Goal: Task Accomplishment & Management: Manage account settings

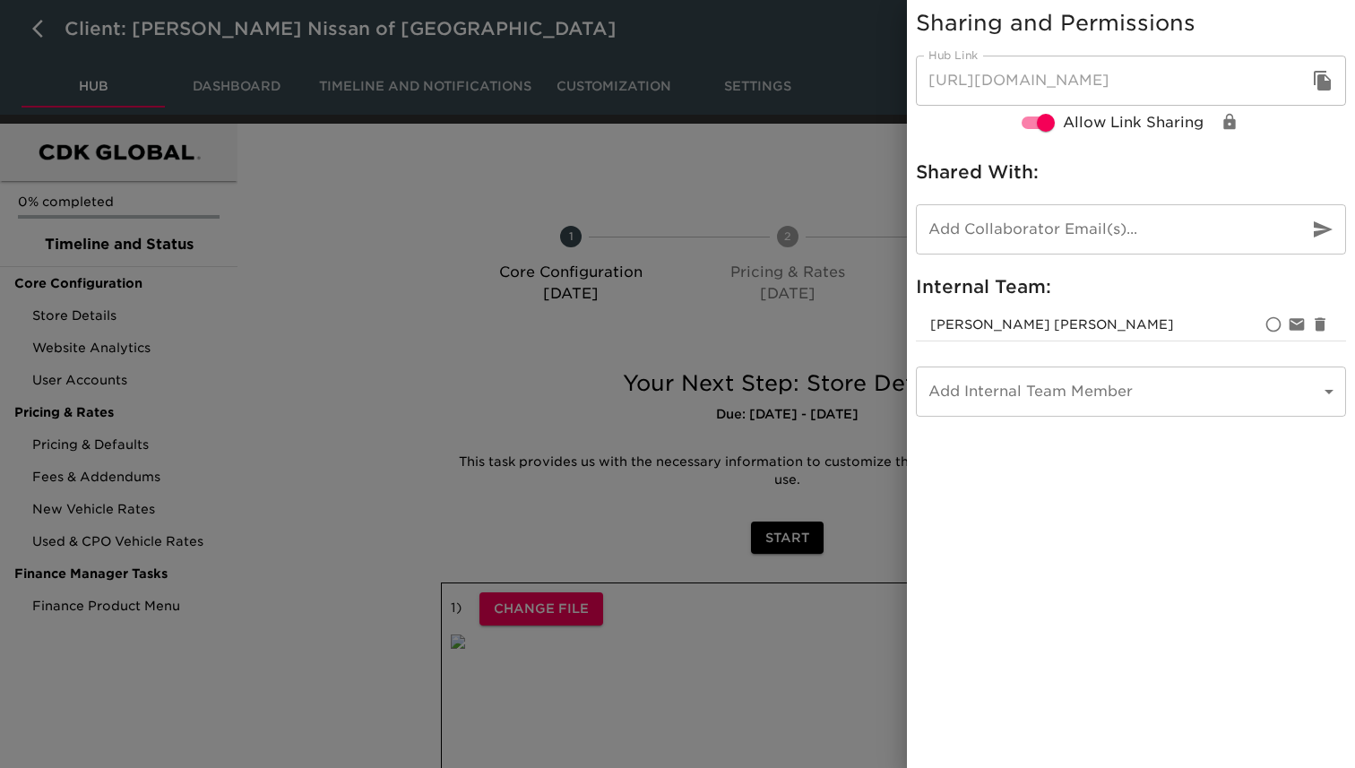
click at [535, 157] on div at bounding box center [677, 384] width 1355 height 768
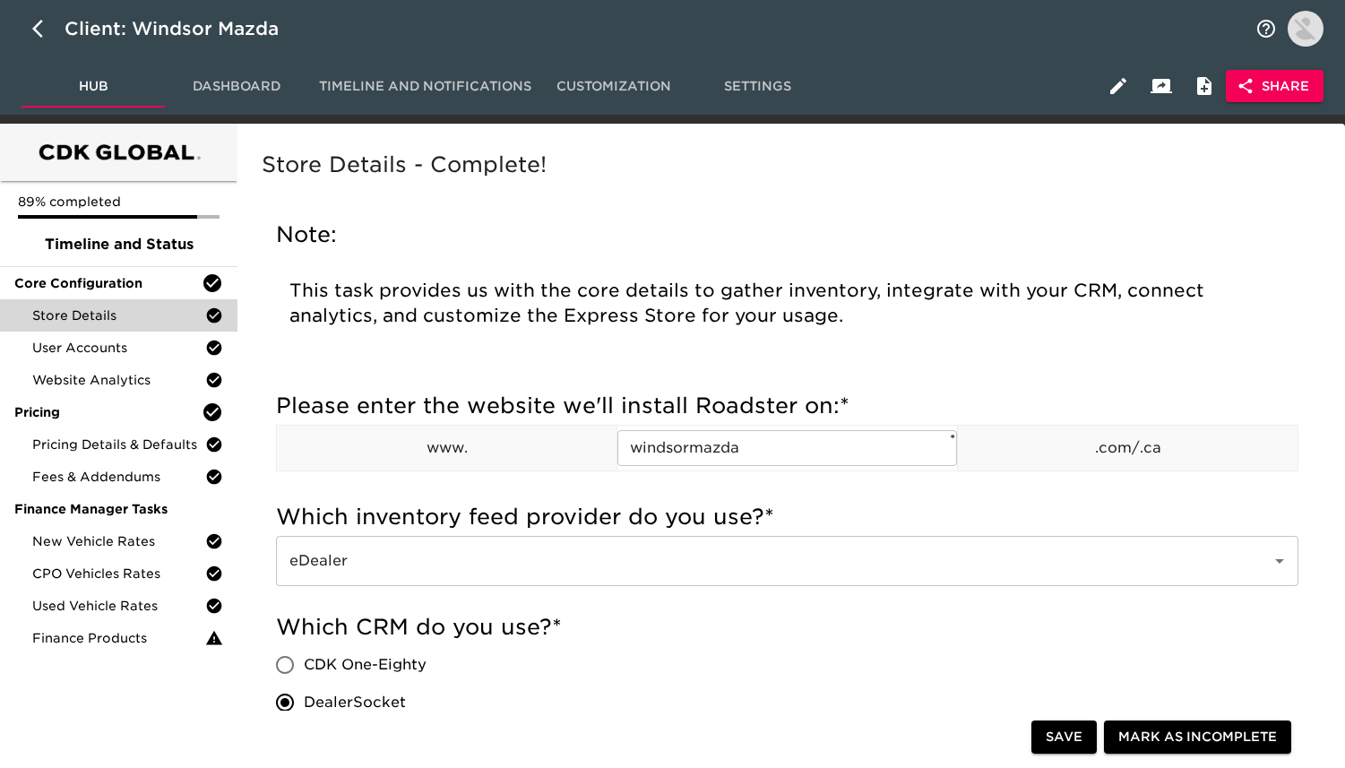
scroll to position [1476, 0]
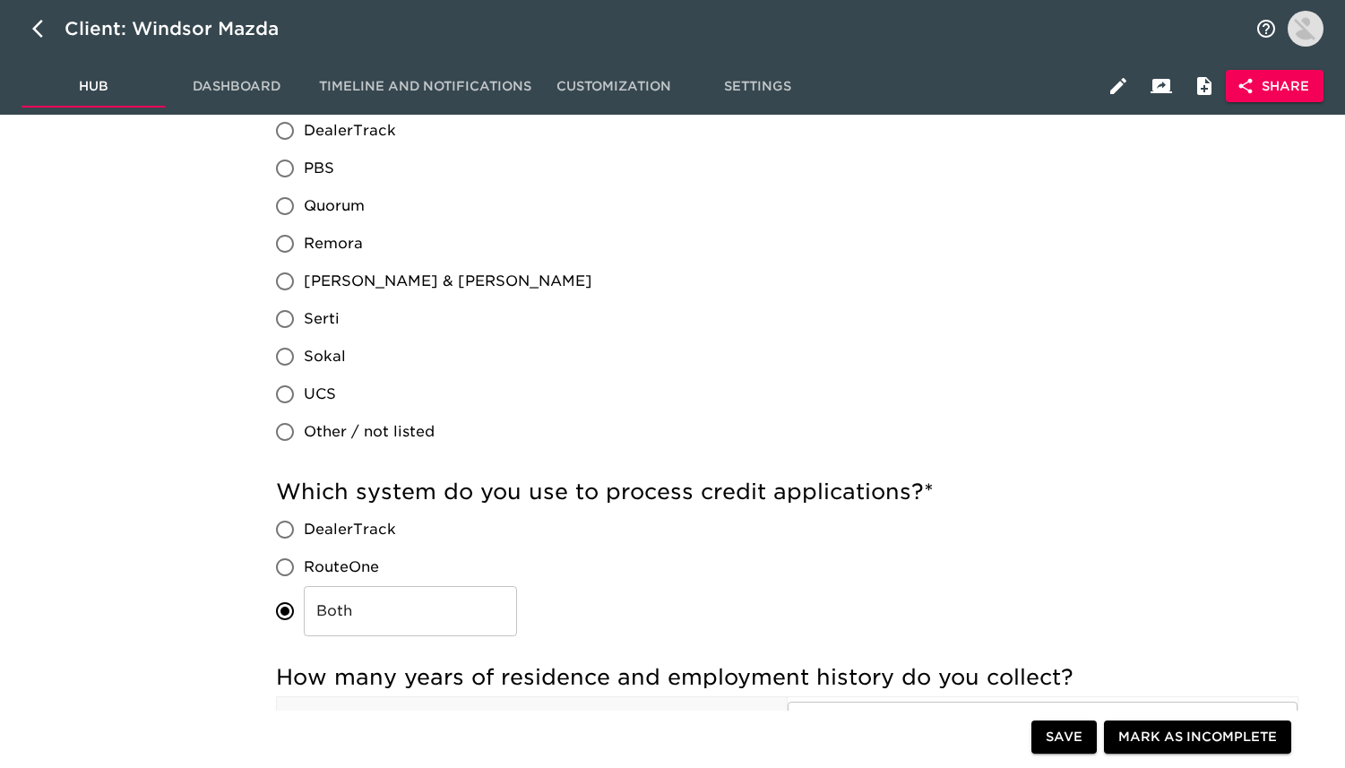
click at [21, 36] on div "Client: Windsor Mazda" at bounding box center [672, 28] width 1345 height 57
click at [30, 34] on button "button" at bounding box center [43, 28] width 43 height 43
select select "10"
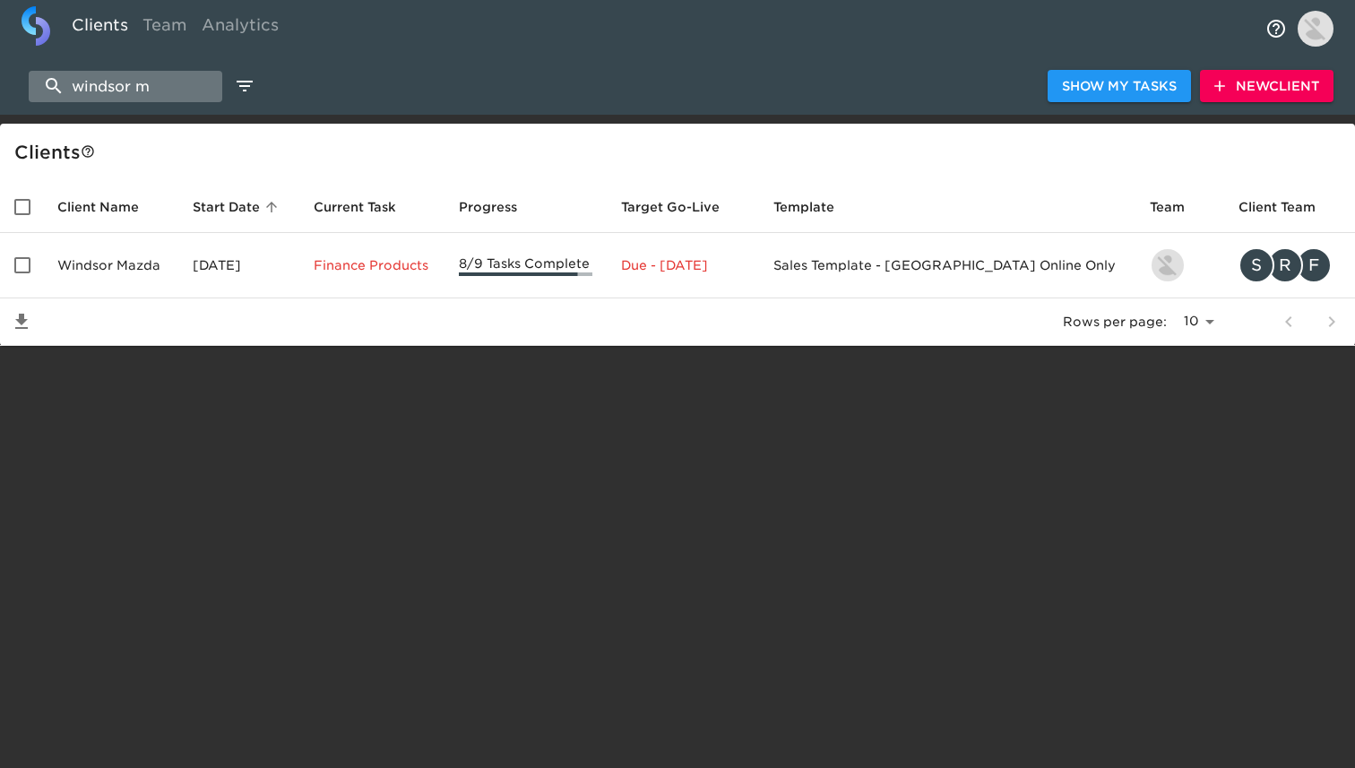
click at [185, 86] on input "windsor m" at bounding box center [126, 86] width 194 height 31
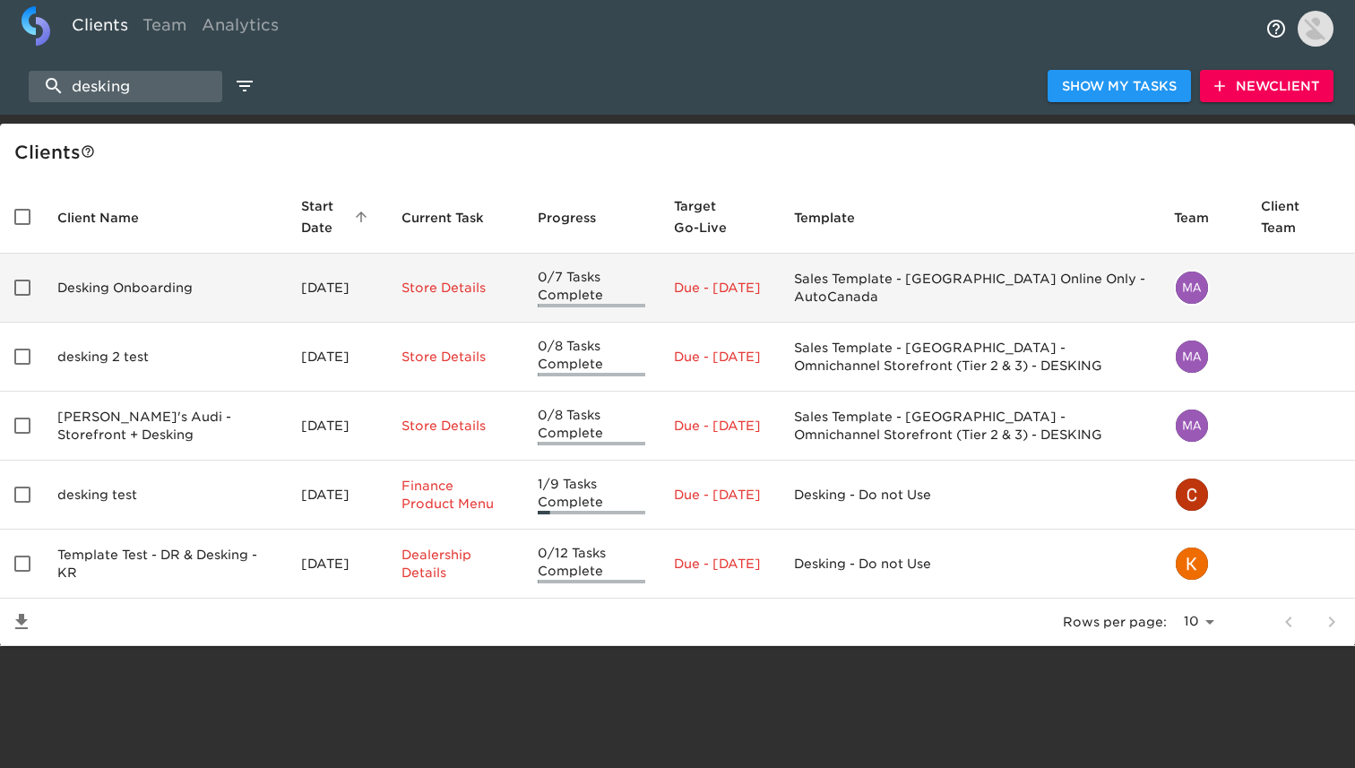
type input "desking"
click at [208, 290] on td "Desking Onboarding" at bounding box center [165, 288] width 244 height 69
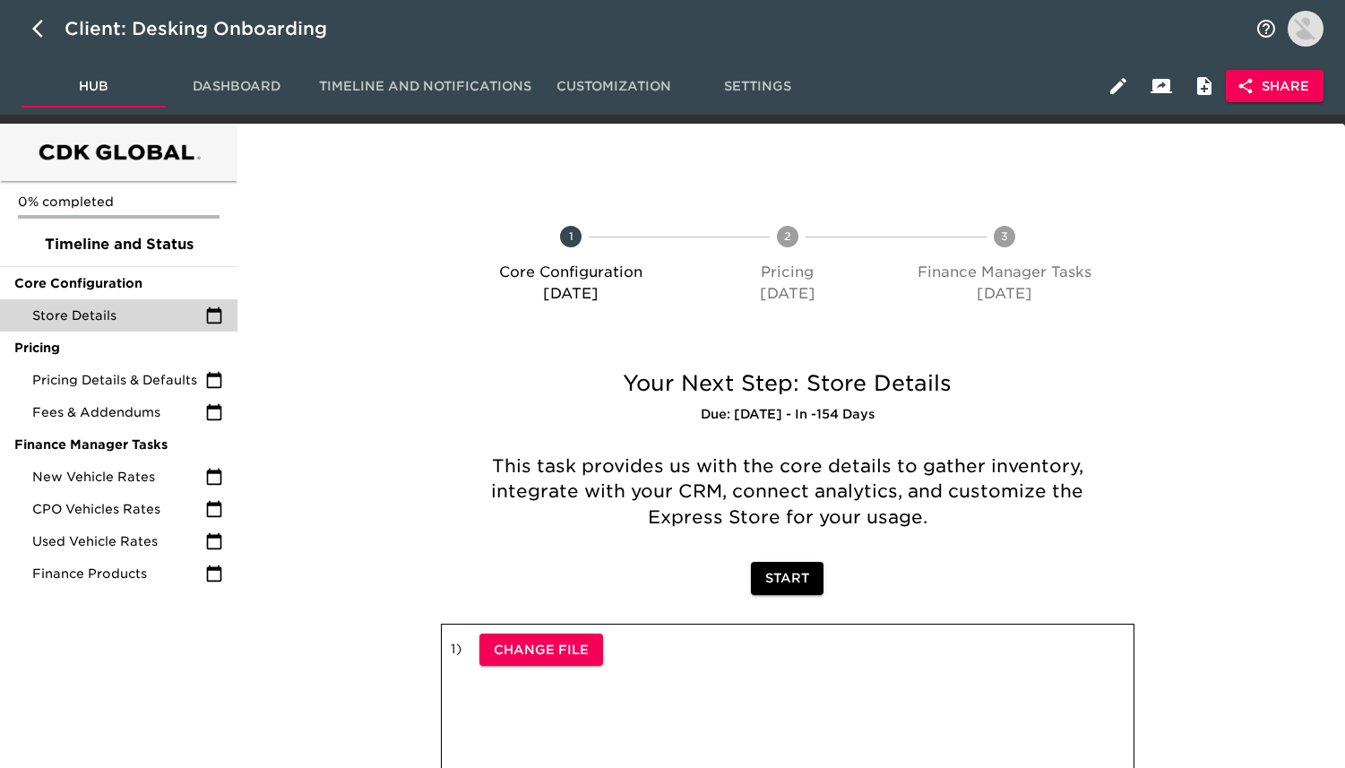
click at [199, 319] on span "Store Details" at bounding box center [118, 315] width 173 height 18
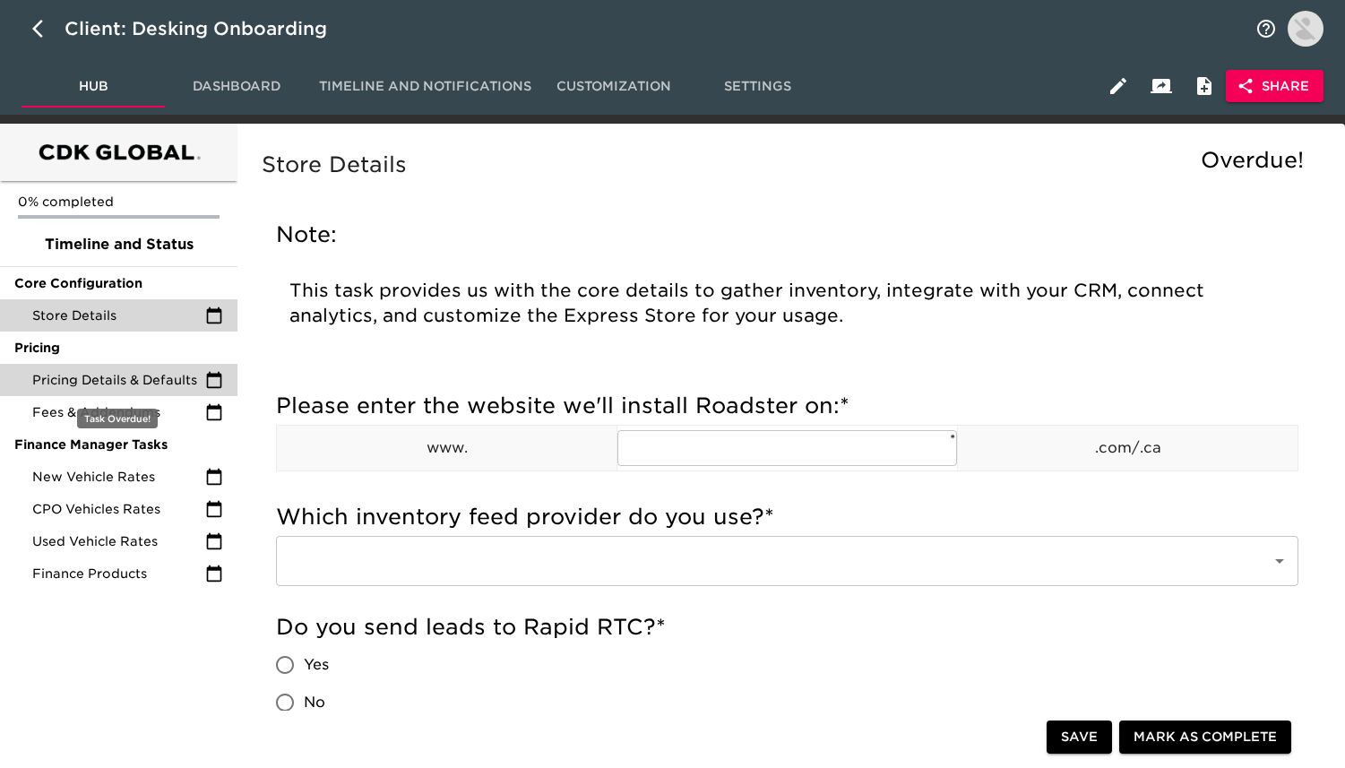
click at [128, 386] on span "Pricing Details & Defaults" at bounding box center [118, 380] width 173 height 18
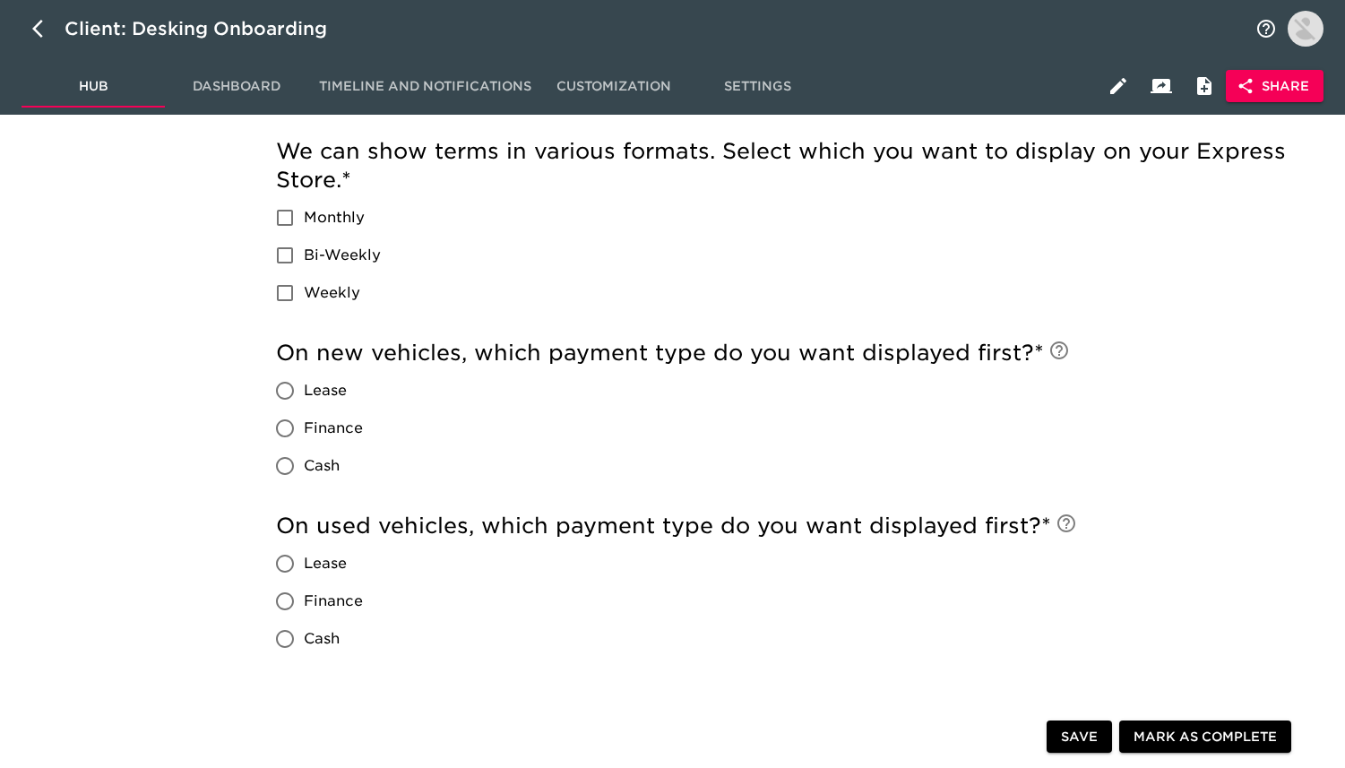
scroll to position [1612, 0]
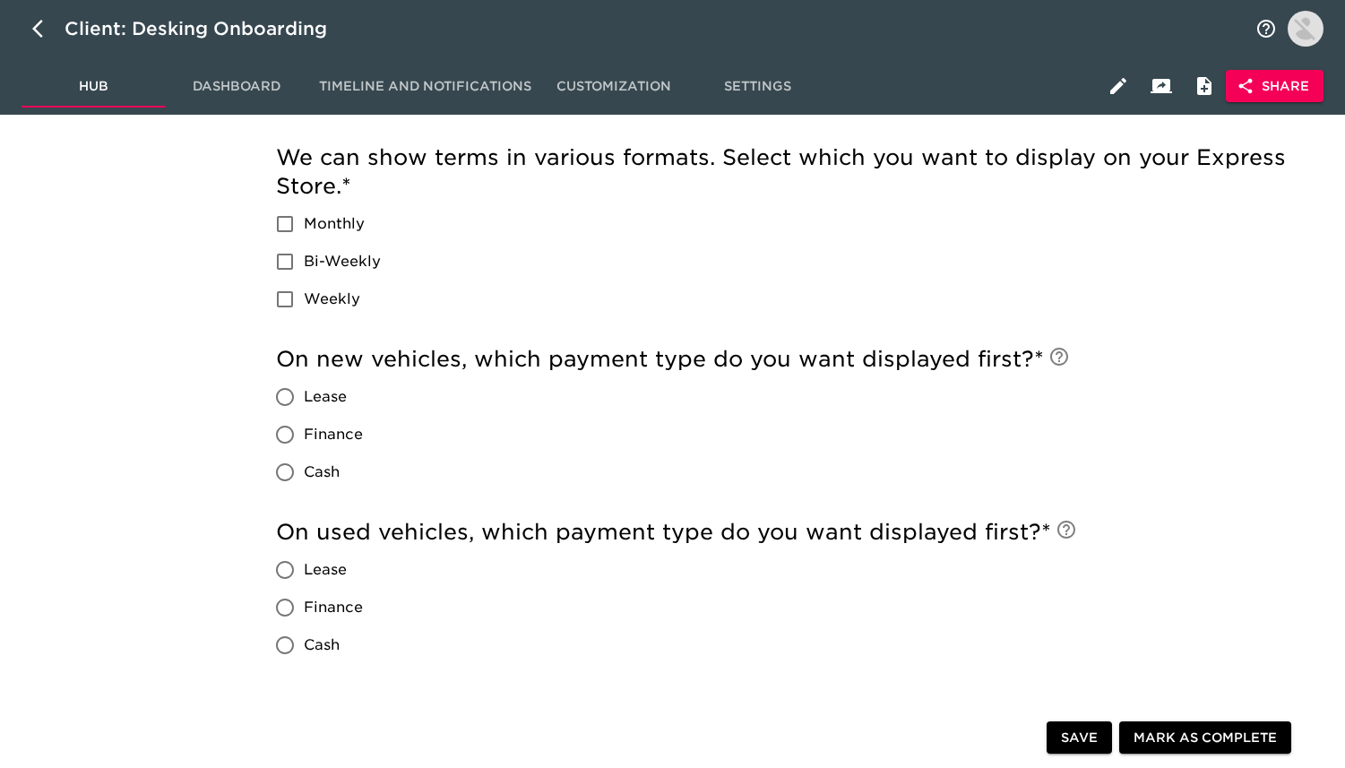
click at [330, 411] on label "Lease" at bounding box center [314, 397] width 97 height 38
click at [304, 411] on input "Lease" at bounding box center [285, 397] width 38 height 38
radio input "true"
click at [330, 411] on label "Lease" at bounding box center [314, 397] width 97 height 38
click at [304, 411] on input "Lease" at bounding box center [285, 397] width 38 height 38
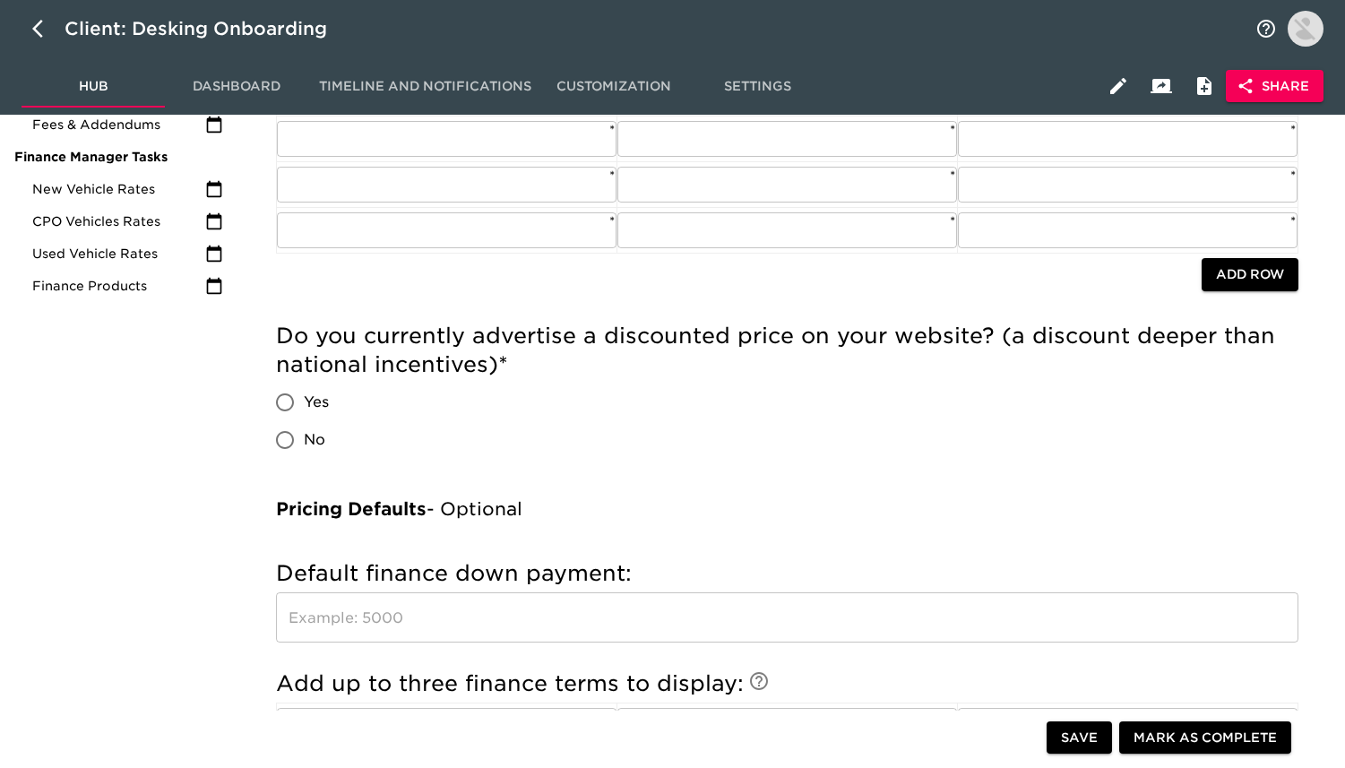
scroll to position [0, 0]
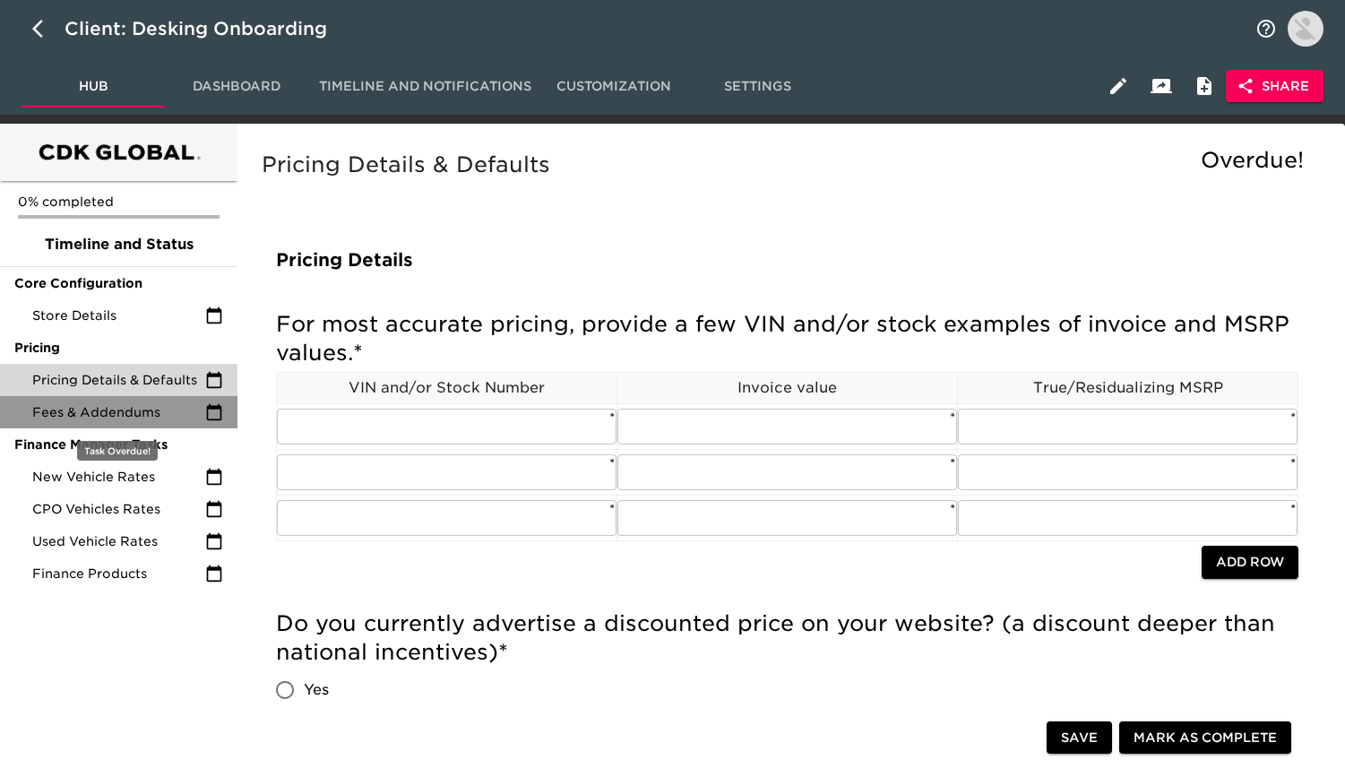
click at [200, 411] on span "Fees & Addendums" at bounding box center [118, 412] width 173 height 18
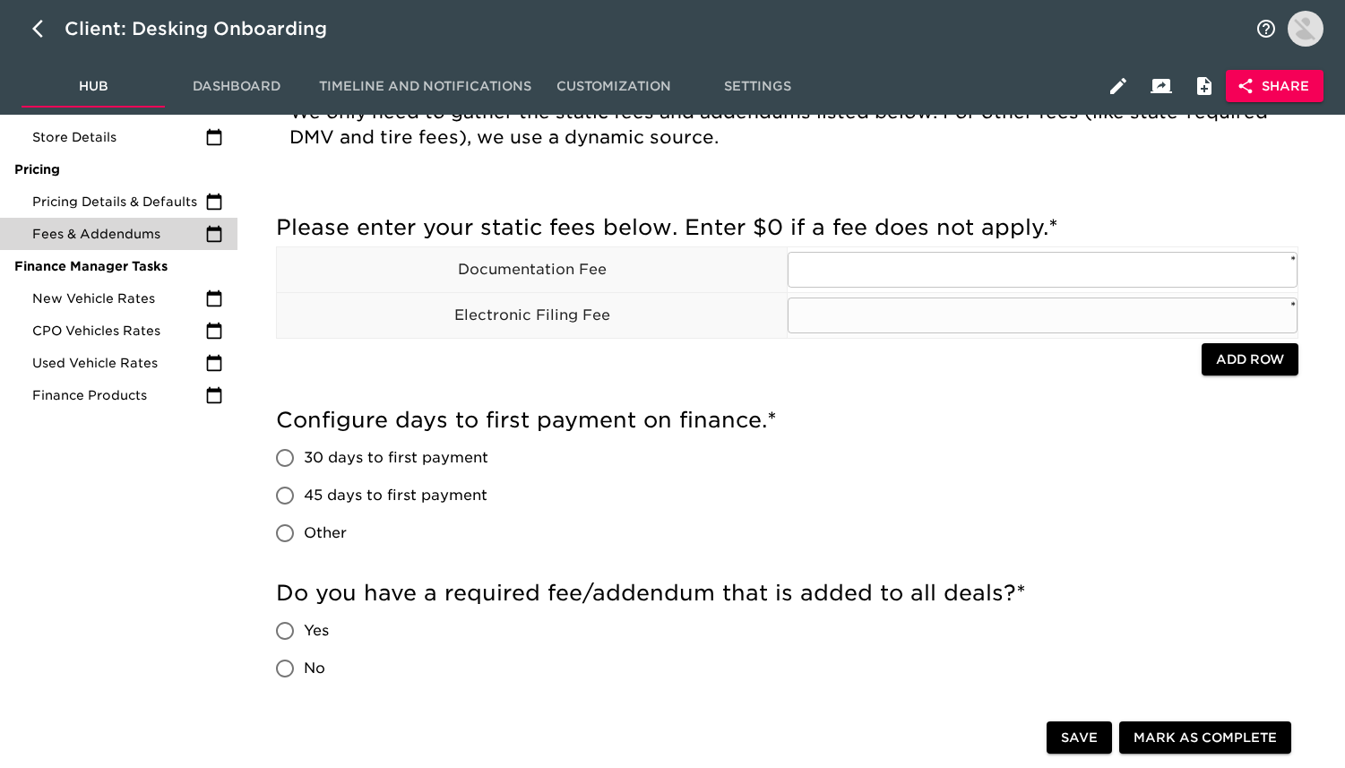
scroll to position [7, 0]
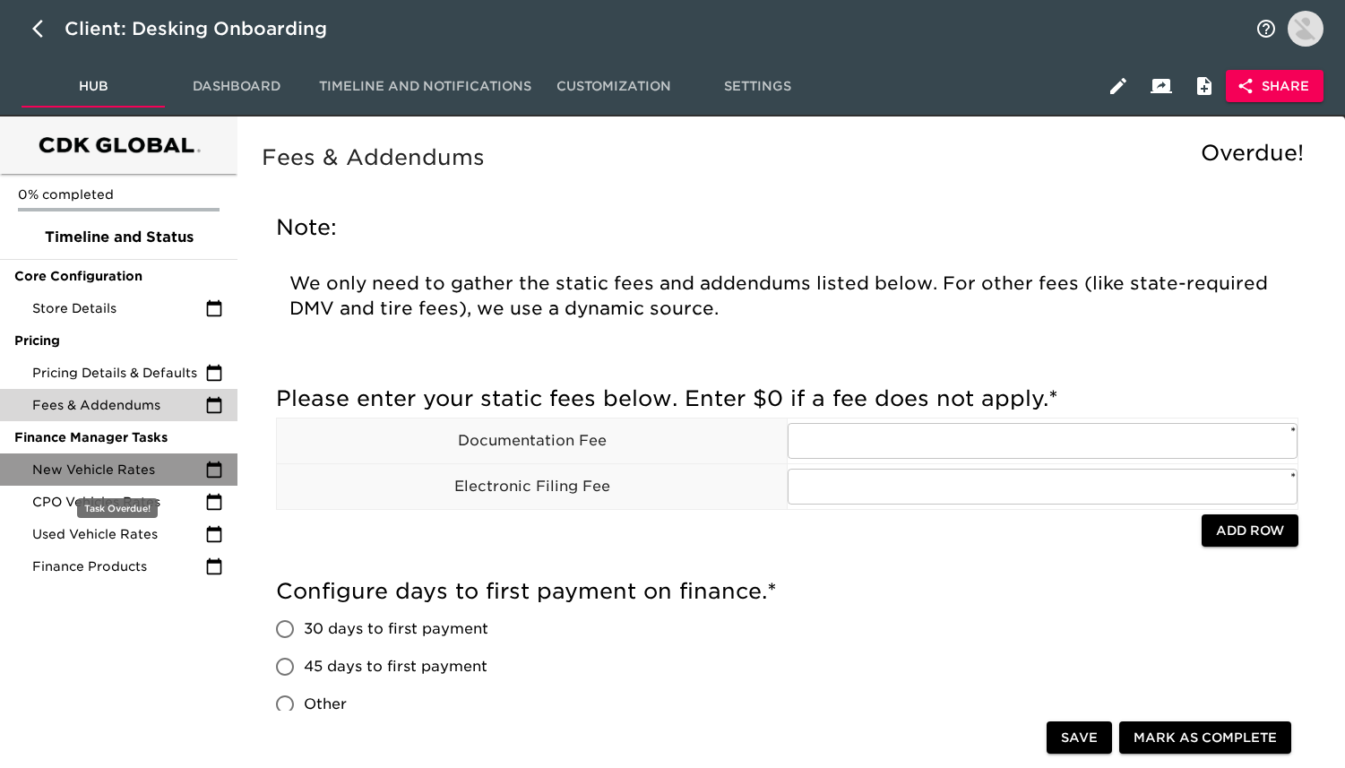
click at [159, 464] on span "New Vehicle Rates" at bounding box center [118, 469] width 173 height 18
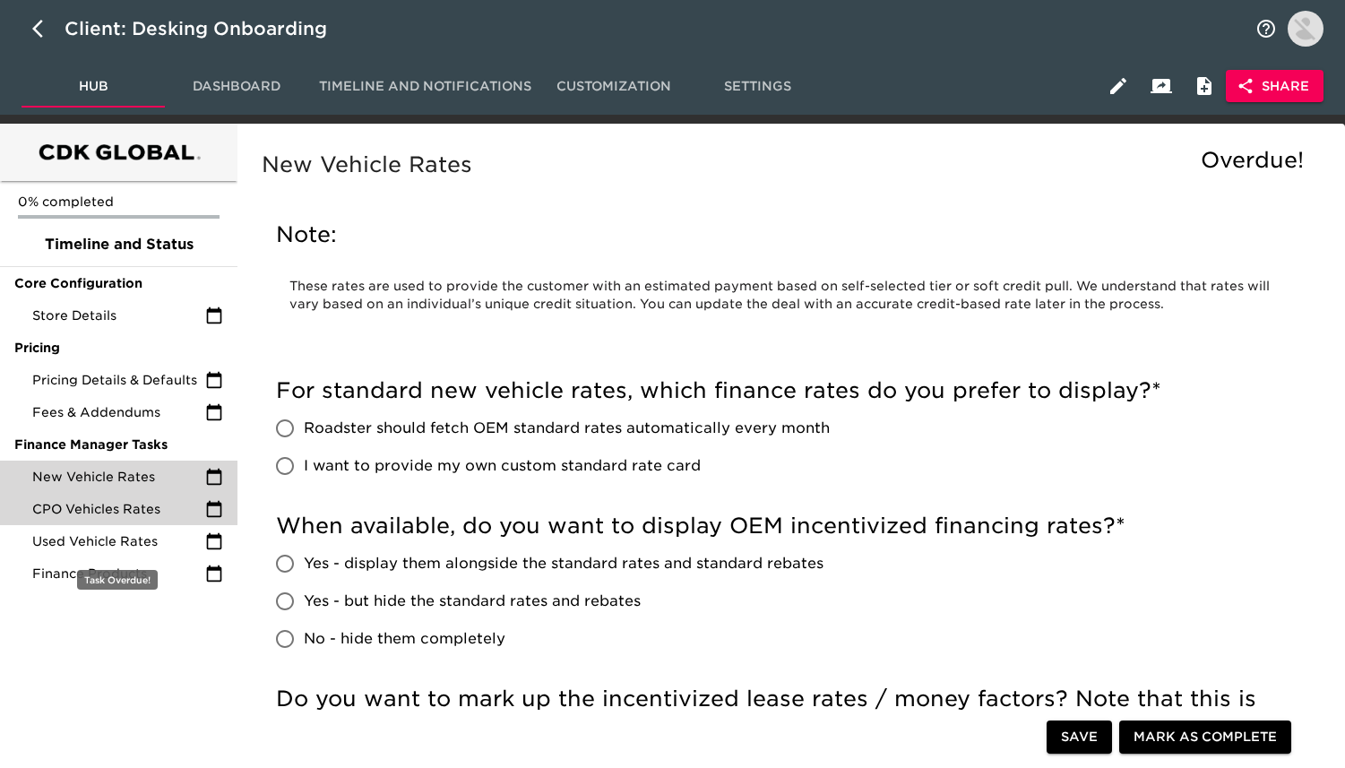
click at [162, 496] on div "CPO Vehicles Rates" at bounding box center [118, 509] width 237 height 32
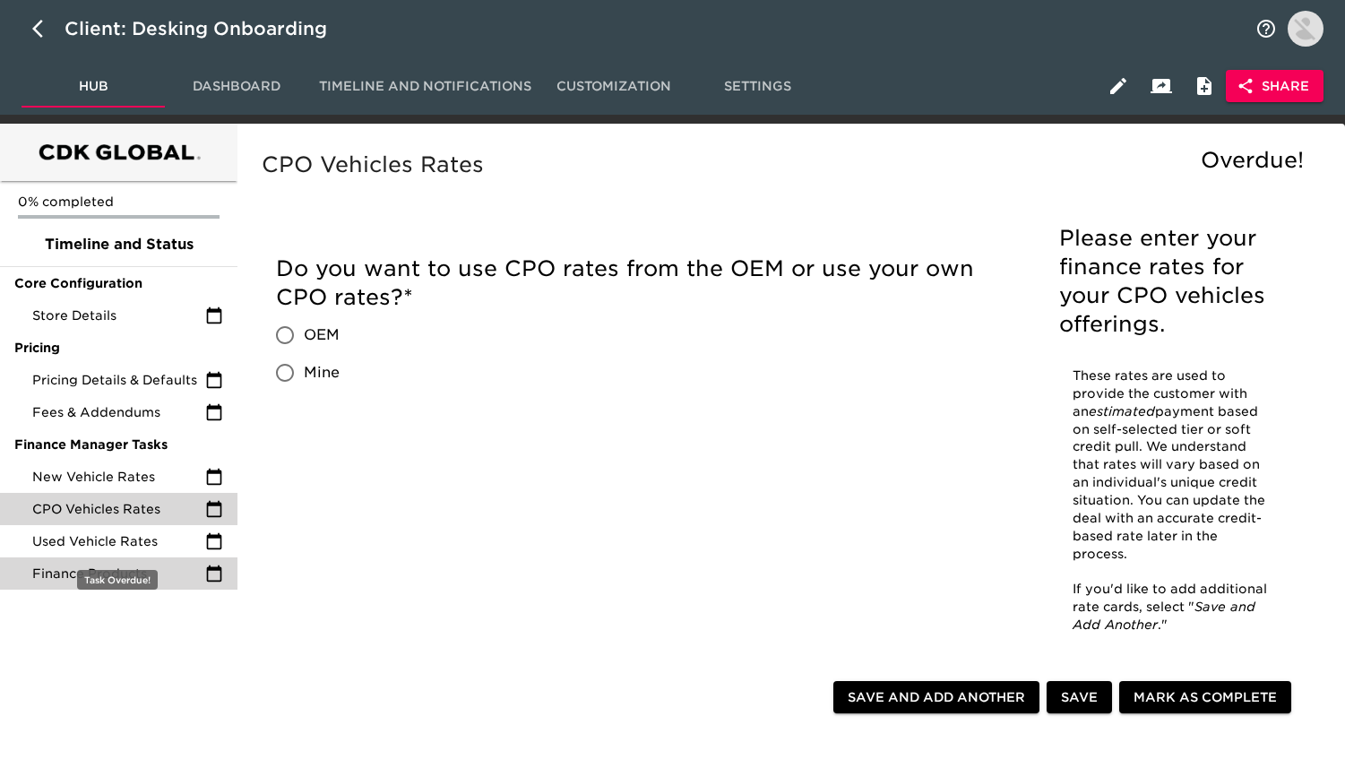
click at [154, 562] on div "Finance Products" at bounding box center [118, 573] width 237 height 32
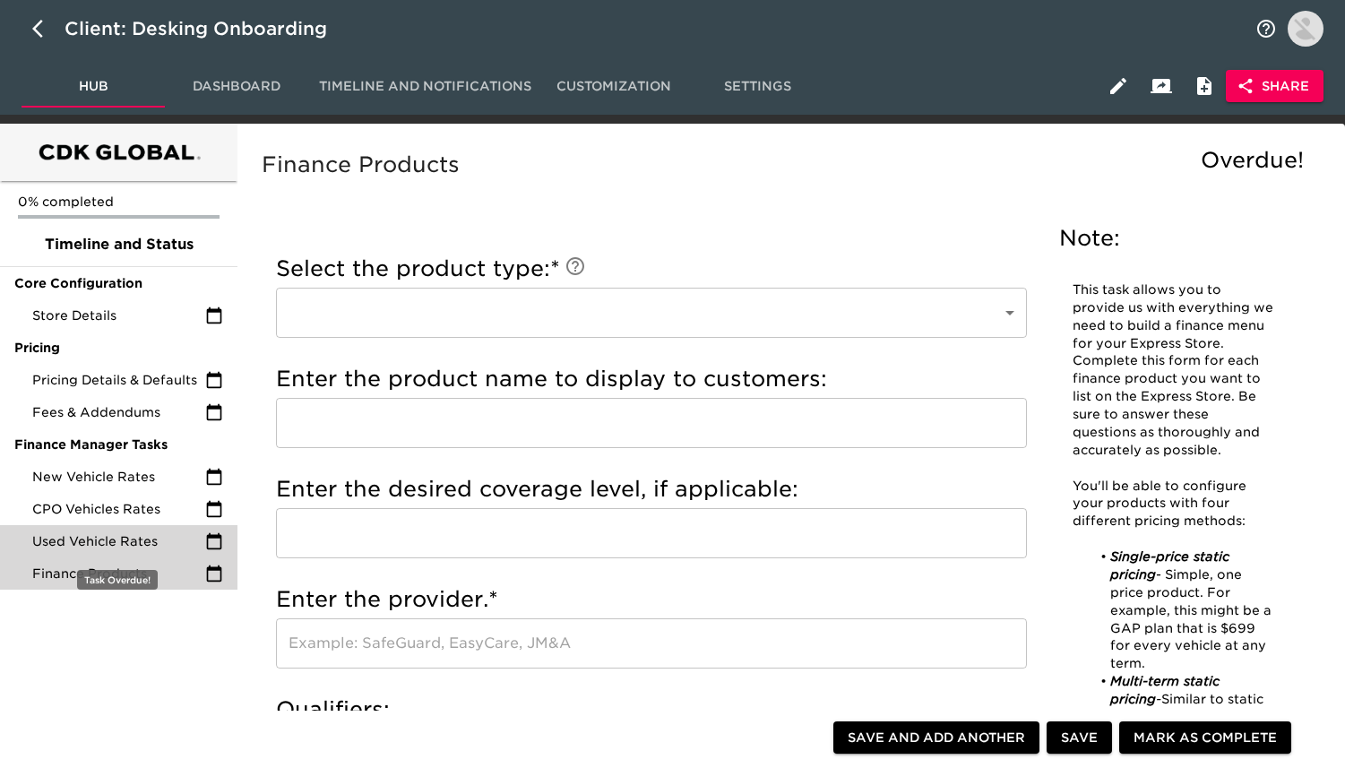
click at [155, 538] on span "Used Vehicle Rates" at bounding box center [118, 541] width 173 height 18
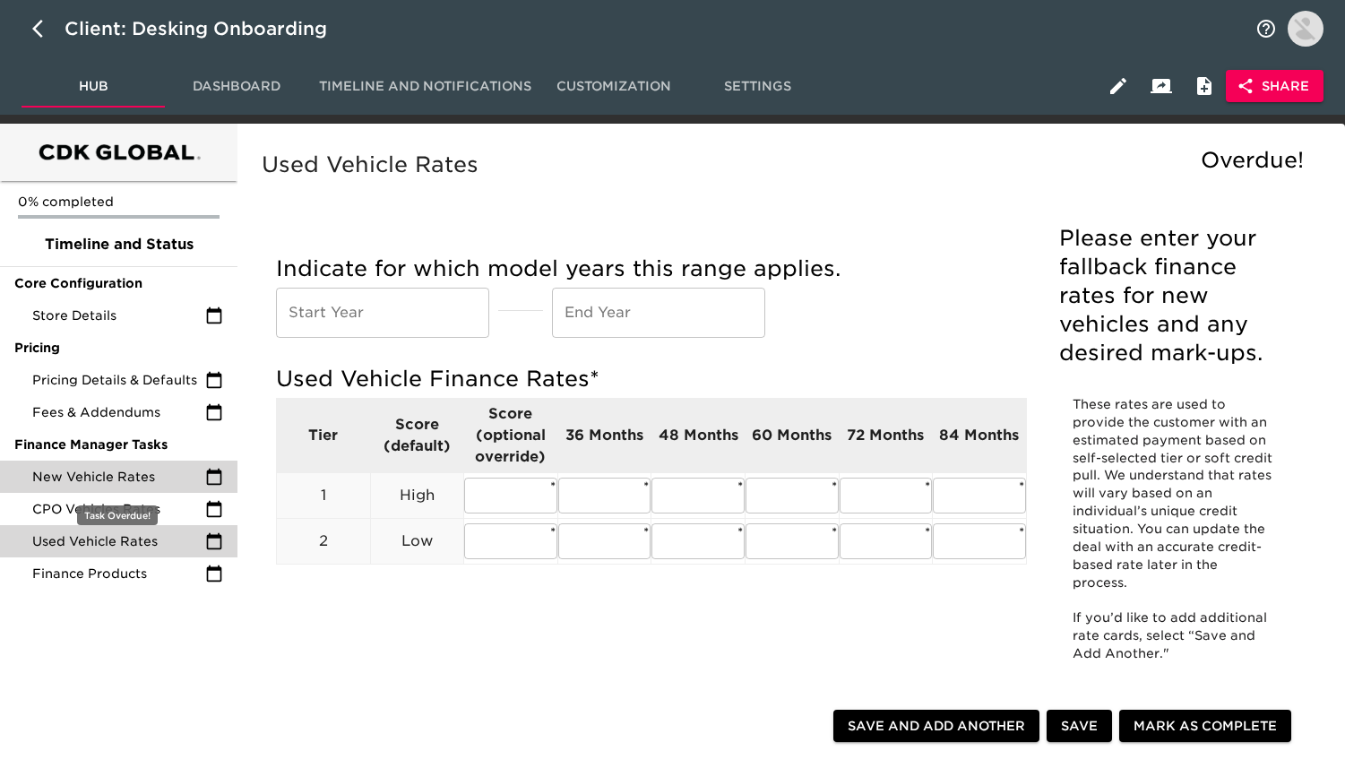
click at [175, 486] on div "New Vehicle Rates" at bounding box center [118, 476] width 237 height 32
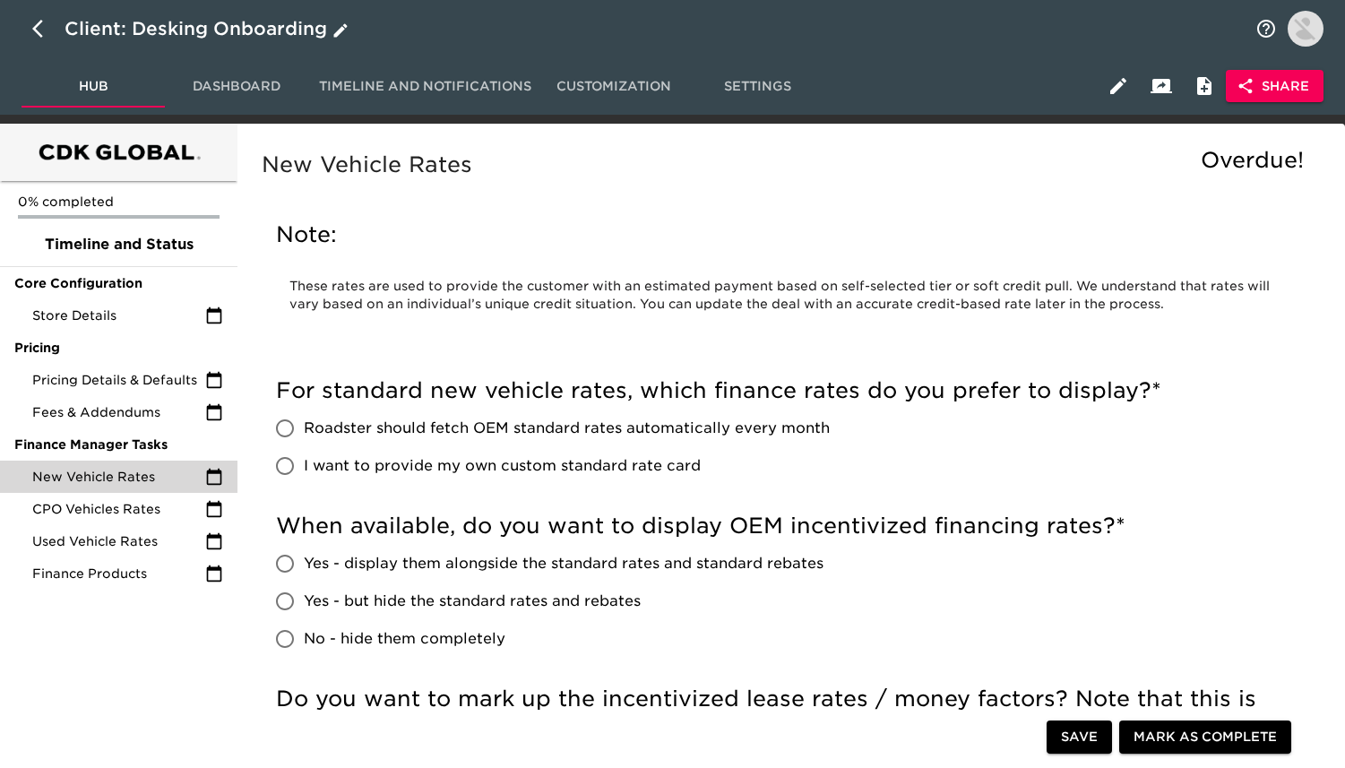
click at [39, 33] on icon "button" at bounding box center [37, 29] width 11 height 18
select select "10"
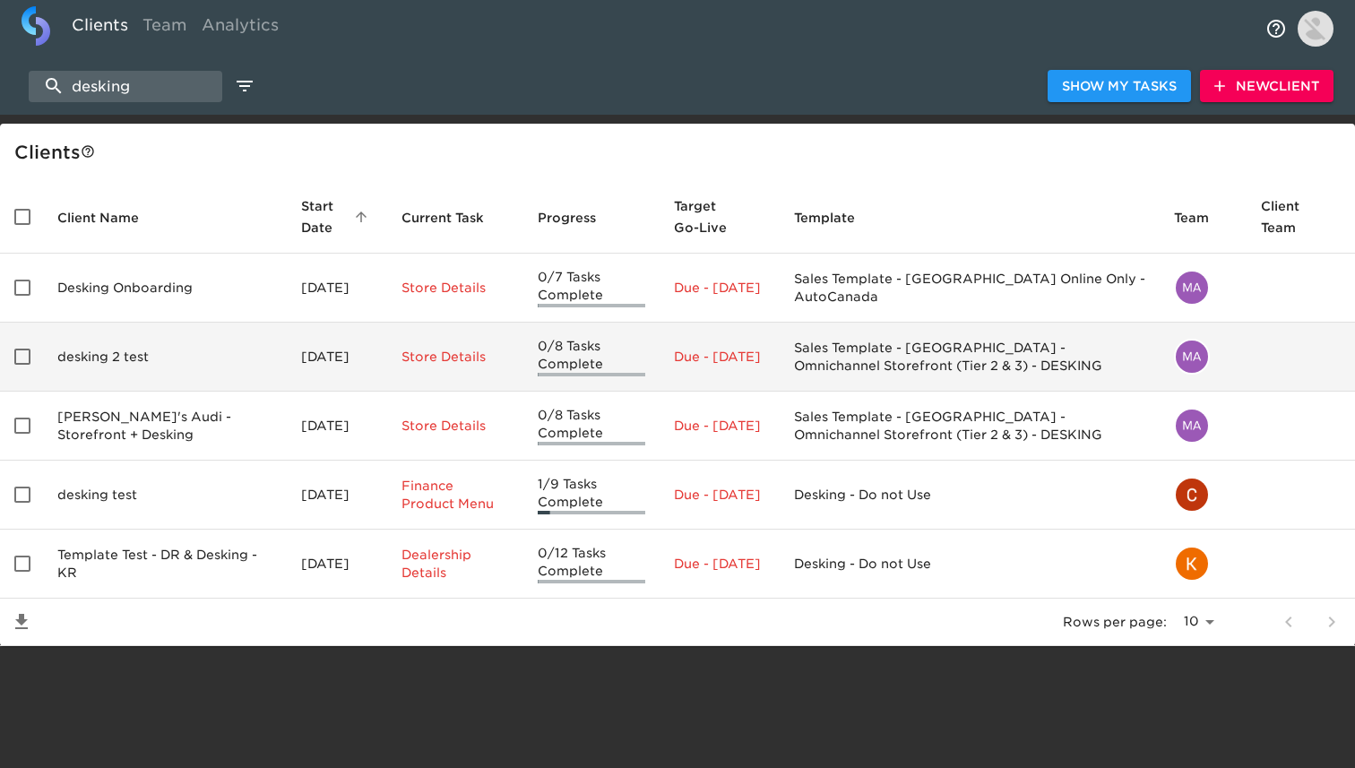
click at [310, 357] on td "May 06, 2025" at bounding box center [337, 357] width 100 height 69
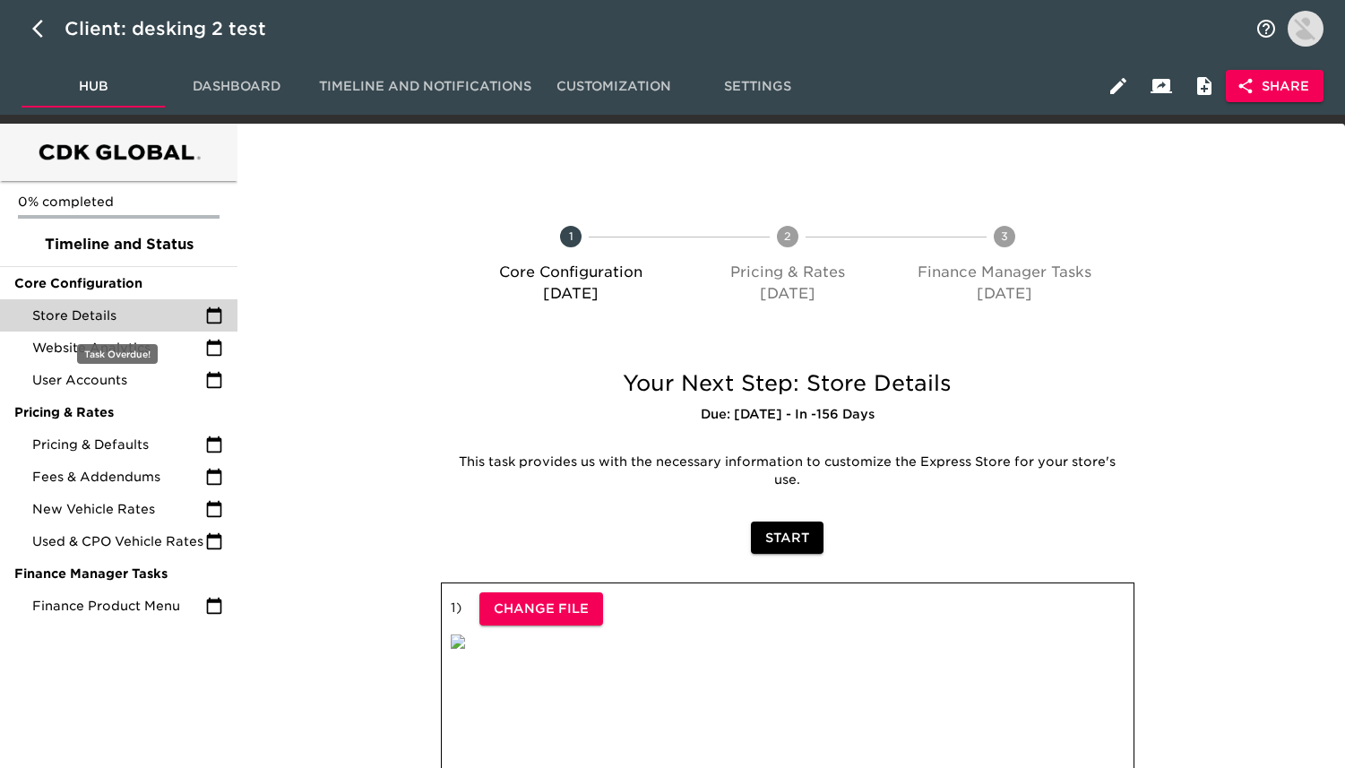
click at [206, 325] on div "Store Details" at bounding box center [118, 315] width 237 height 32
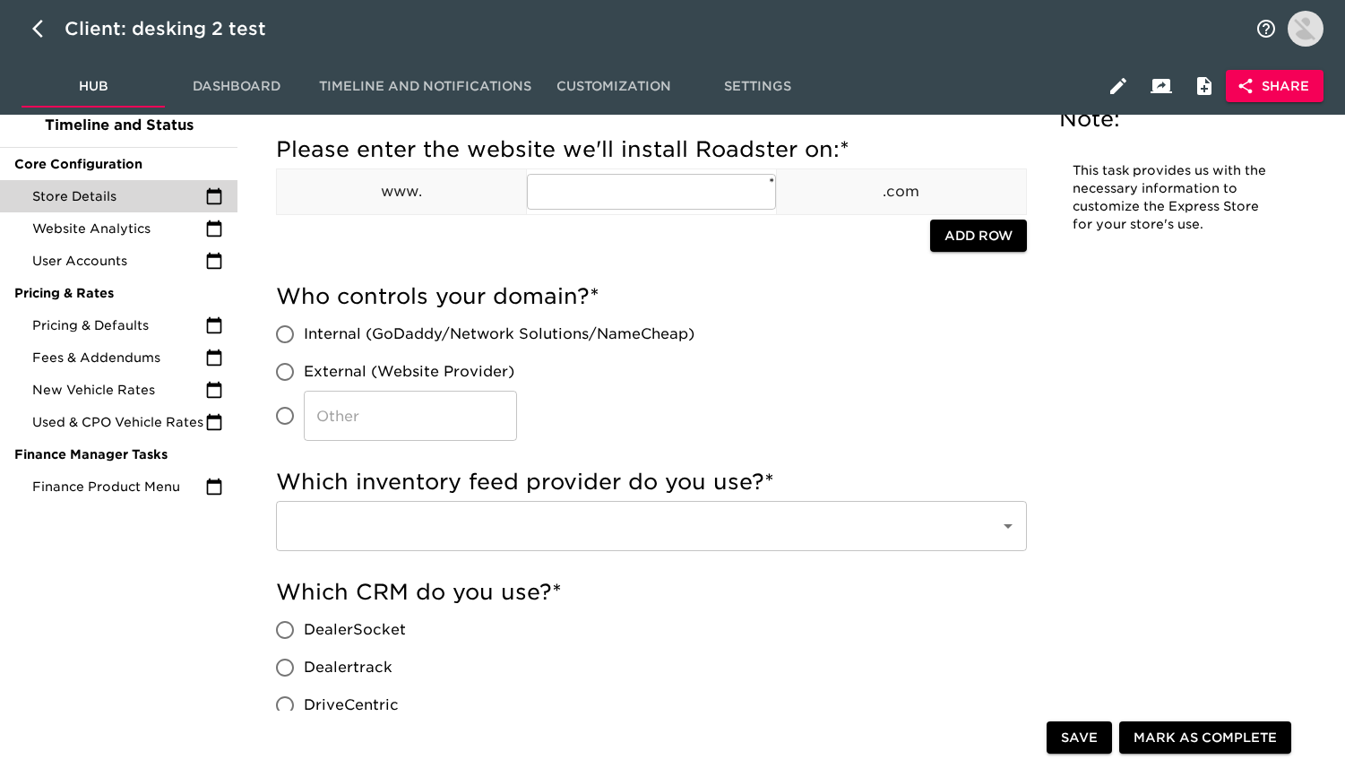
scroll to position [41, 0]
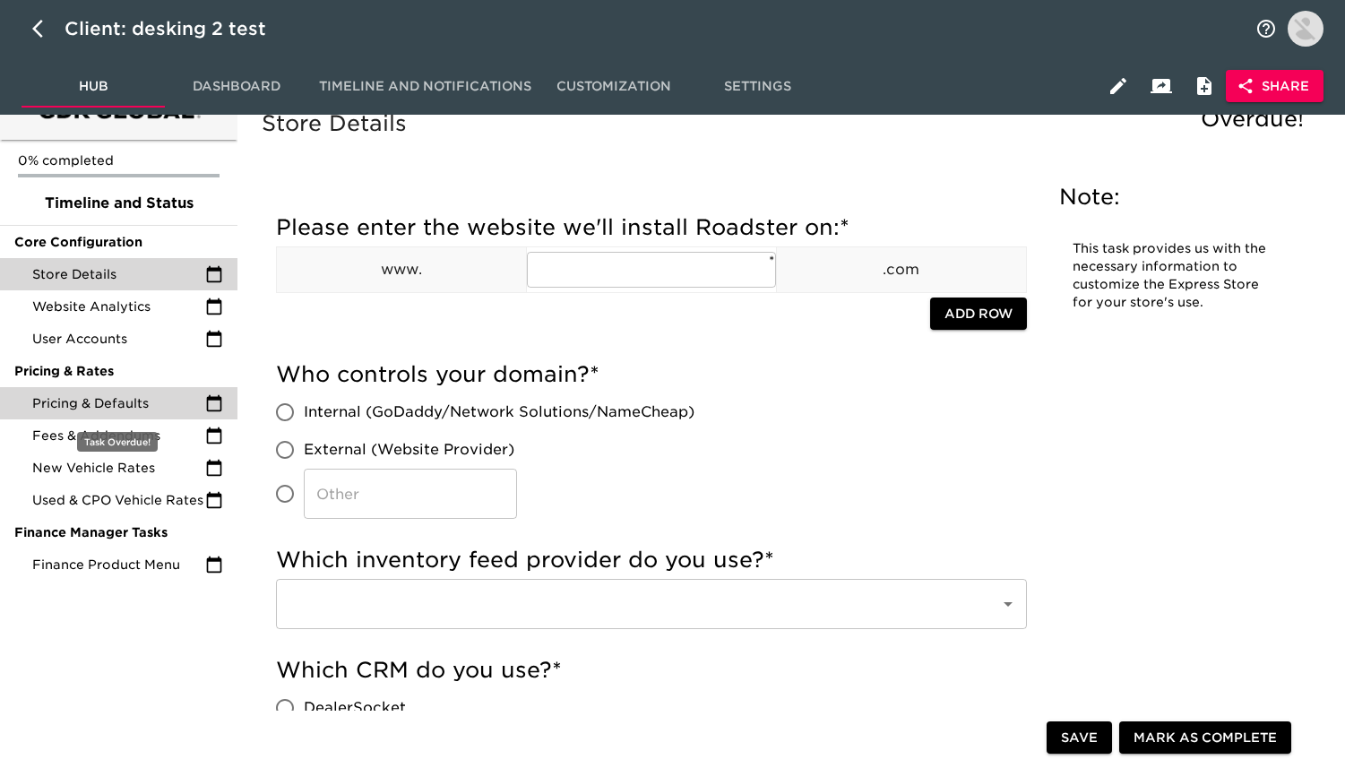
click at [137, 411] on span "Pricing & Defaults" at bounding box center [118, 403] width 173 height 18
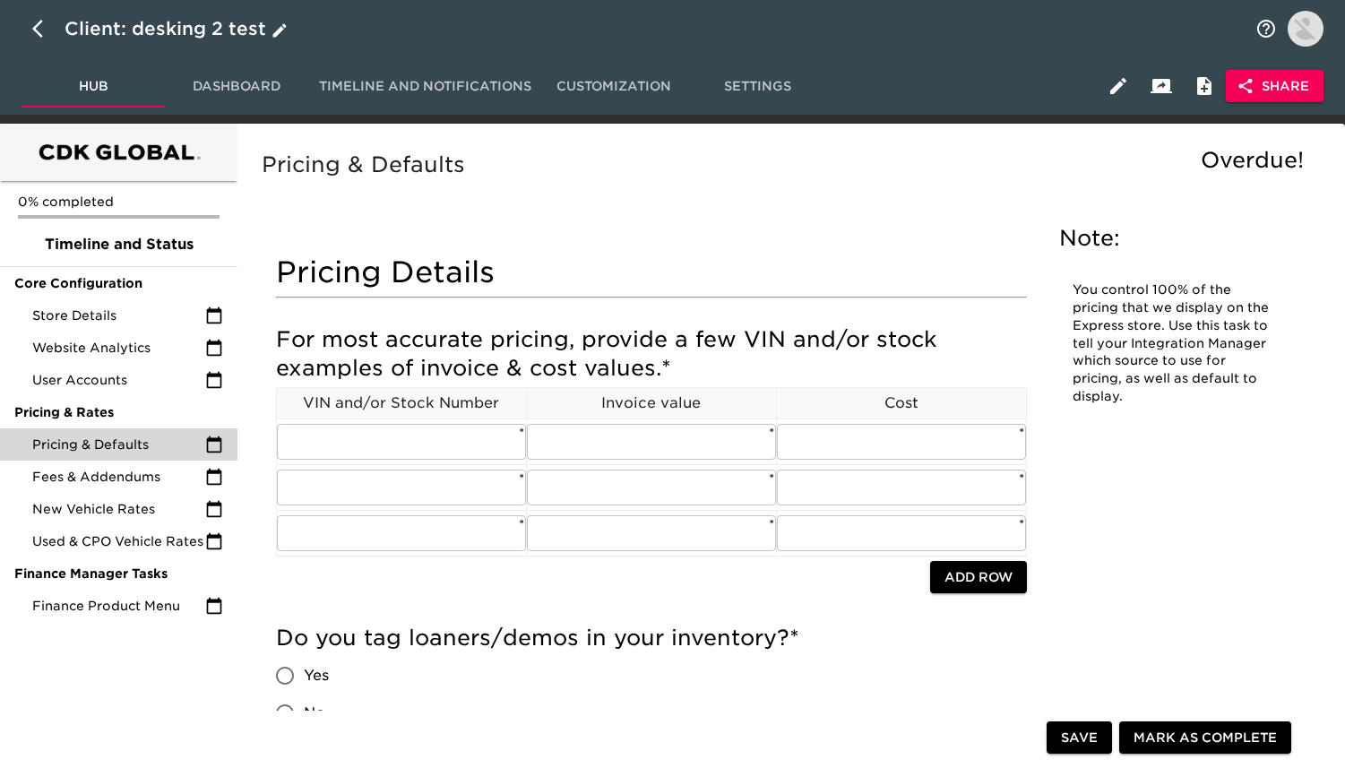
click at [43, 7] on button "button" at bounding box center [43, 28] width 43 height 43
select select "10"
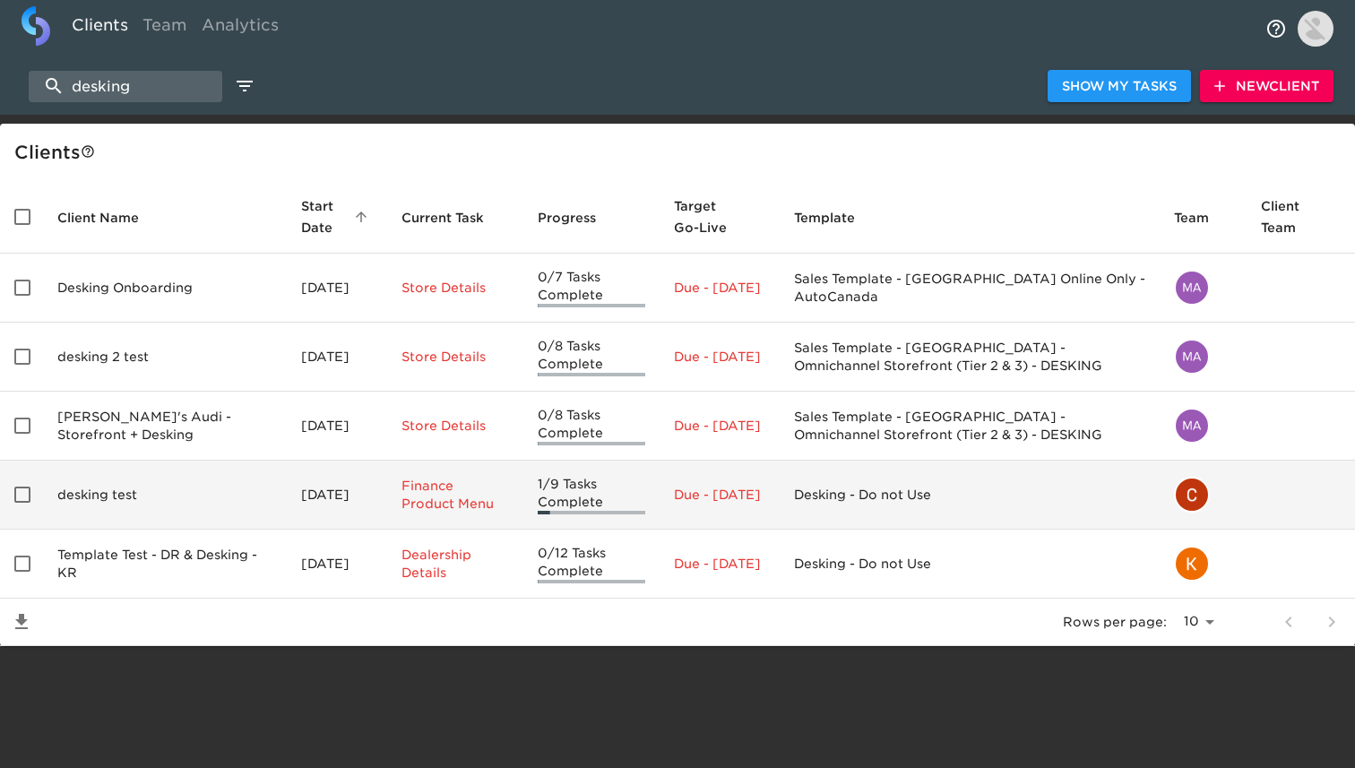
click at [212, 506] on td "desking test" at bounding box center [165, 494] width 244 height 69
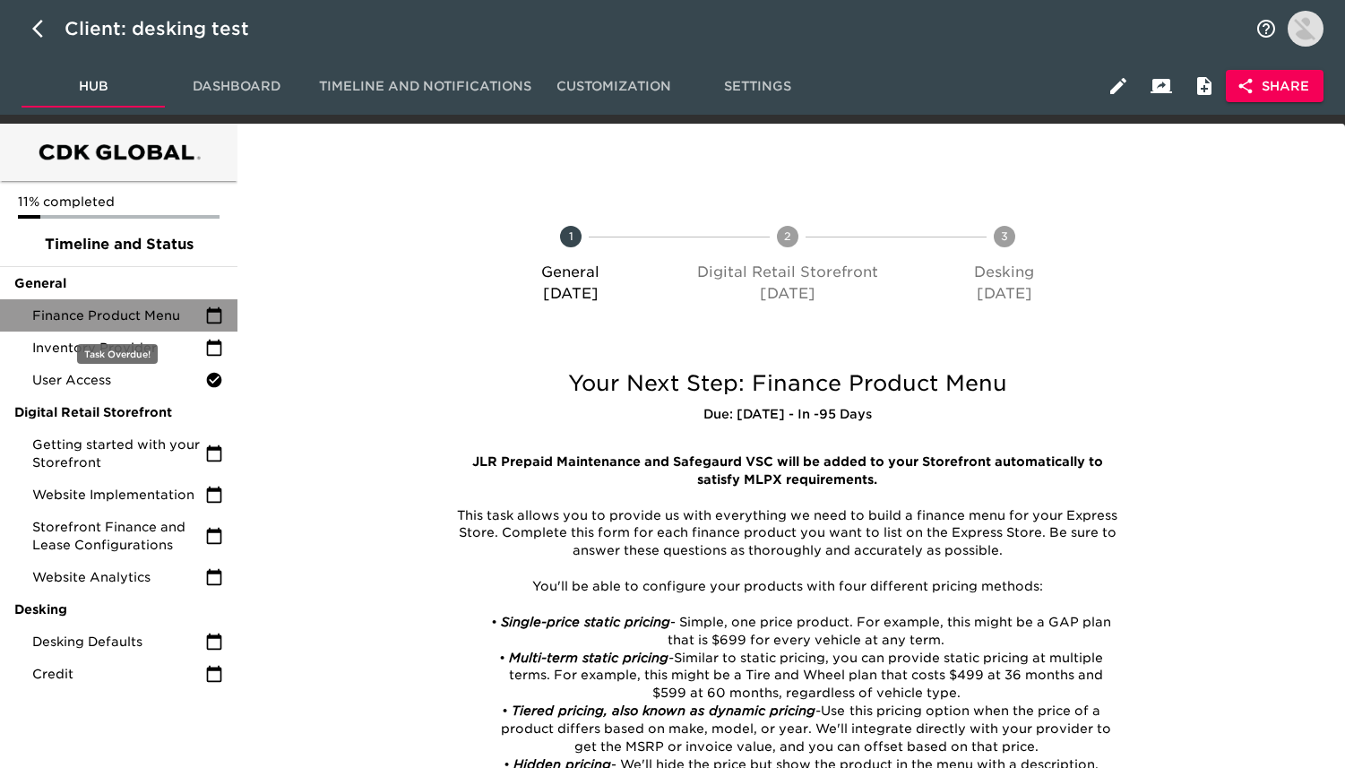
click at [202, 315] on span "Finance Product Menu" at bounding box center [118, 315] width 173 height 18
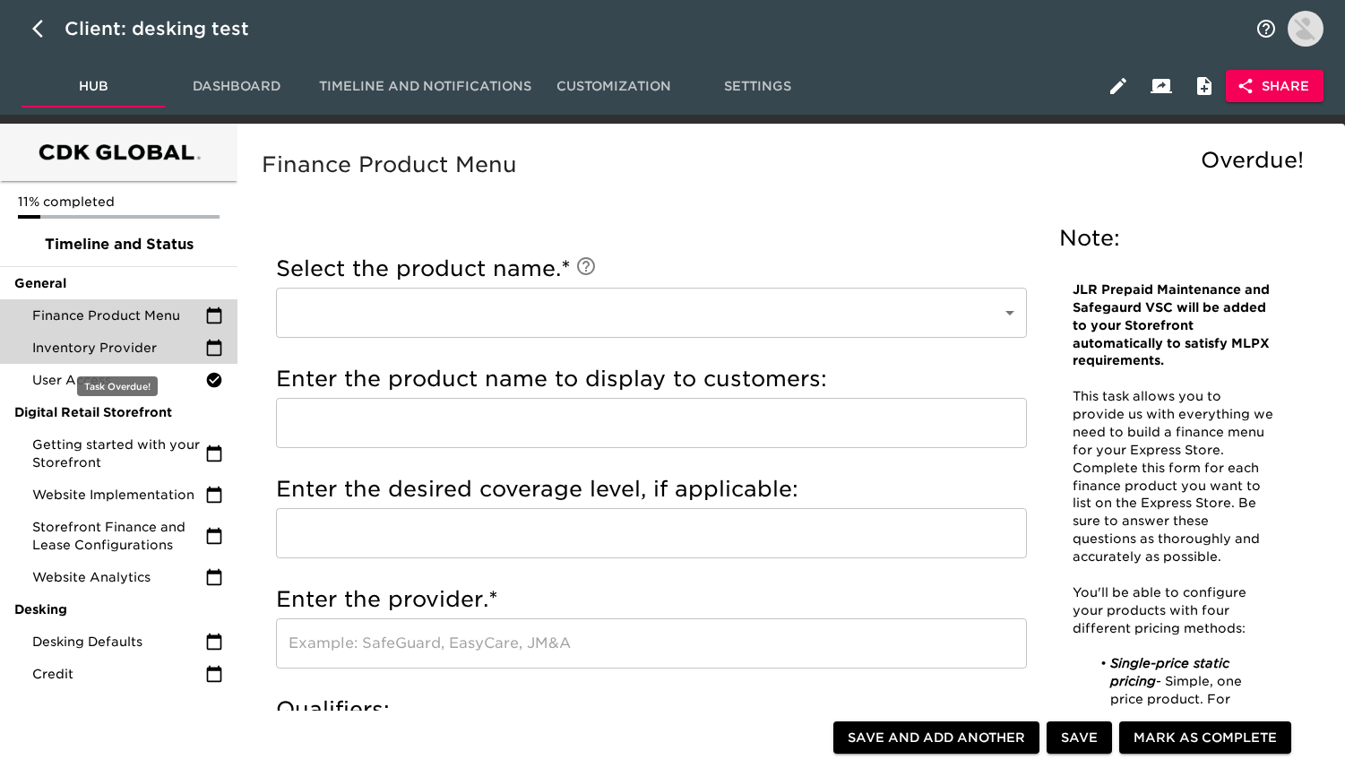
click at [220, 342] on icon at bounding box center [214, 348] width 15 height 16
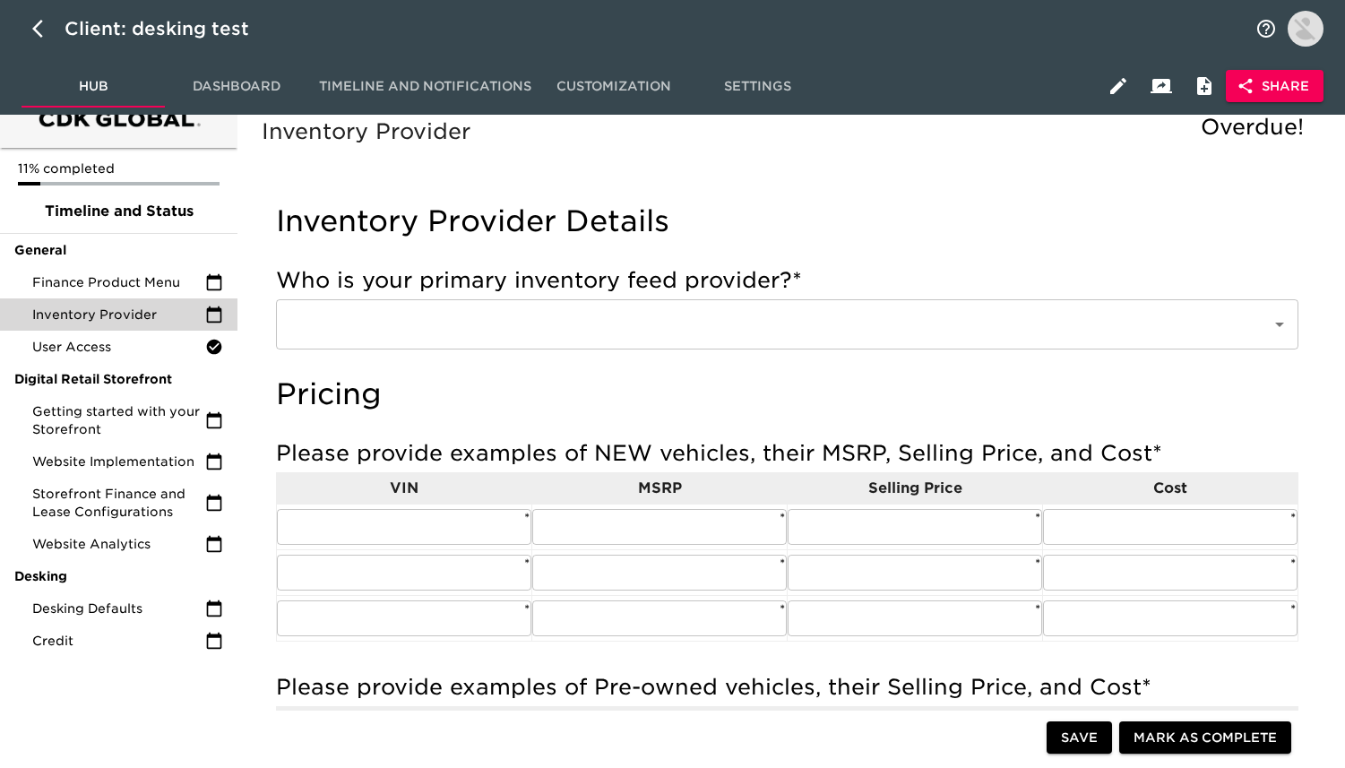
scroll to position [34, 0]
click at [24, 37] on button "button" at bounding box center [43, 28] width 43 height 43
select select "10"
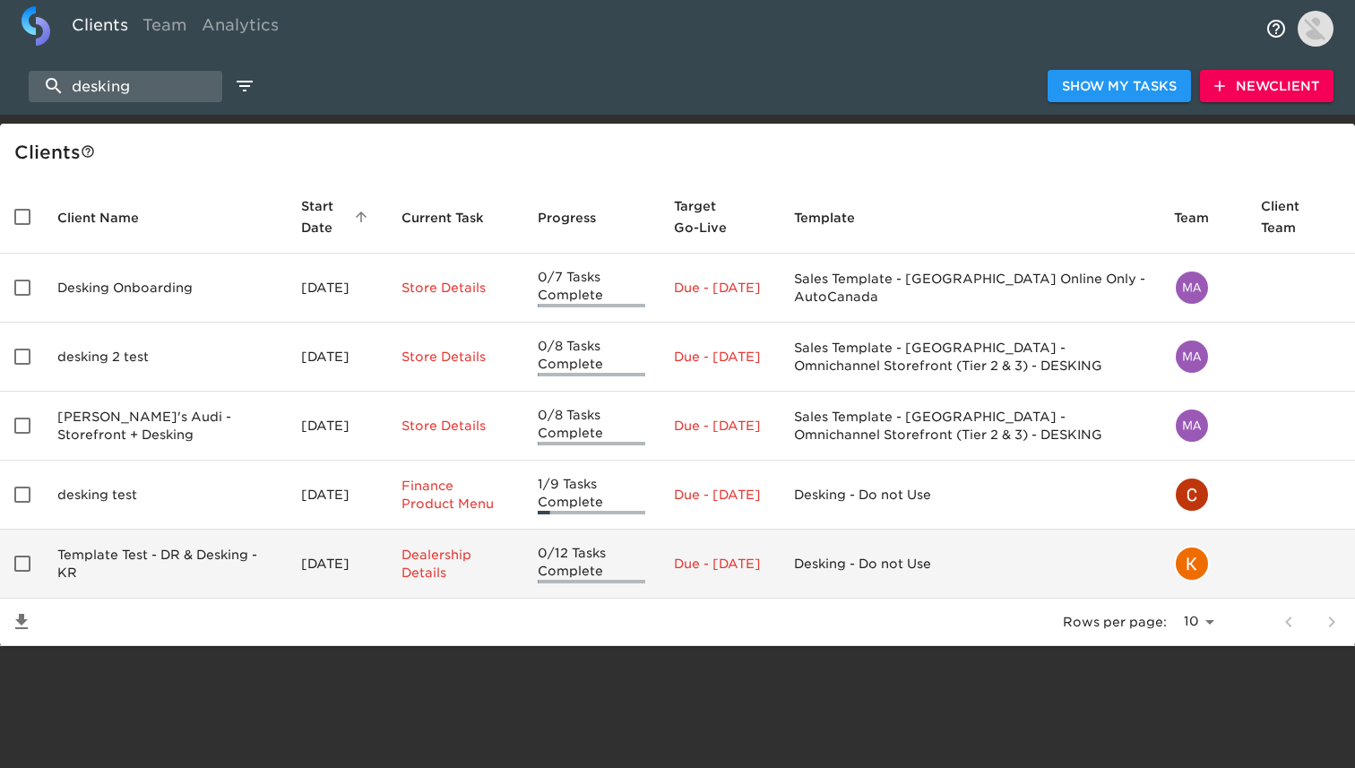
click at [227, 572] on td "Template Test - DR & Desking - KR" at bounding box center [165, 563] width 244 height 69
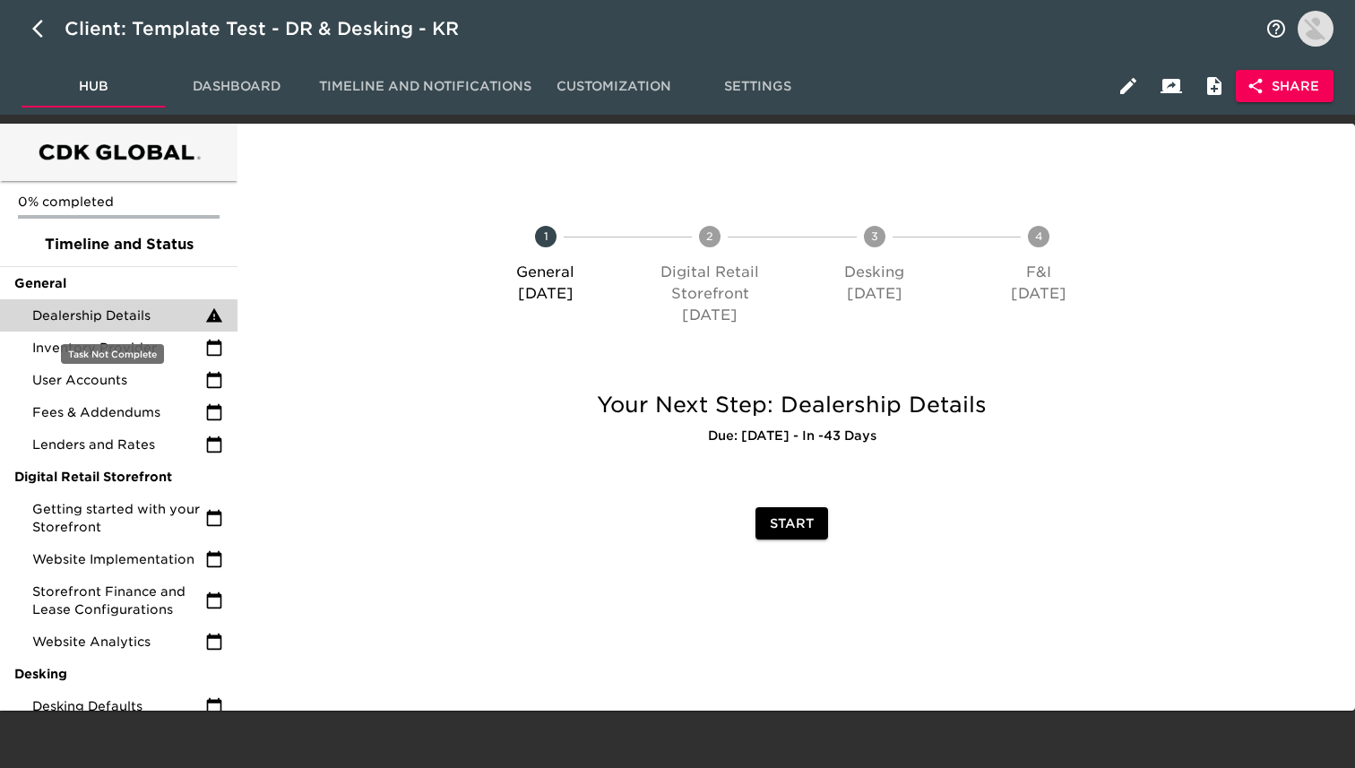
click at [163, 312] on span "Dealership Details" at bounding box center [118, 315] width 173 height 18
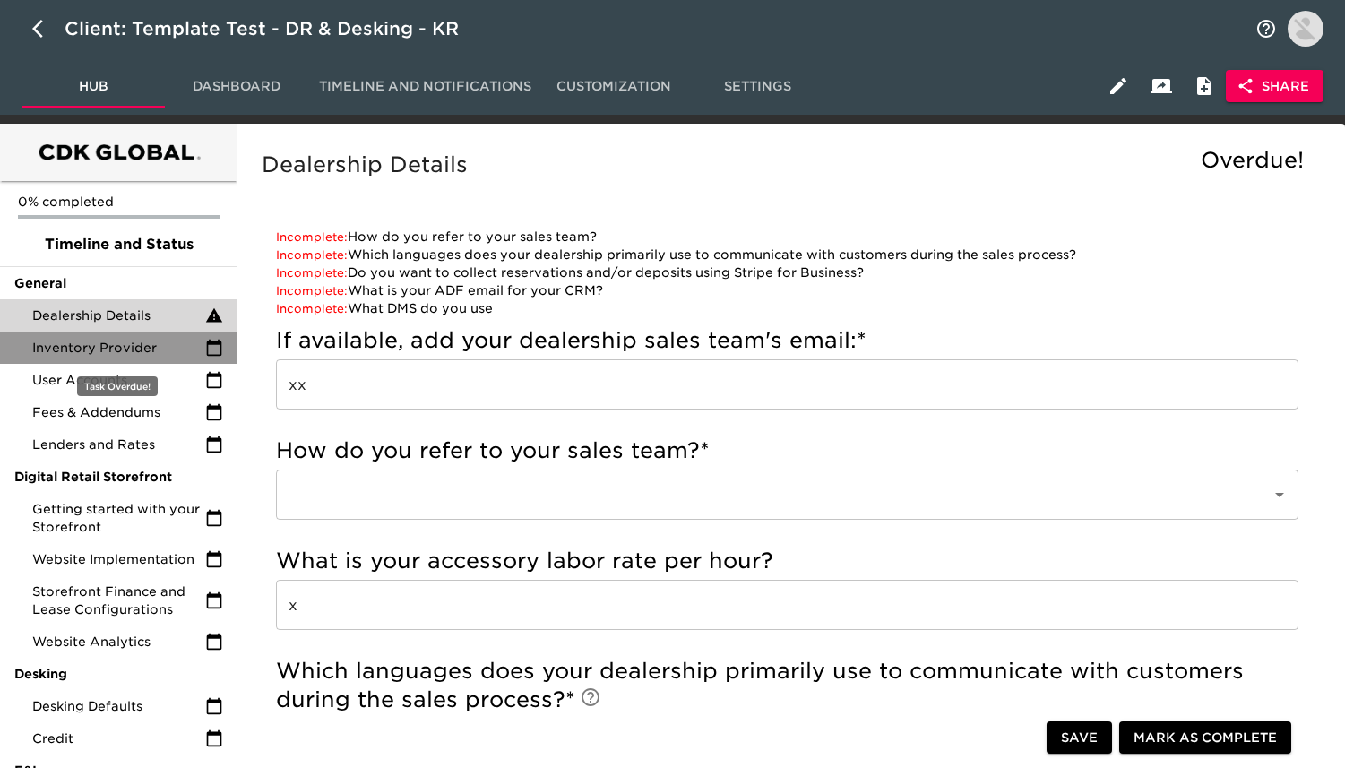
click at [167, 354] on span "Inventory Provider" at bounding box center [118, 348] width 173 height 18
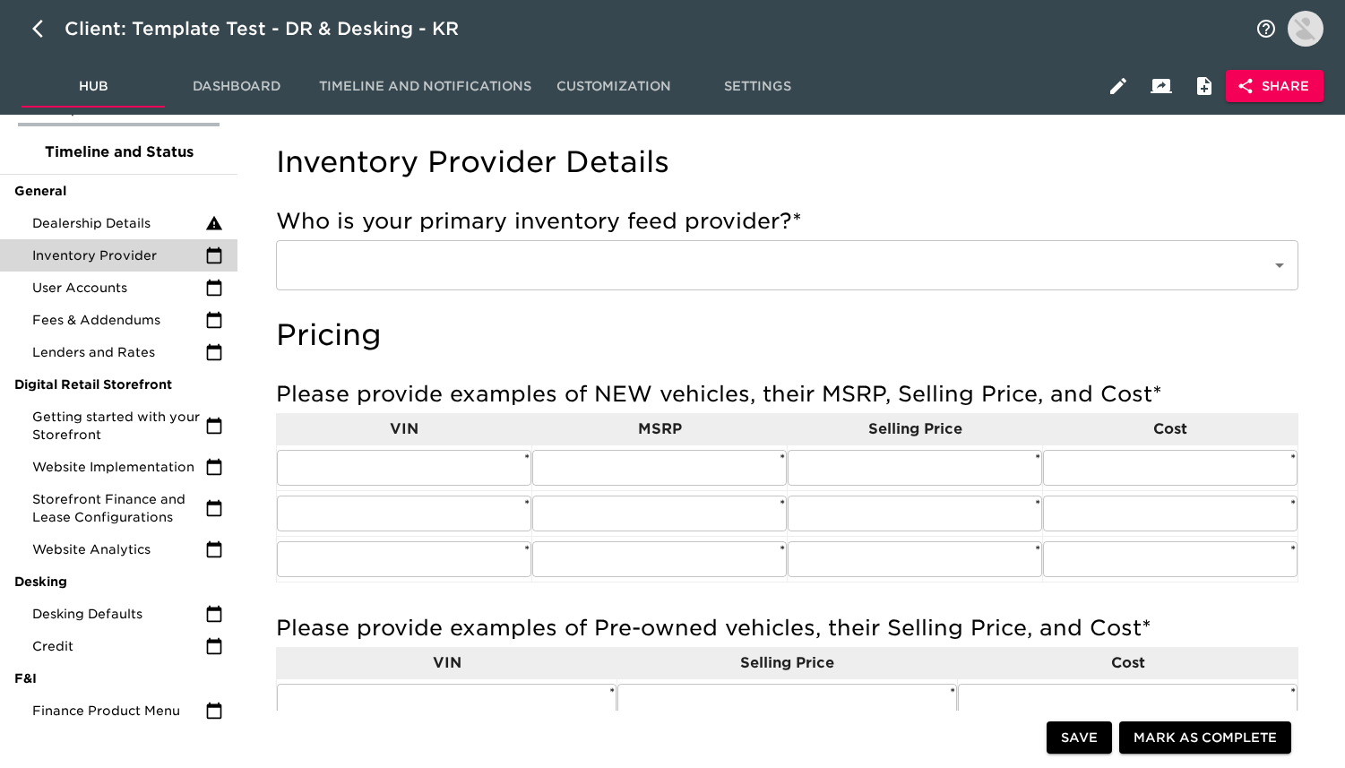
scroll to position [98, 0]
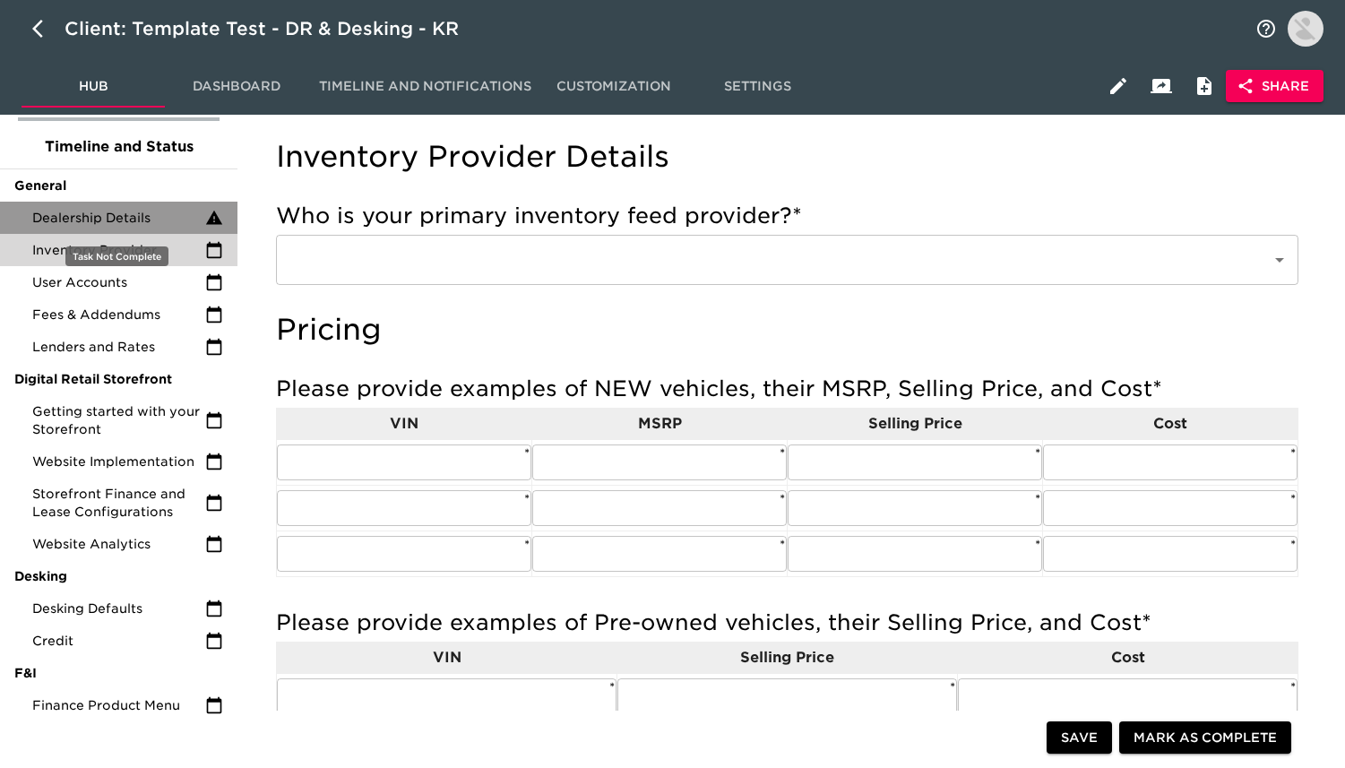
click at [122, 225] on span "Dealership Details" at bounding box center [118, 218] width 173 height 18
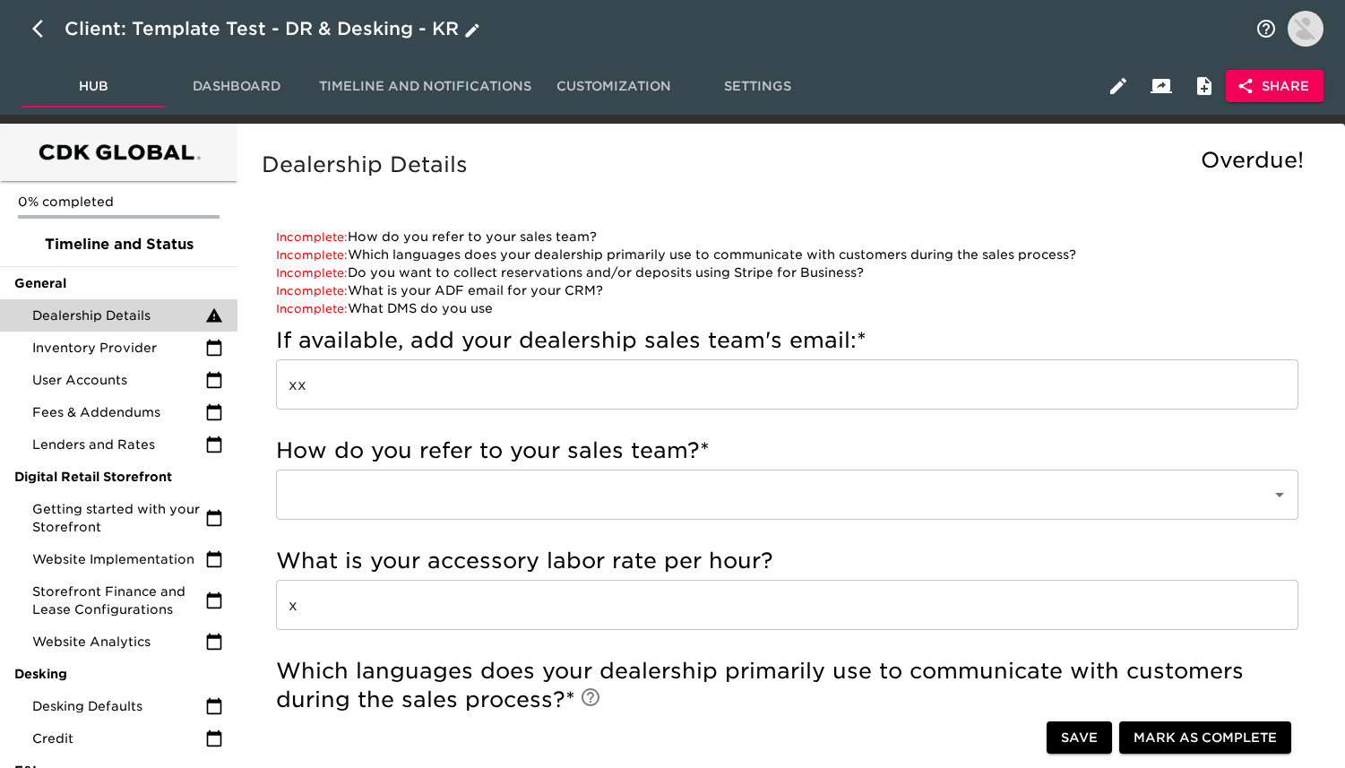
click at [49, 20] on icon "button" at bounding box center [43, 29] width 22 height 22
select select "10"
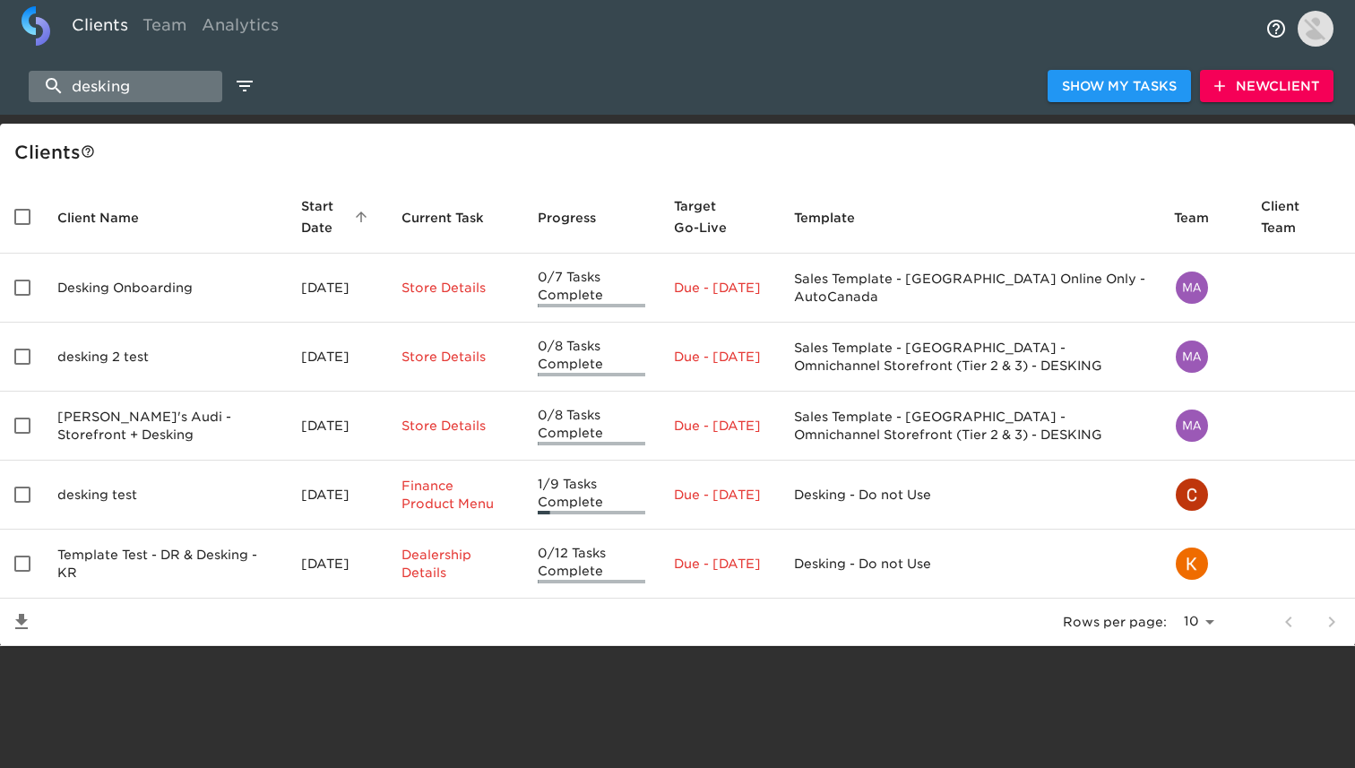
click at [154, 99] on input "desking" at bounding box center [126, 86] width 194 height 31
click at [1266, 76] on span "New Client" at bounding box center [1266, 86] width 105 height 22
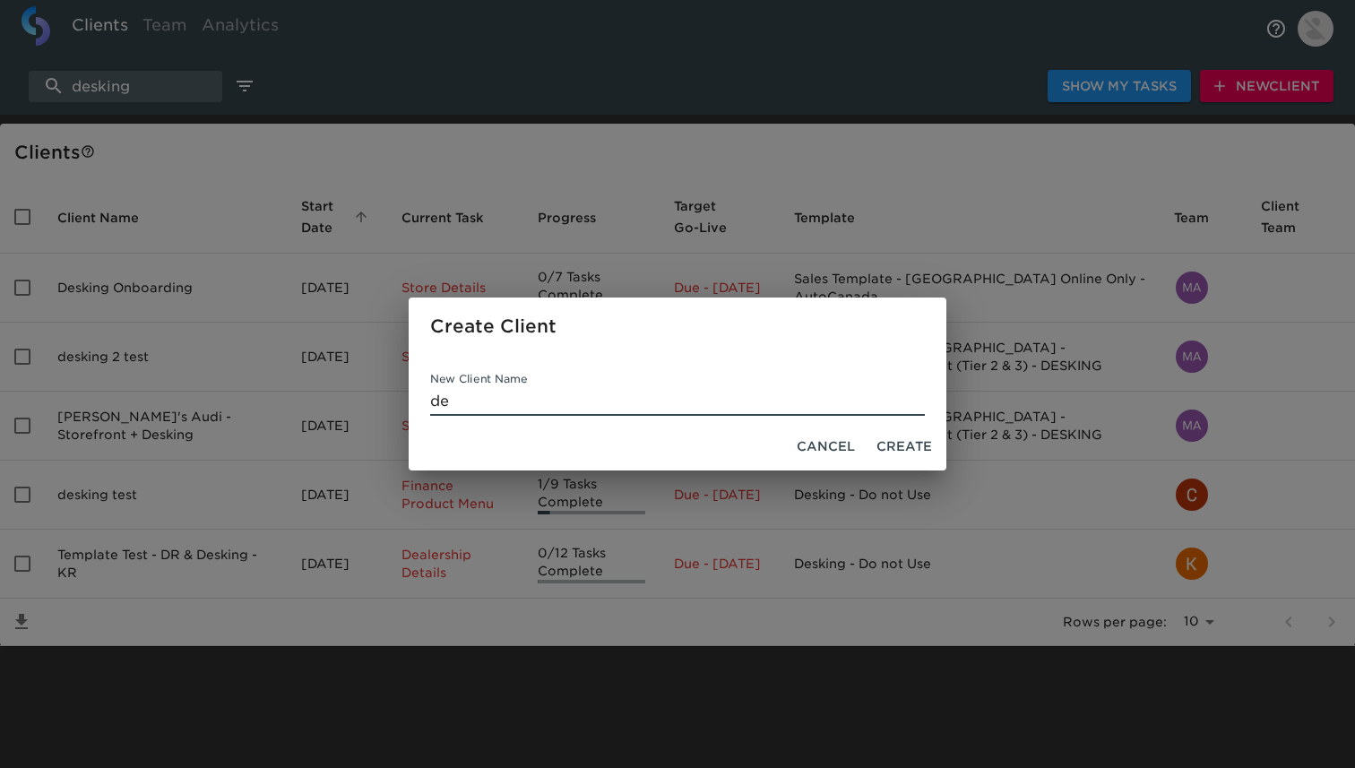
type input "d"
click at [730, 159] on div "Create Client New Client Name Cancel Create" at bounding box center [677, 384] width 1355 height 768
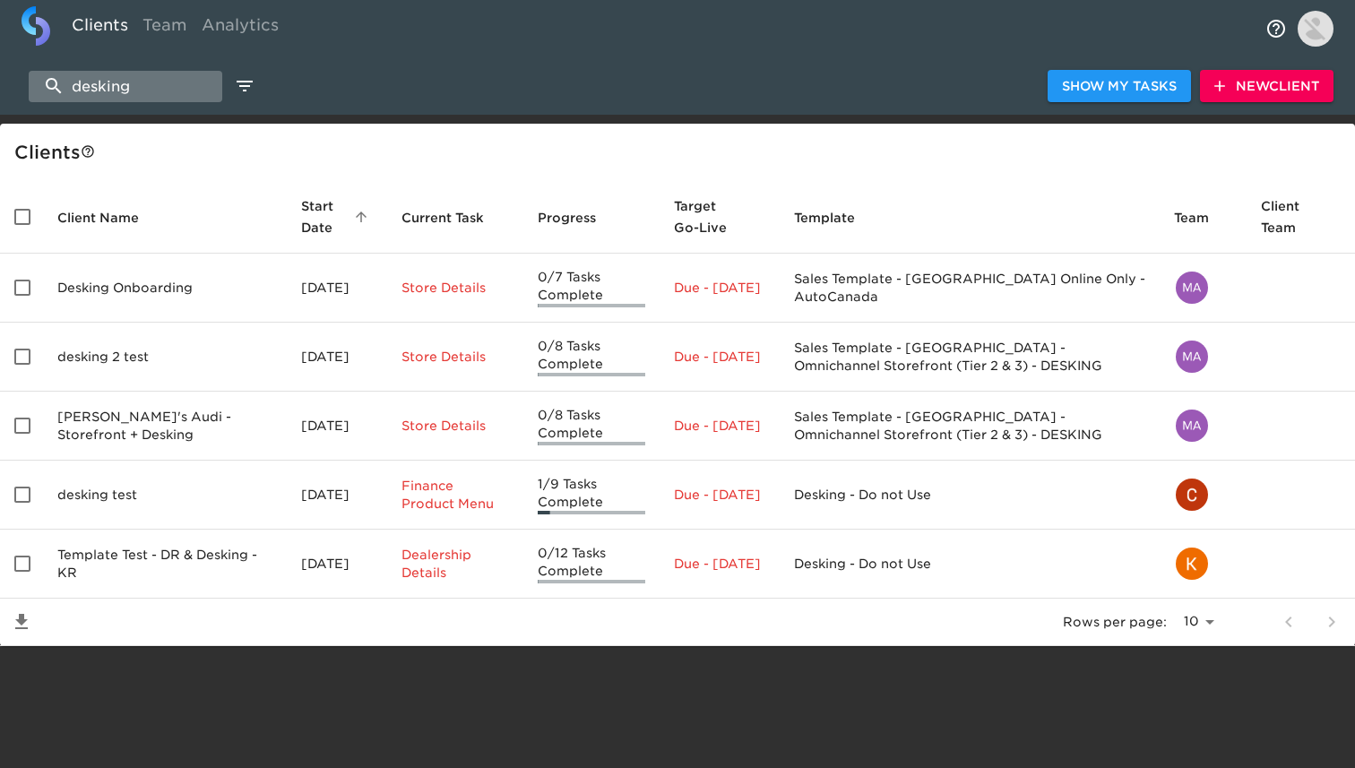
click at [164, 96] on input "desking" at bounding box center [126, 86] width 194 height 31
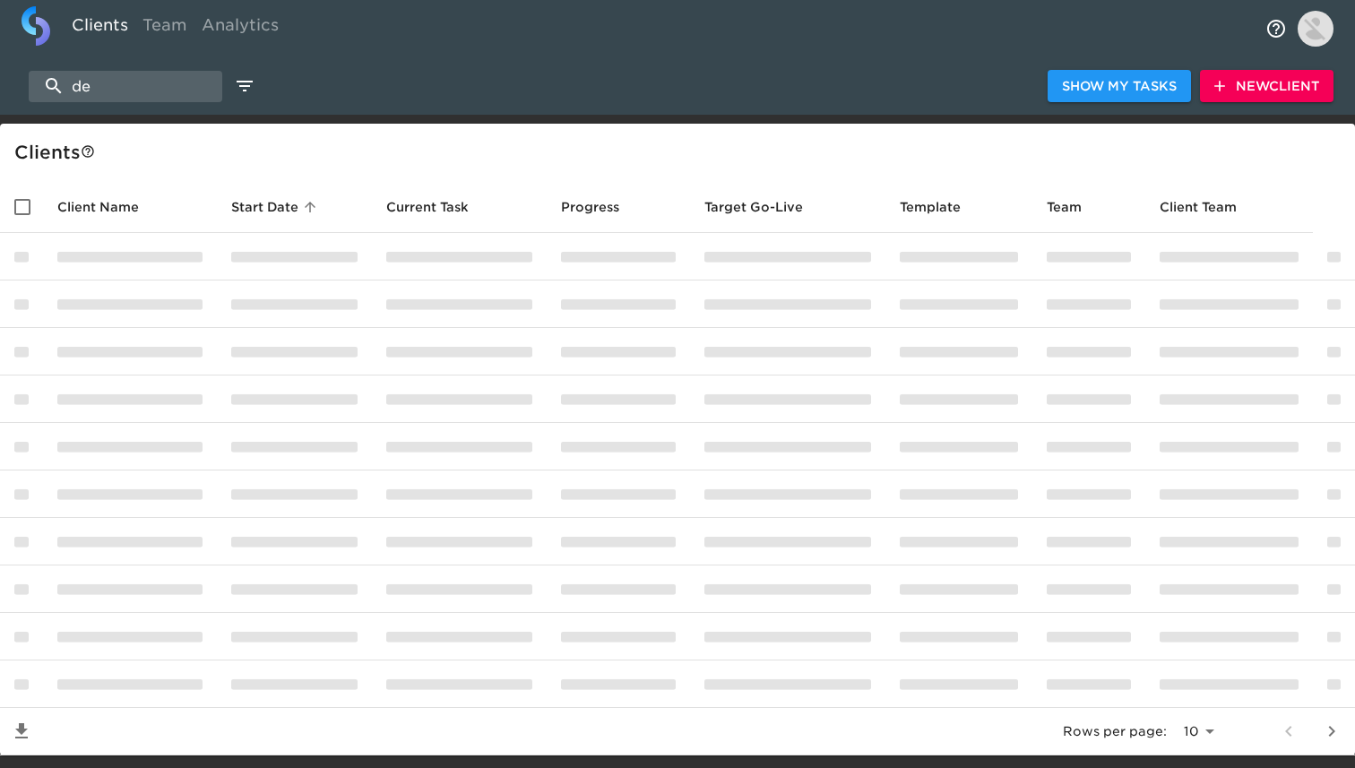
type input "d"
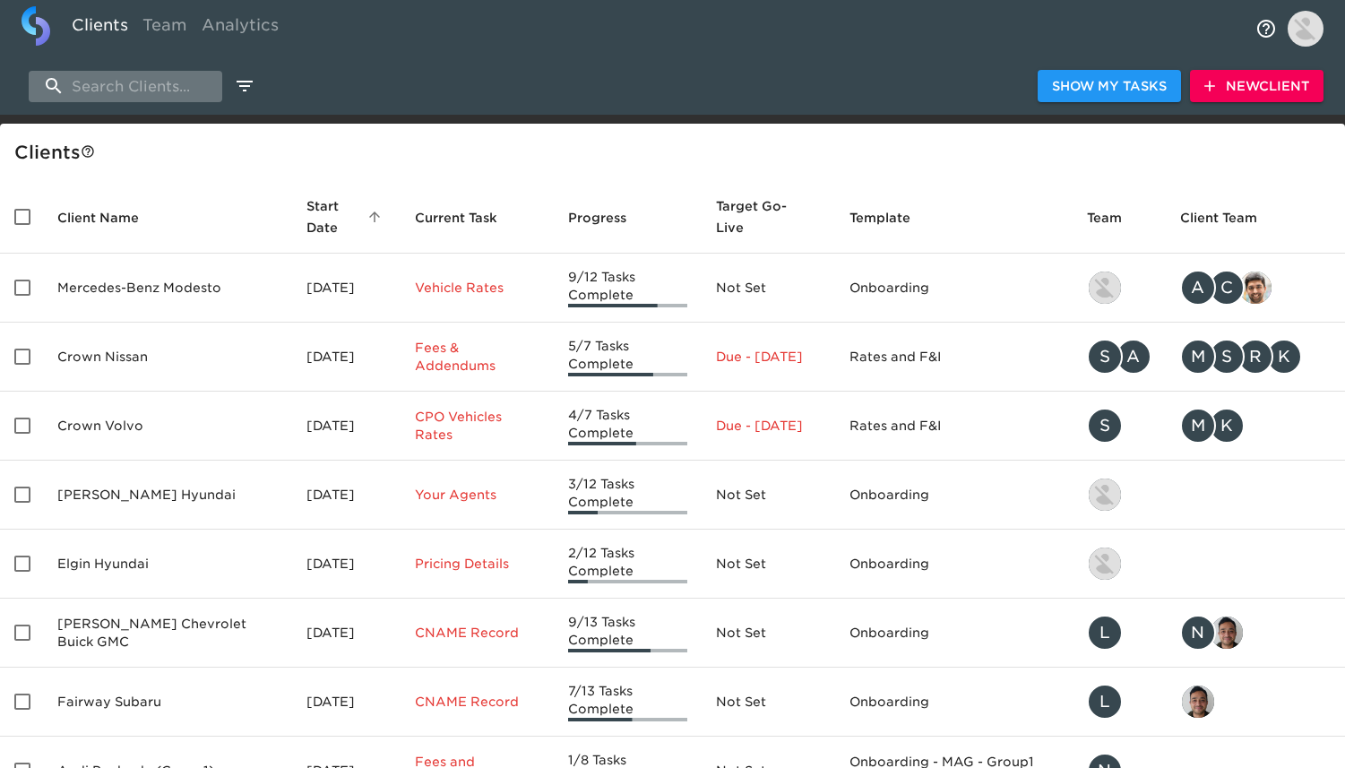
click at [183, 82] on input "search" at bounding box center [126, 86] width 194 height 31
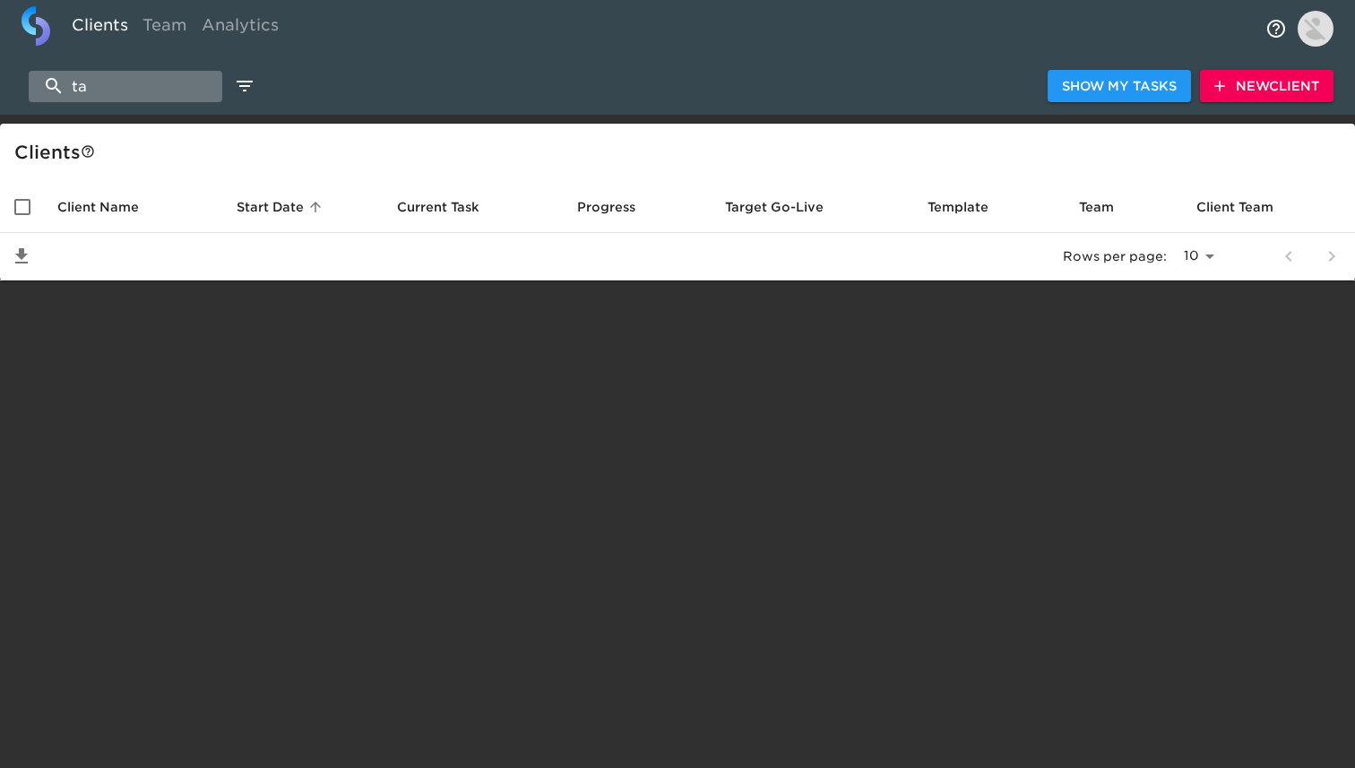
type input "t"
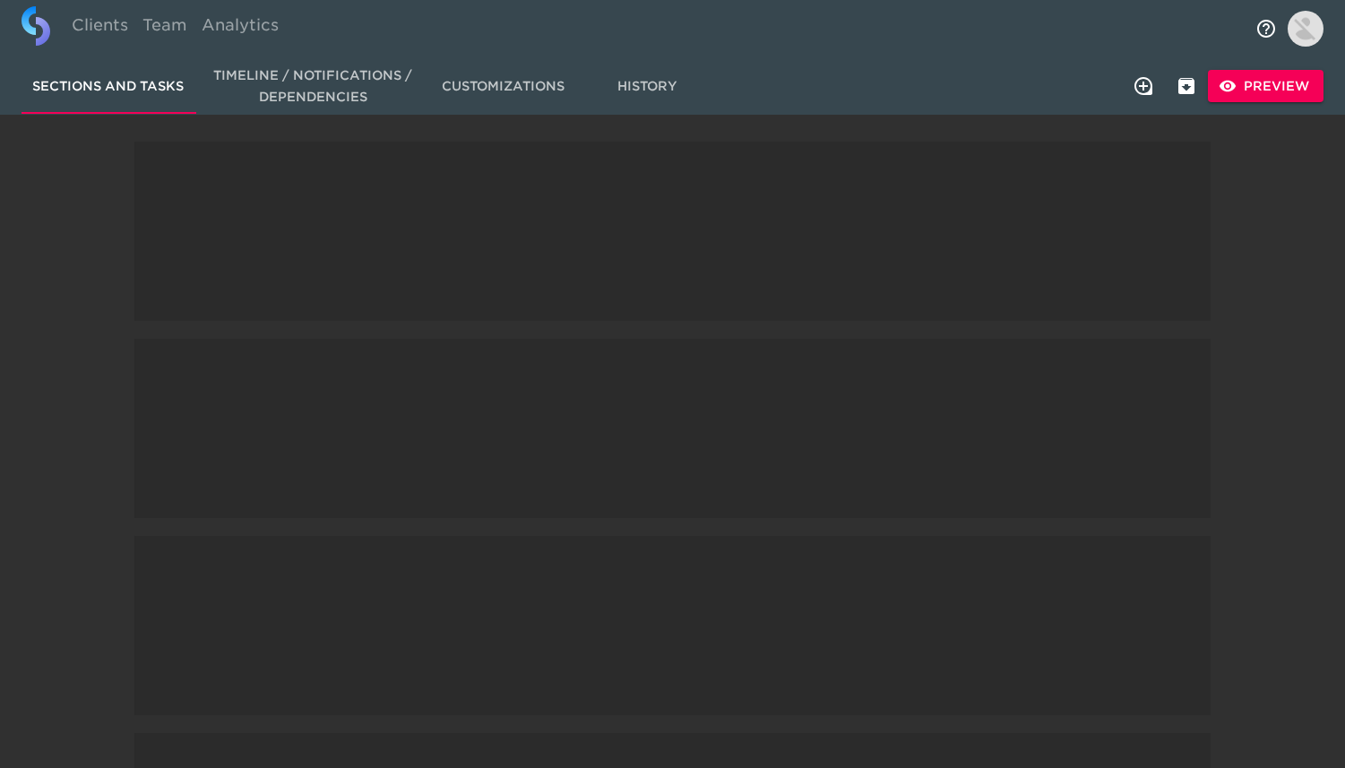
select select "10"
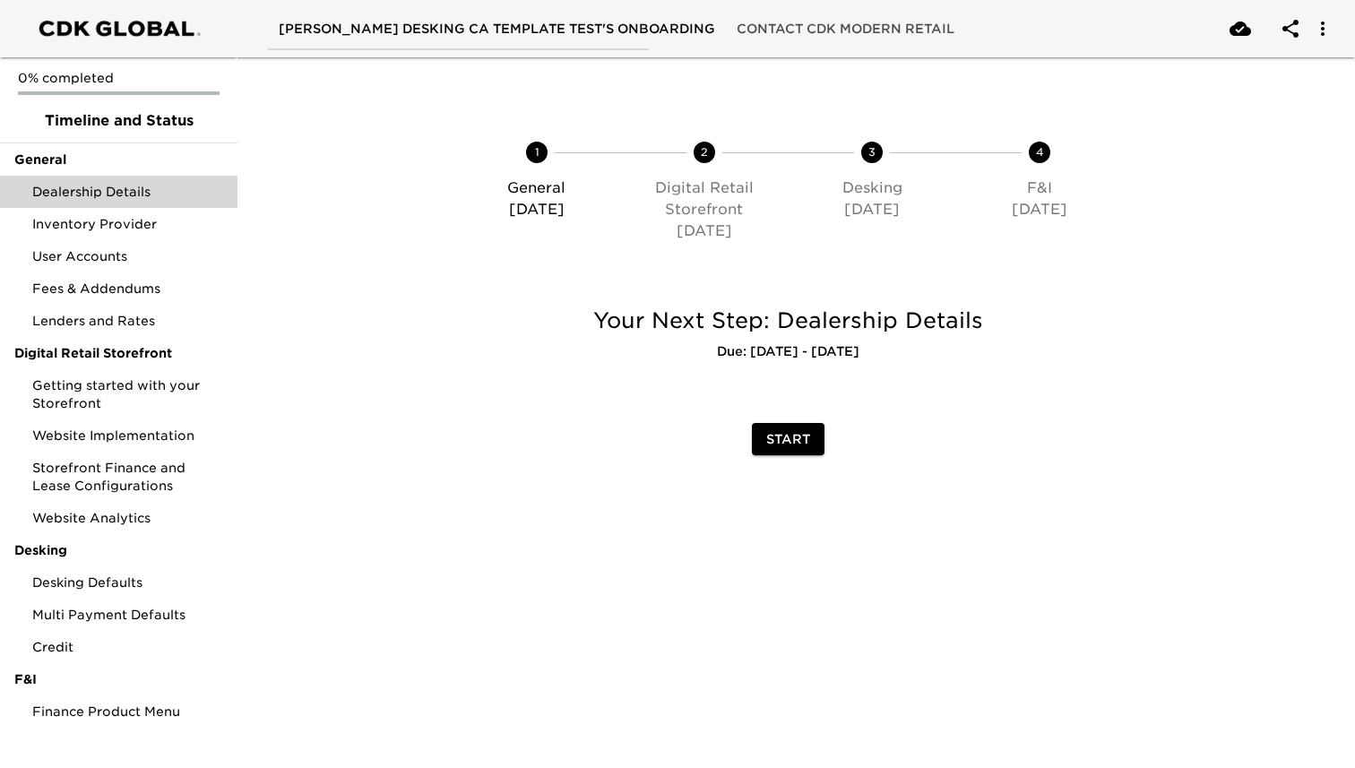
click at [154, 197] on span "Dealership Details" at bounding box center [127, 192] width 191 height 18
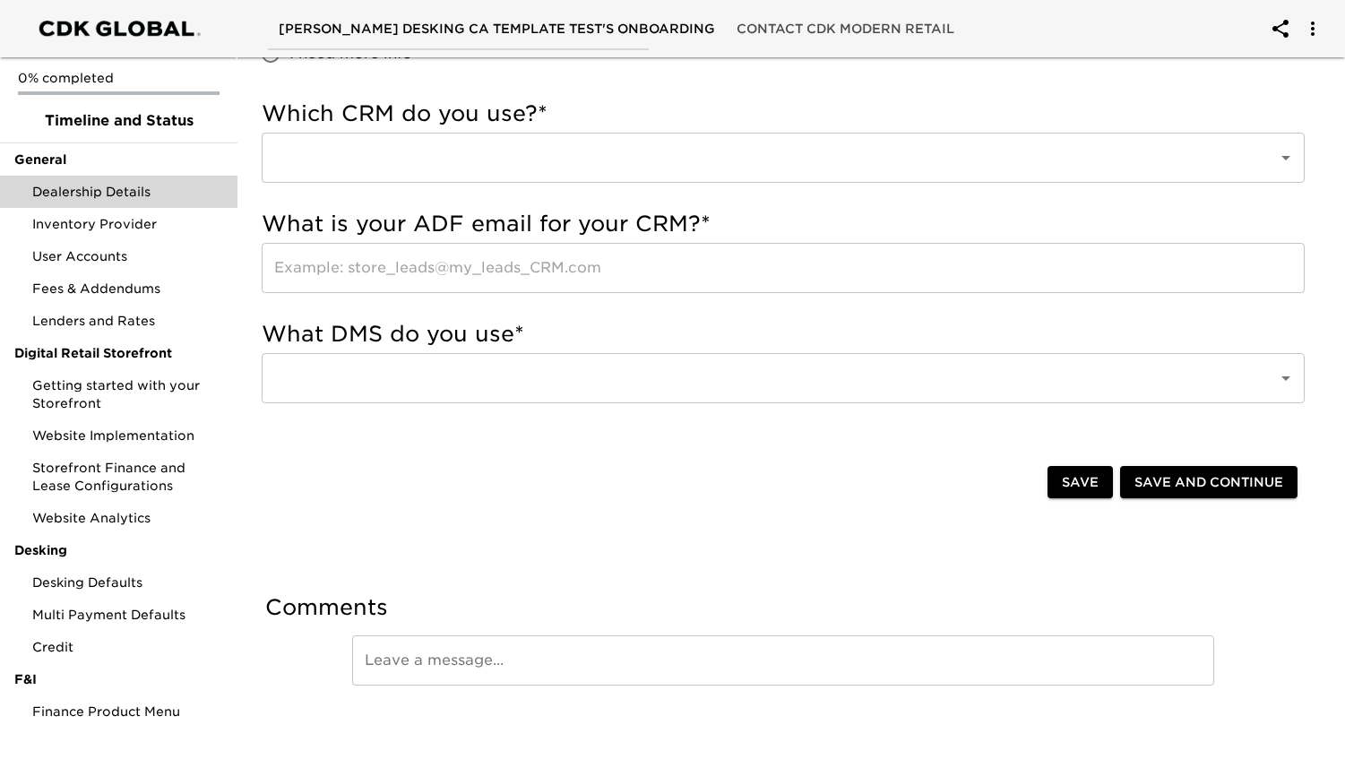
scroll to position [760, 0]
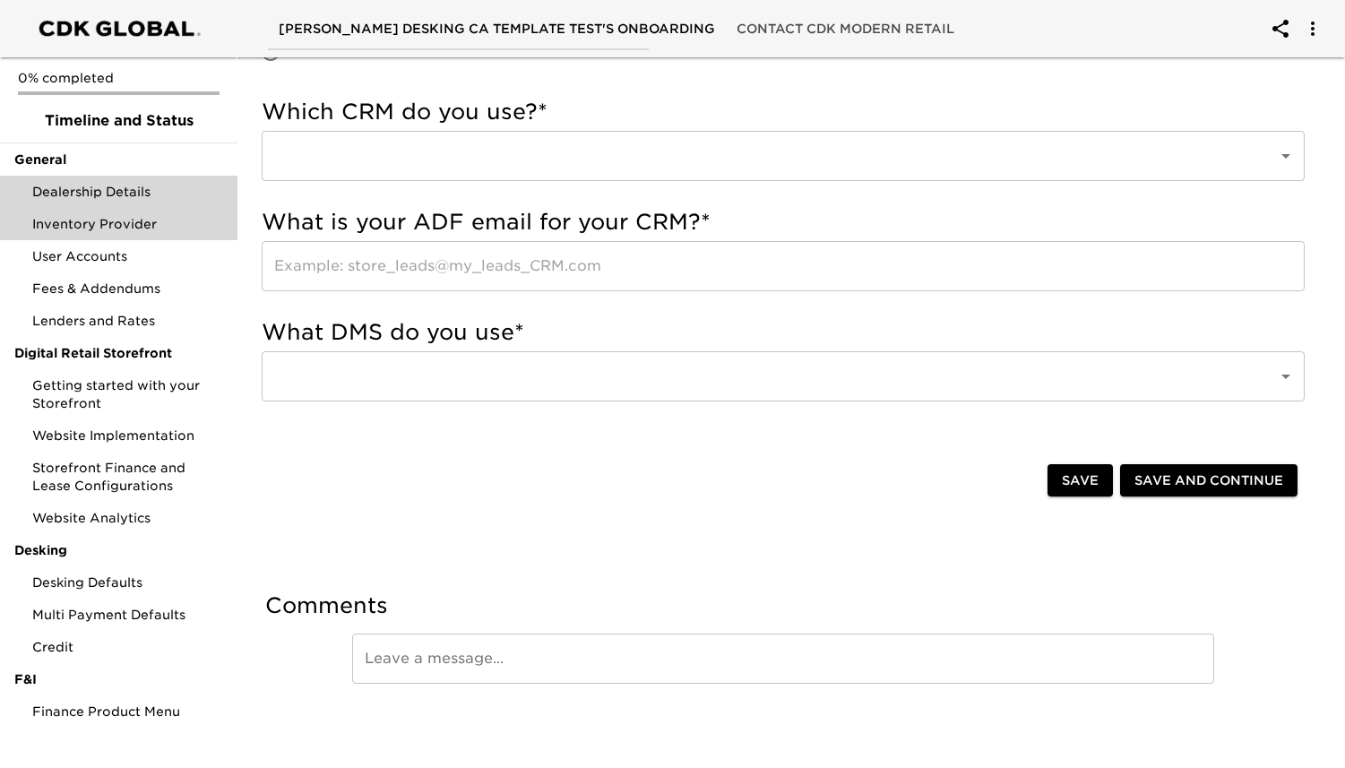
click at [159, 226] on span "Inventory Provider" at bounding box center [127, 224] width 191 height 18
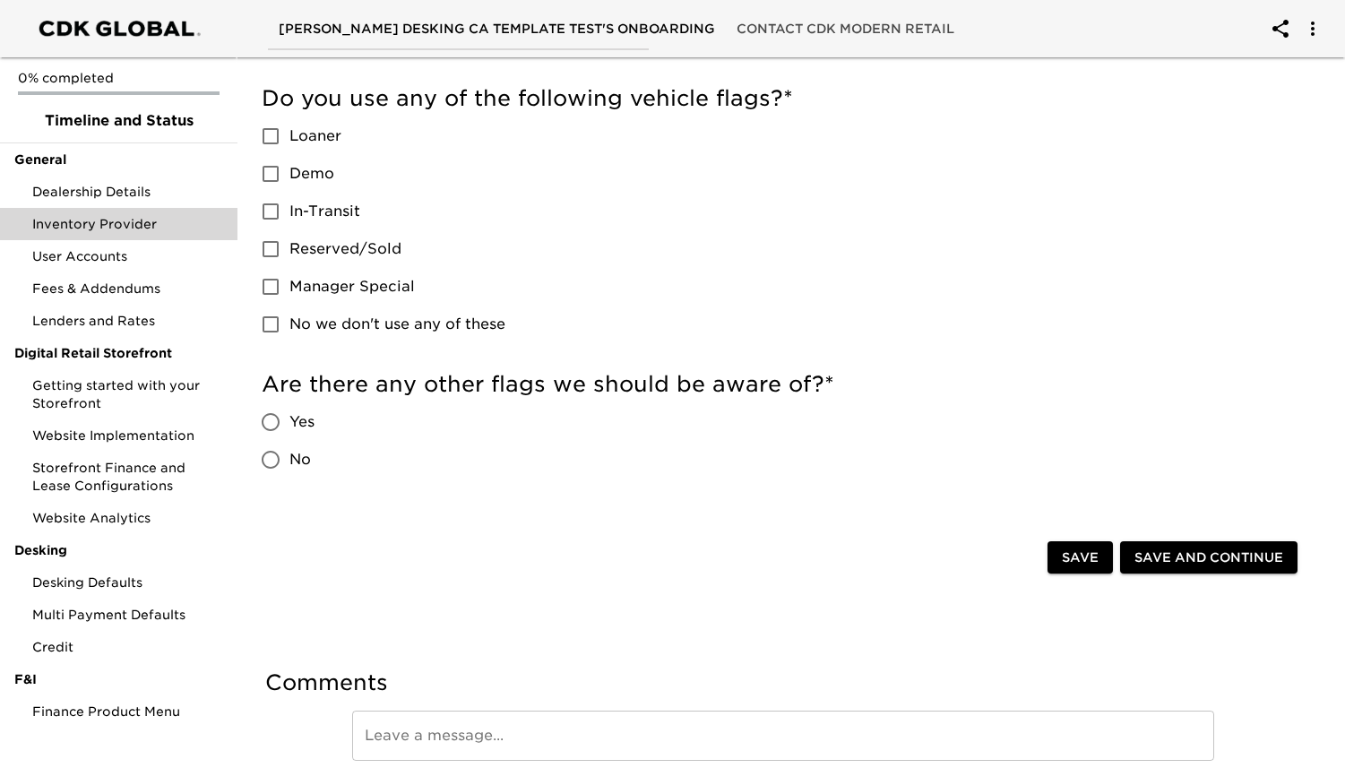
scroll to position [838, 0]
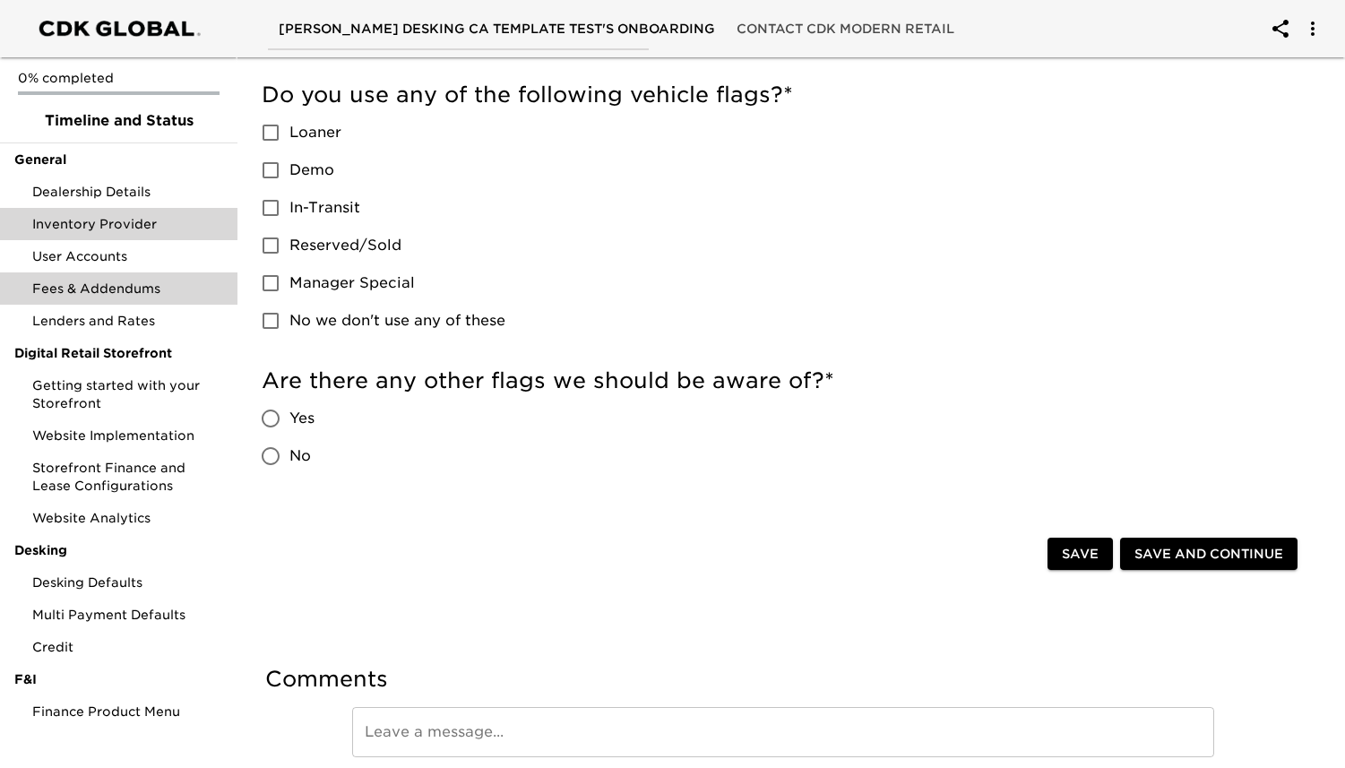
click at [109, 291] on span "Fees & Addendums" at bounding box center [127, 289] width 191 height 18
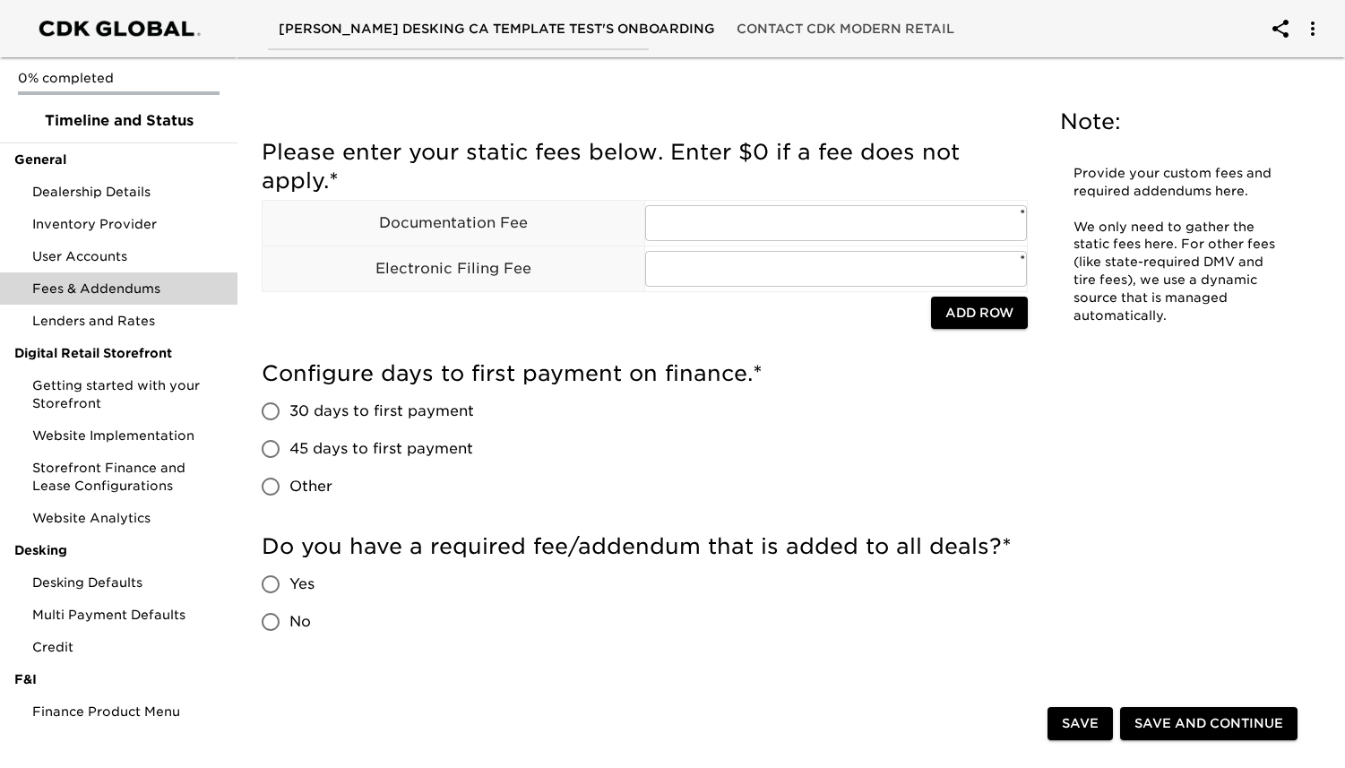
scroll to position [1, 0]
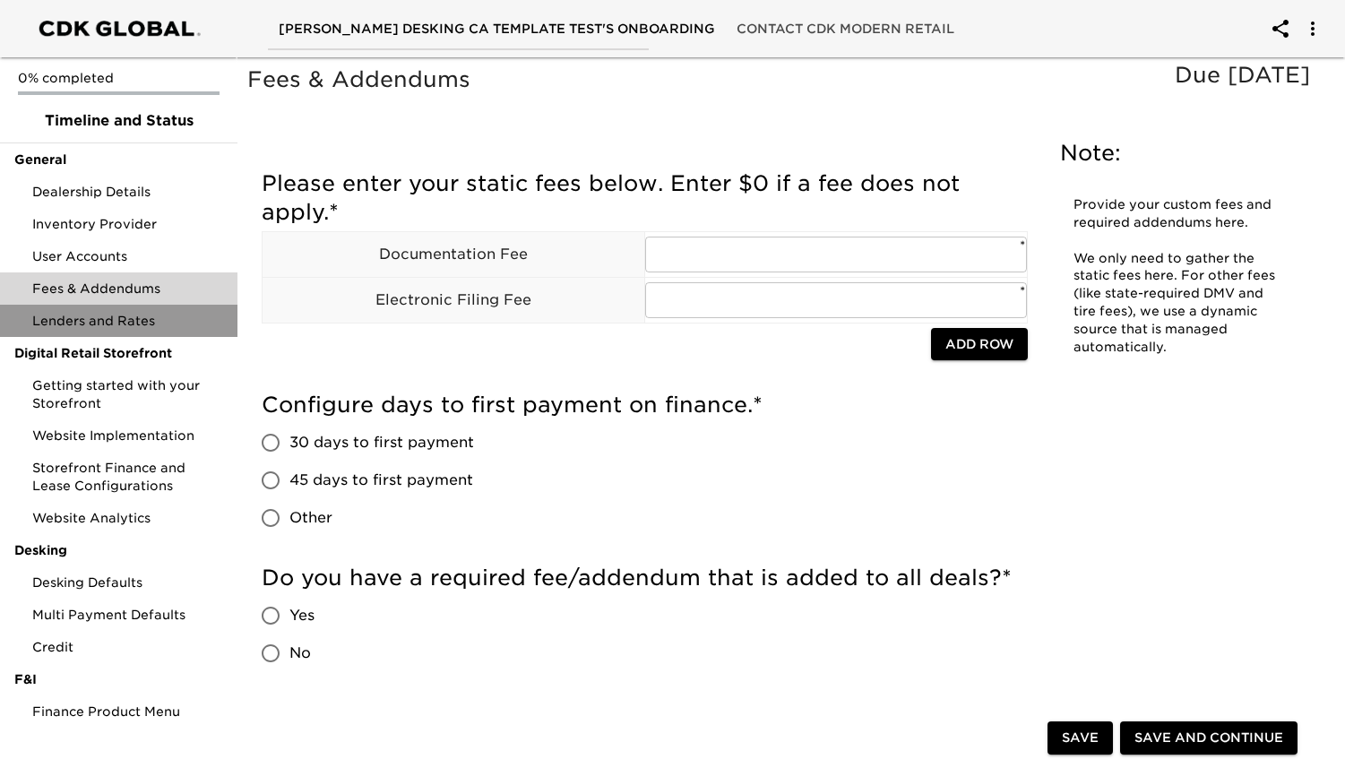
click at [150, 321] on span "Lenders and Rates" at bounding box center [127, 321] width 191 height 18
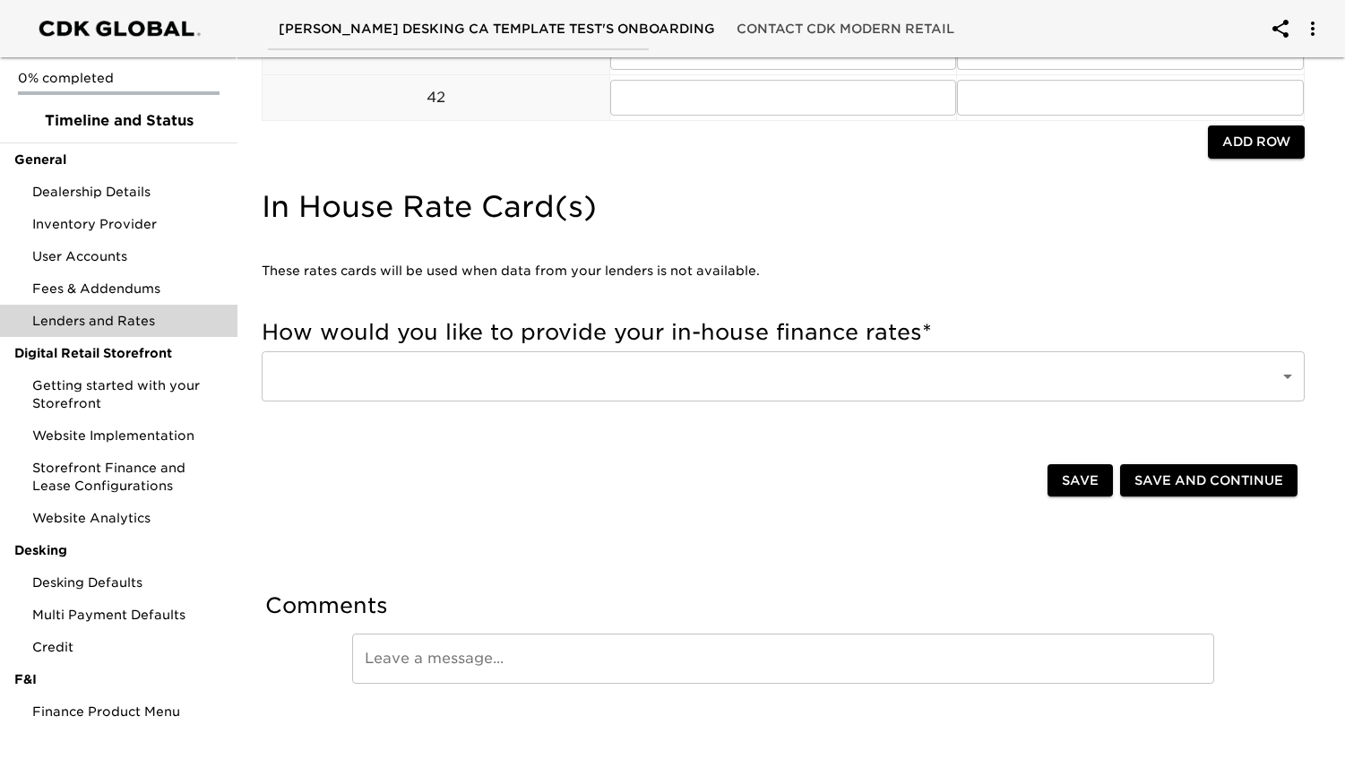
scroll to position [1496, 0]
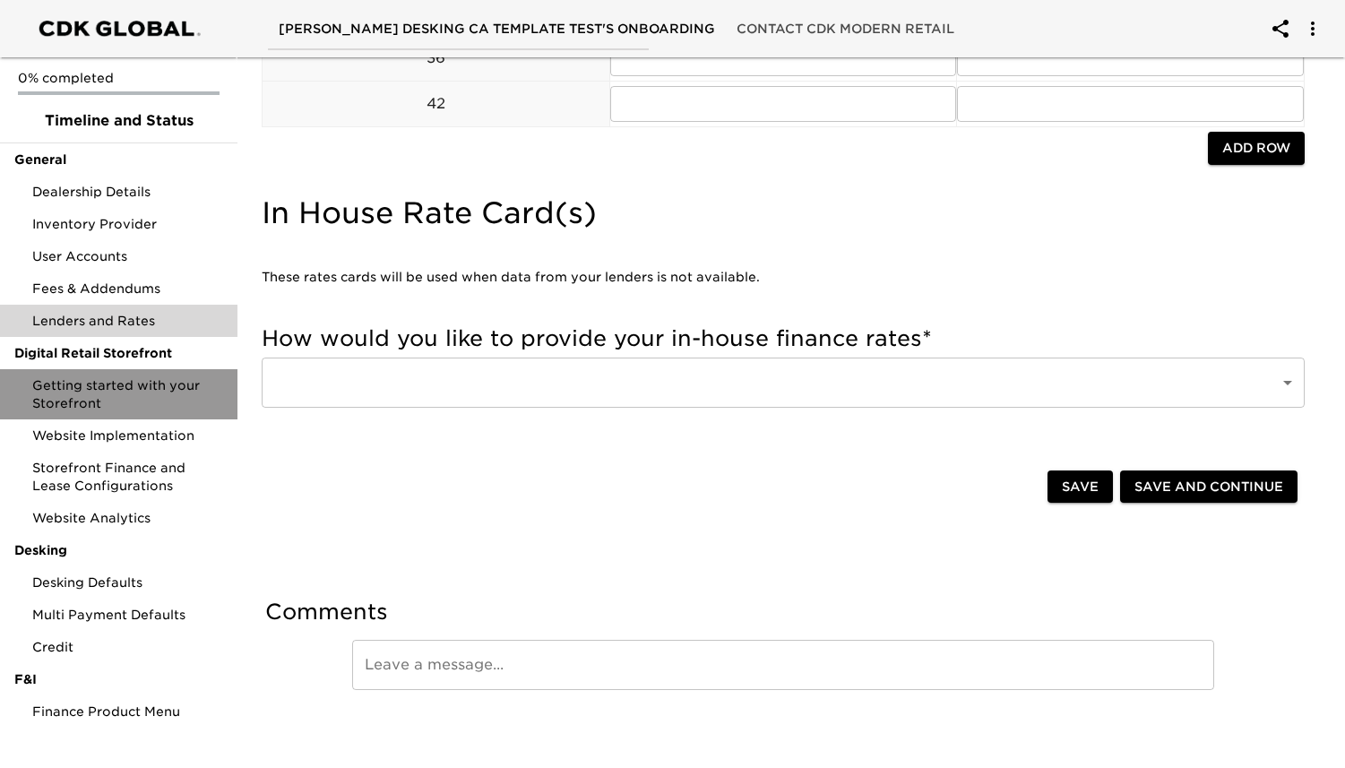
click at [156, 393] on span "Getting started with your Storefront" at bounding box center [127, 394] width 191 height 36
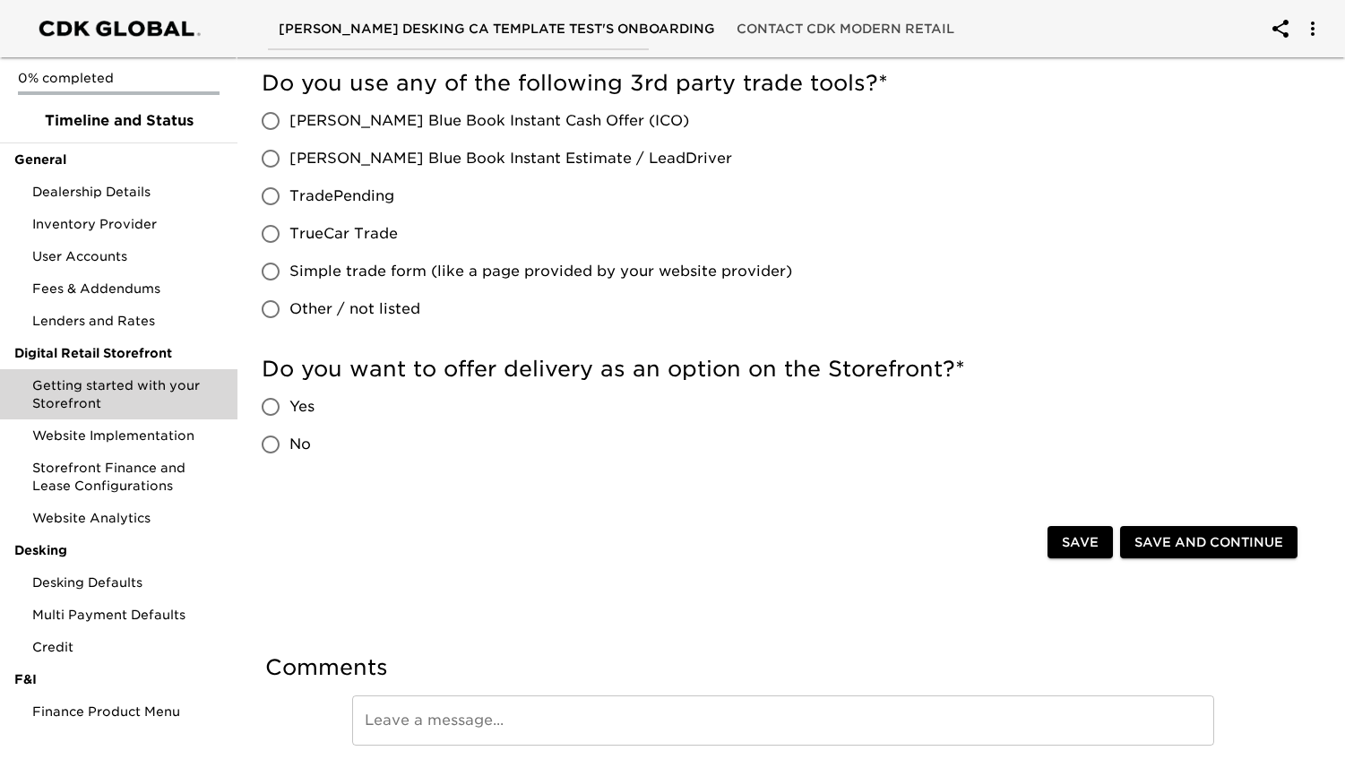
scroll to position [765, 0]
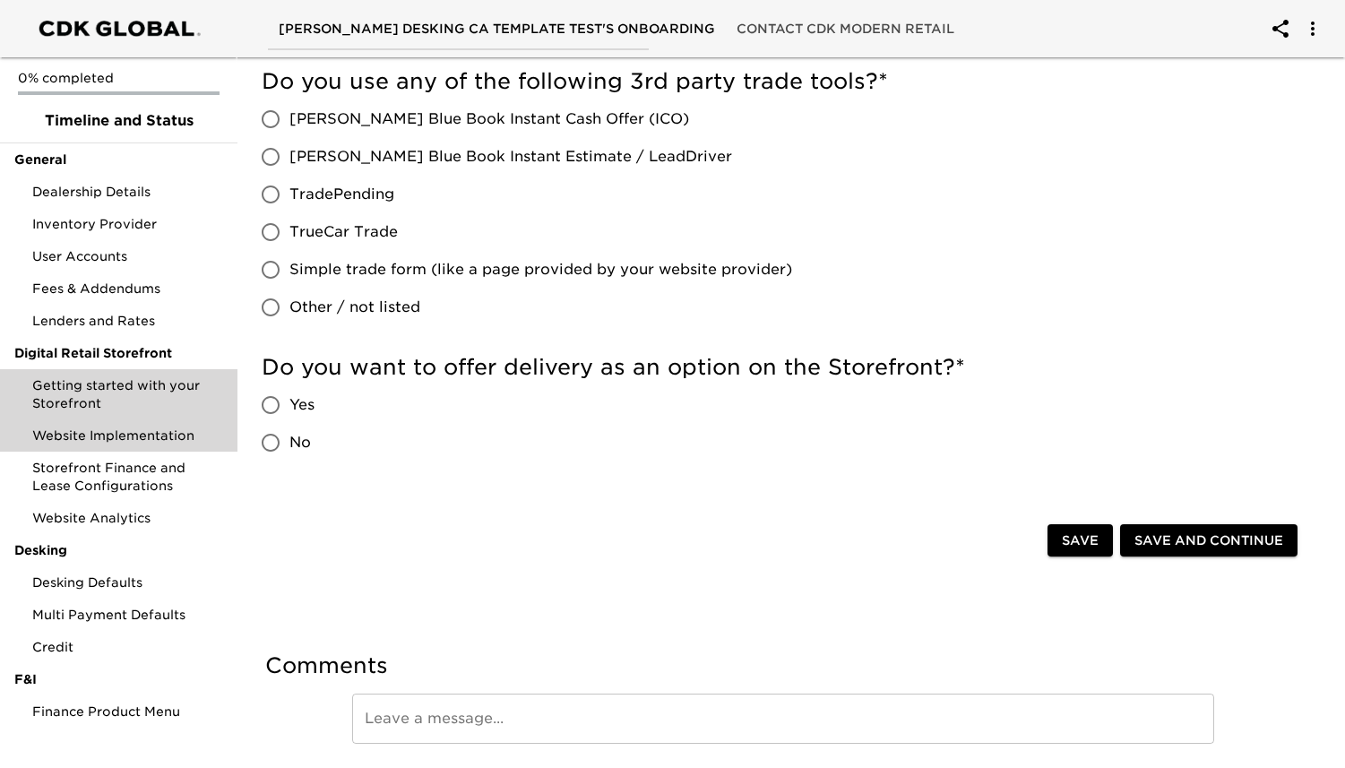
click at [190, 437] on span "Website Implementation" at bounding box center [127, 435] width 191 height 18
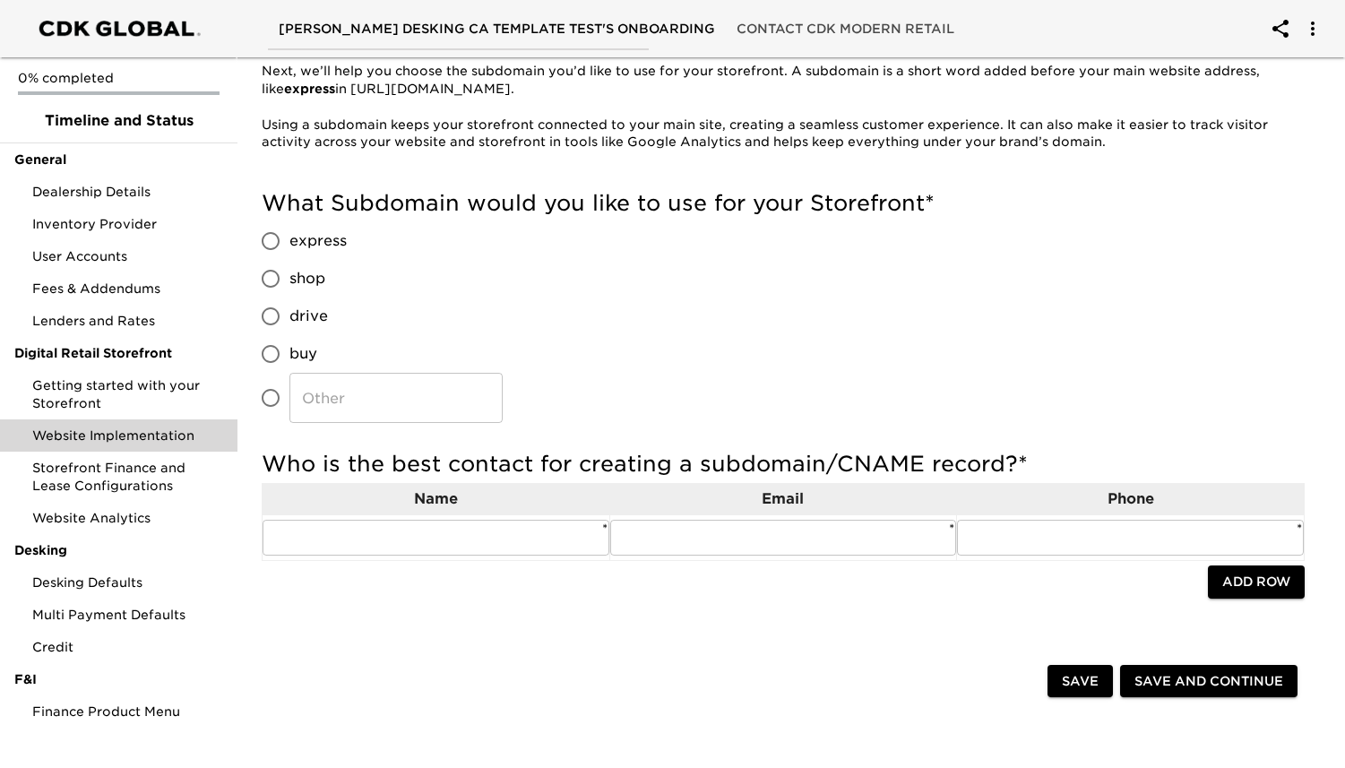
scroll to position [252, 0]
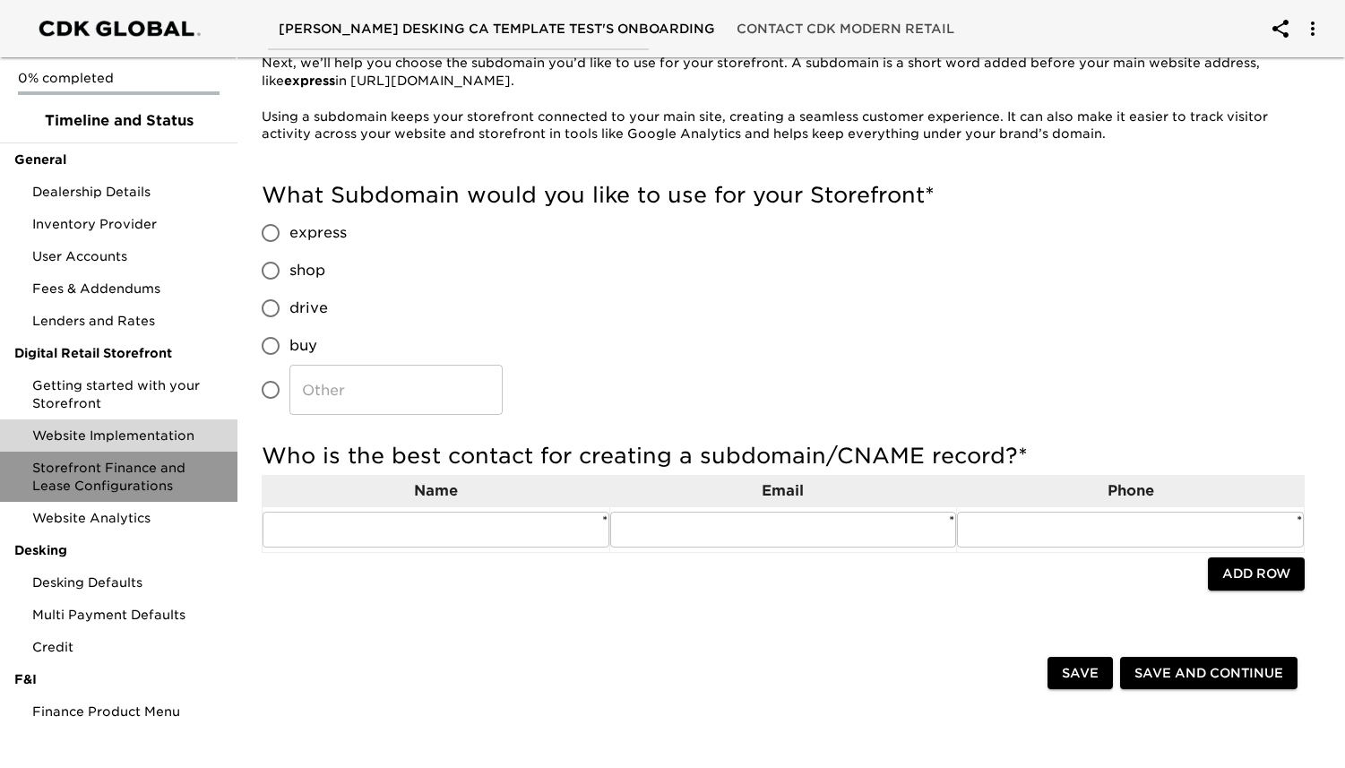
click at [122, 483] on span "Storefront Finance and Lease Configurations" at bounding box center [127, 477] width 191 height 36
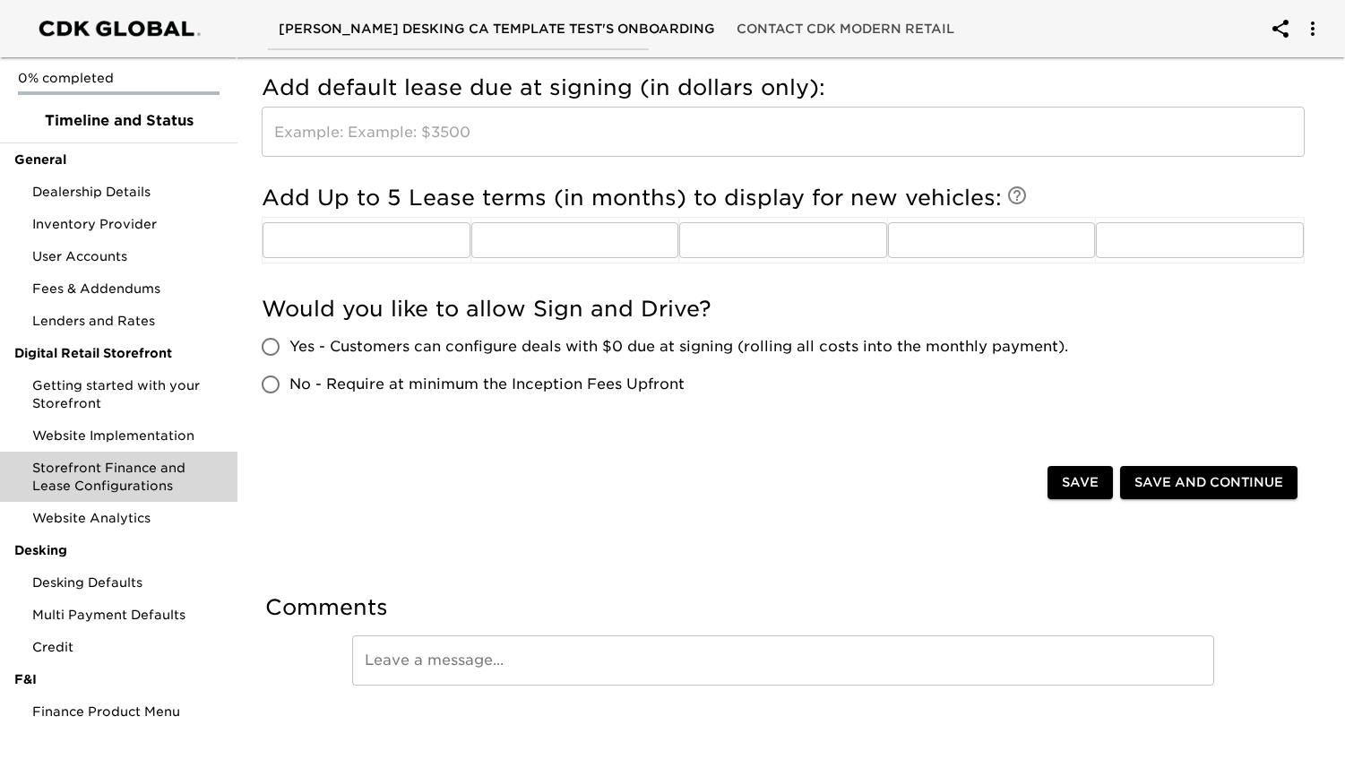
scroll to position [767, 0]
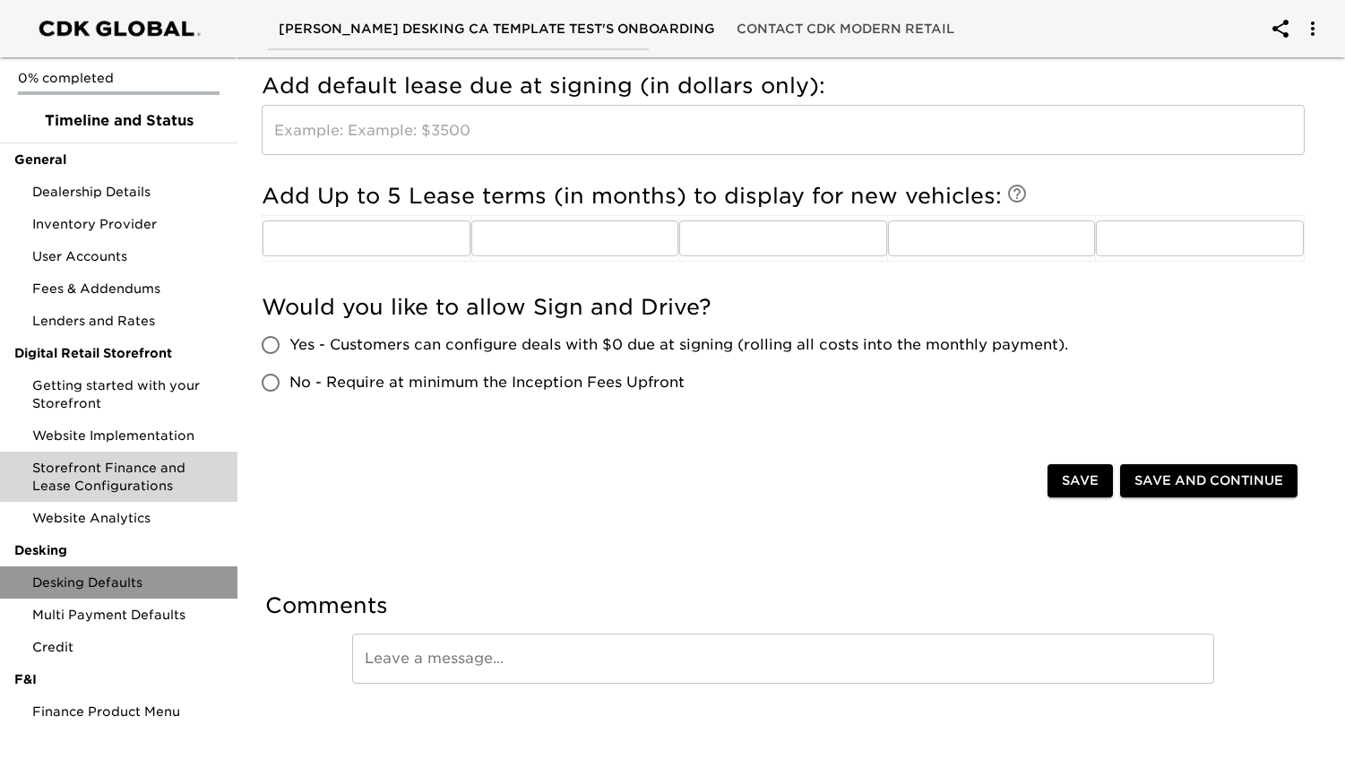
click at [153, 568] on div "Desking Defaults" at bounding box center [118, 582] width 237 height 32
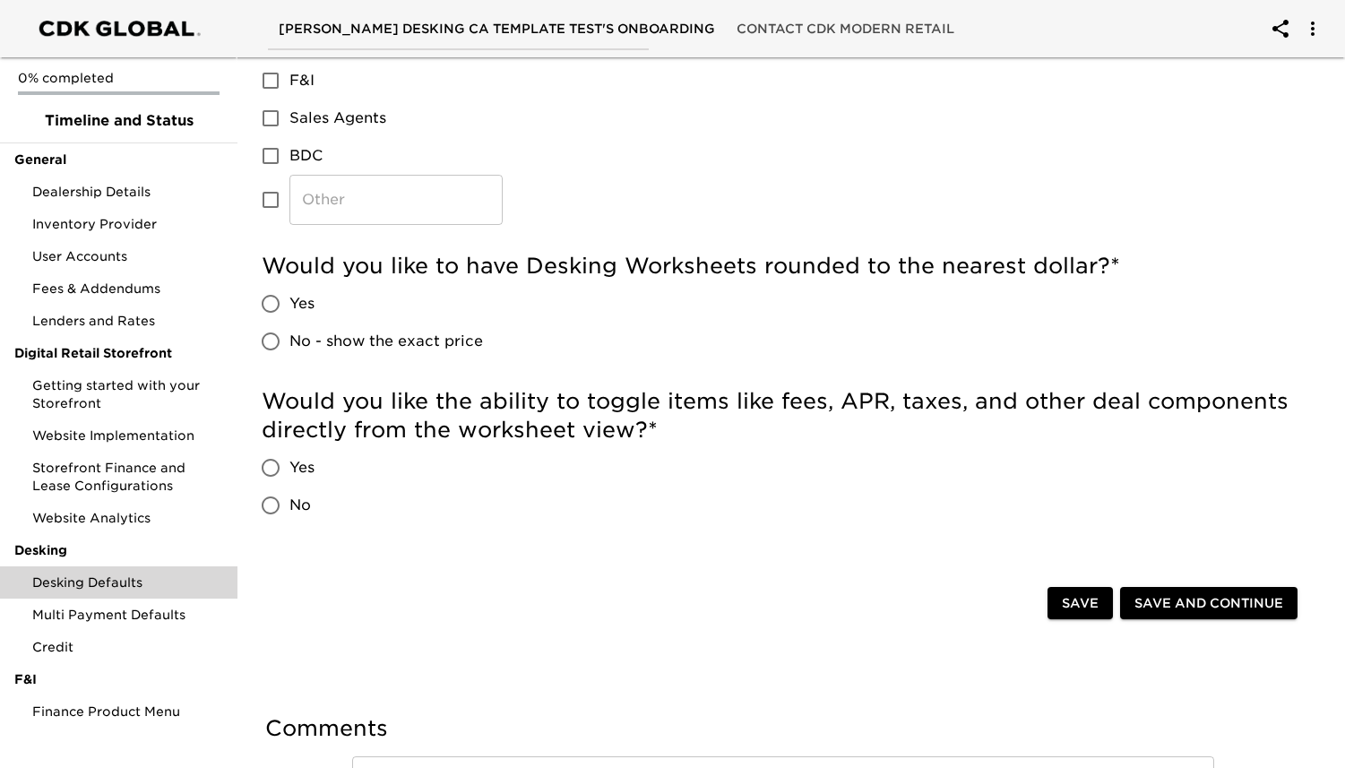
scroll to position [597, 0]
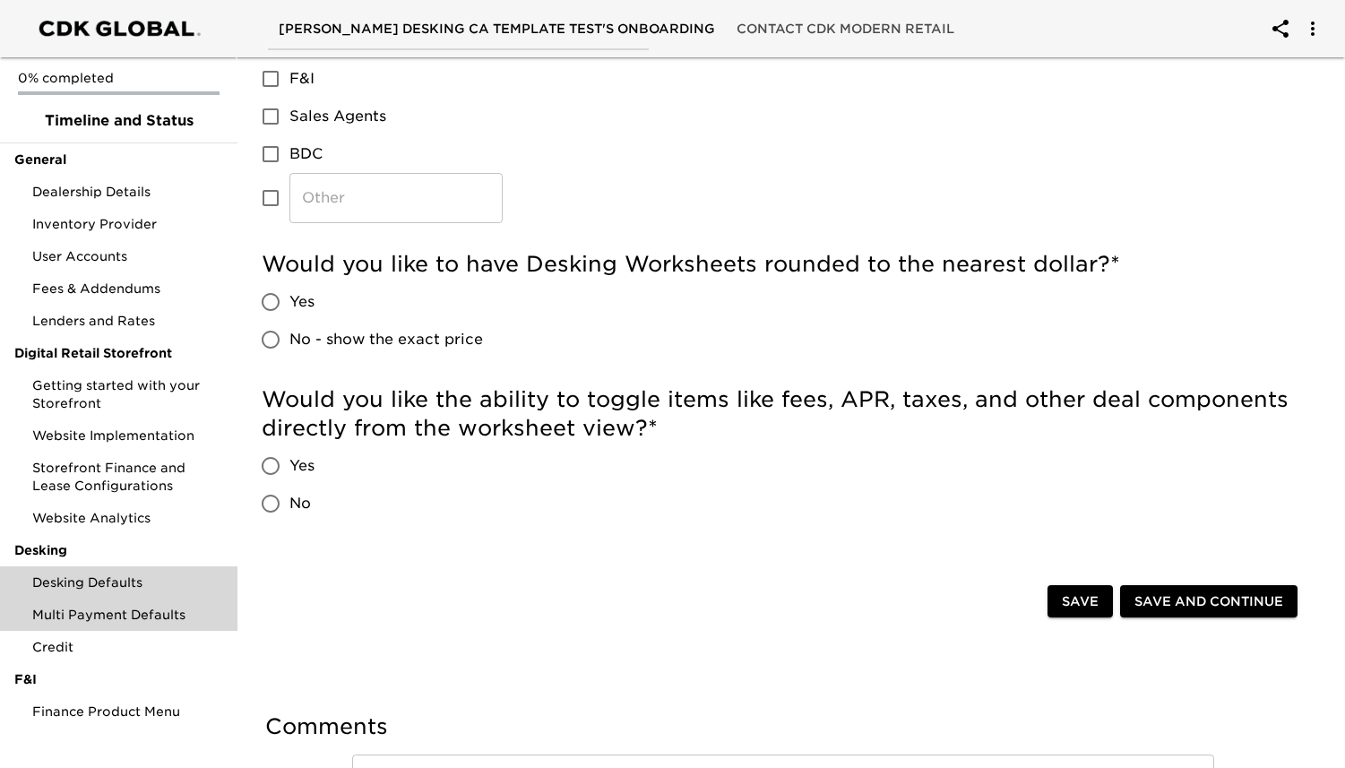
click at [136, 605] on div "Multi Payment Defaults" at bounding box center [118, 614] width 237 height 32
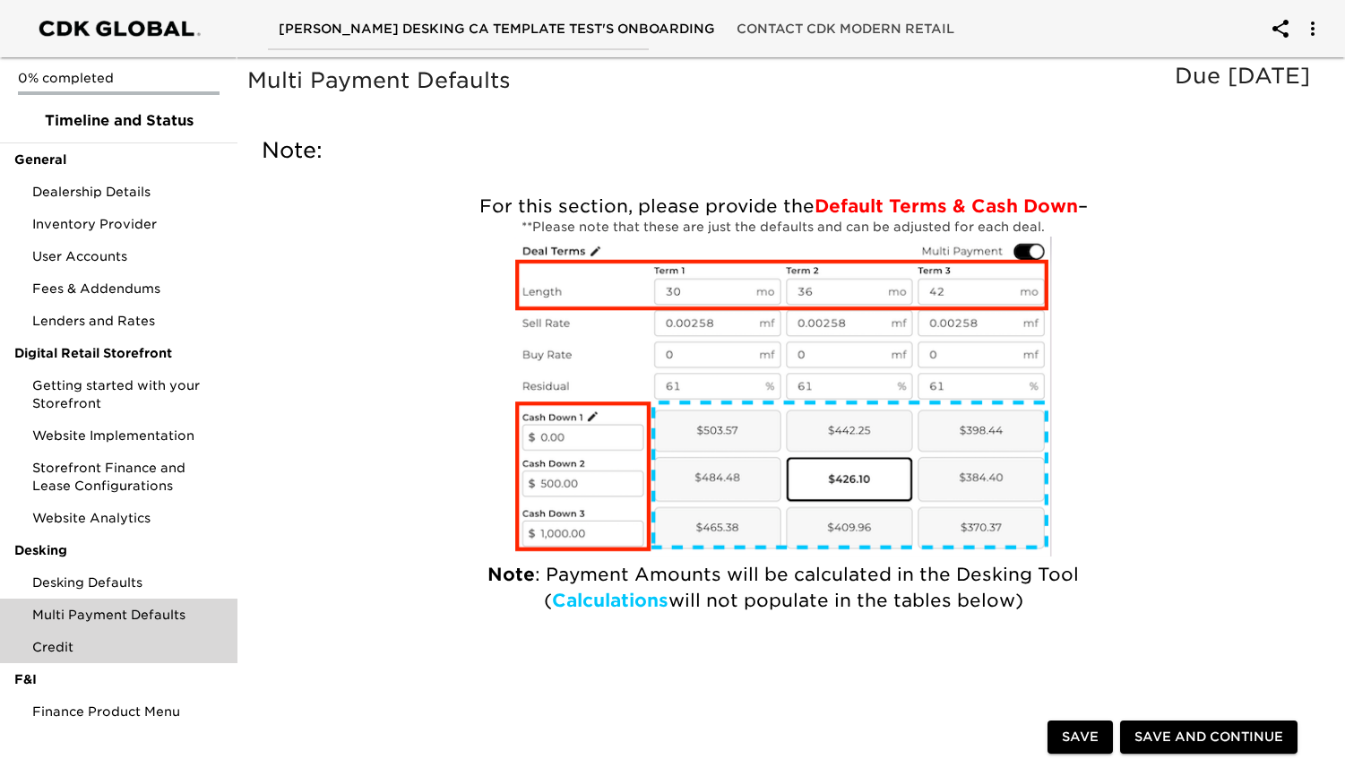
click at [124, 643] on span "Credit" at bounding box center [127, 647] width 191 height 18
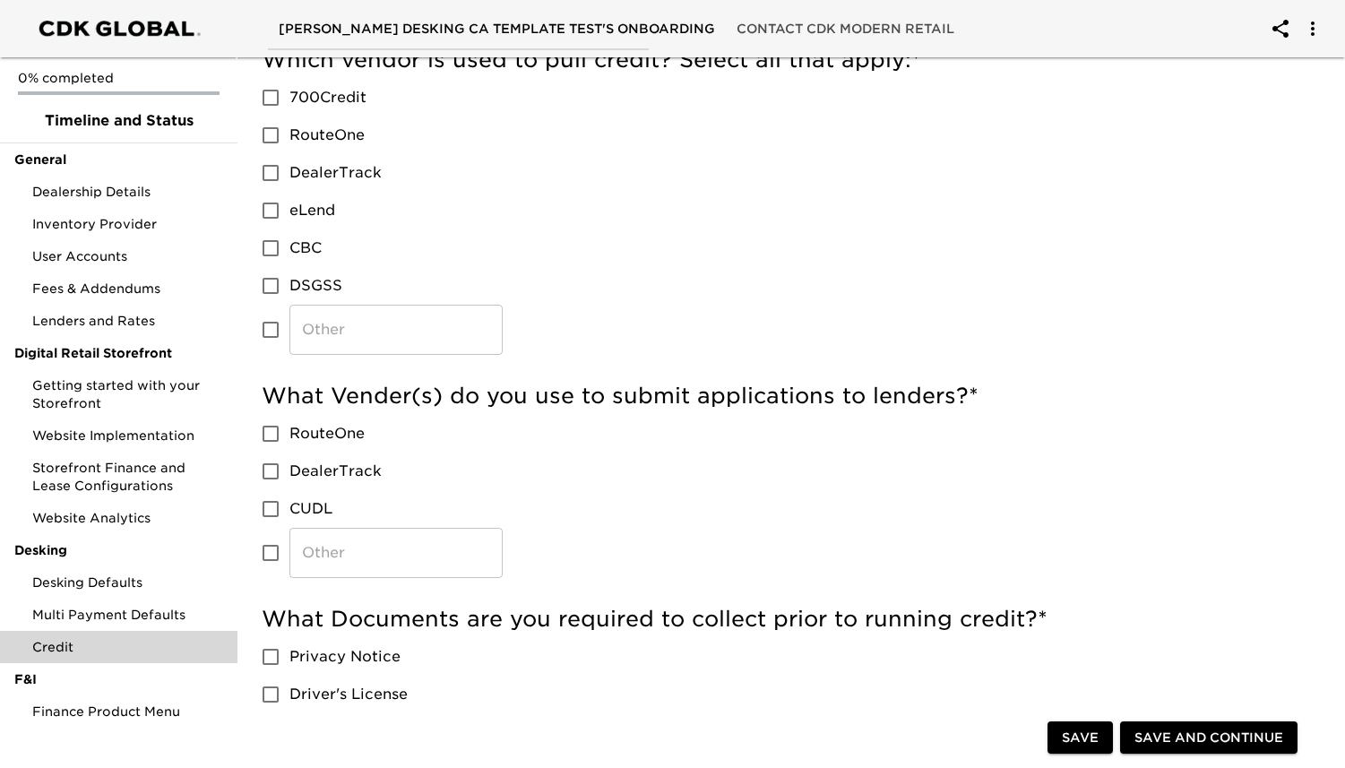
scroll to position [460, 0]
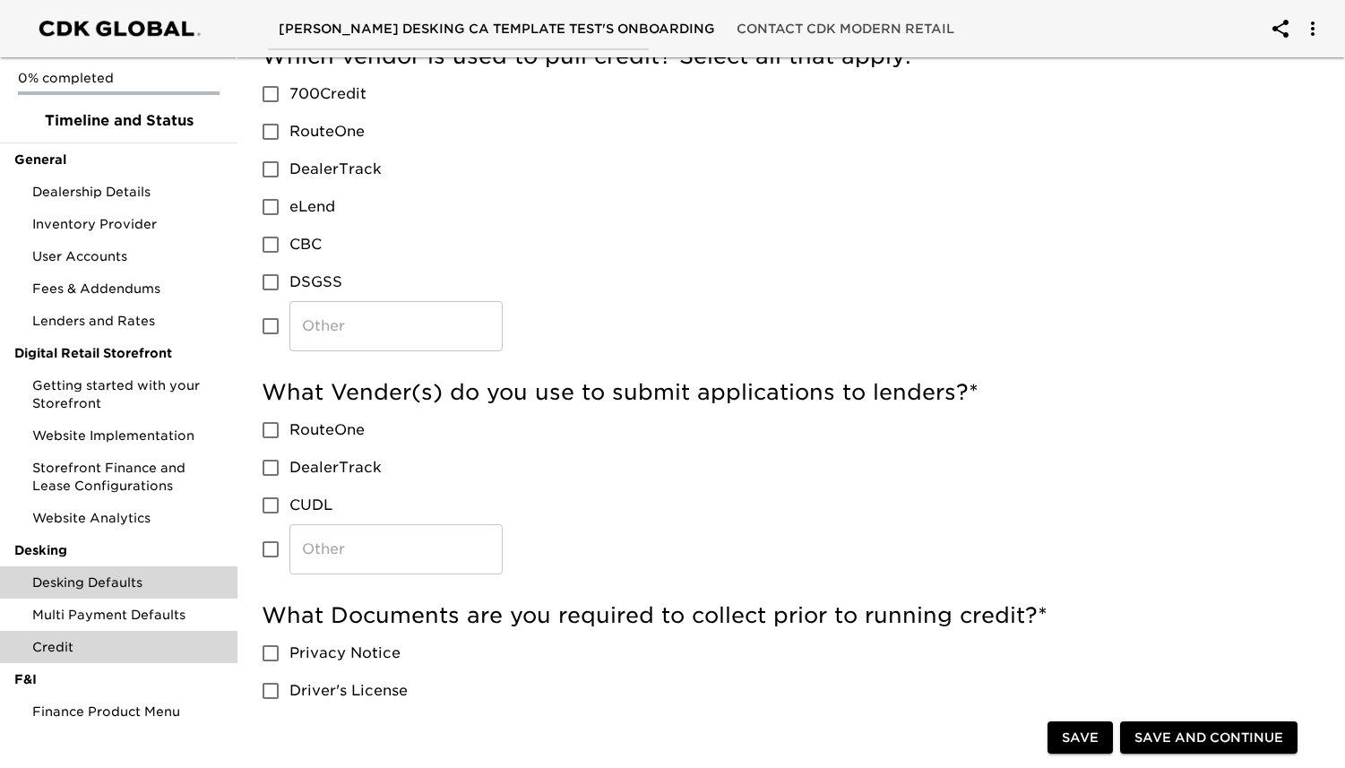
click at [138, 570] on div "Desking Defaults" at bounding box center [118, 582] width 237 height 32
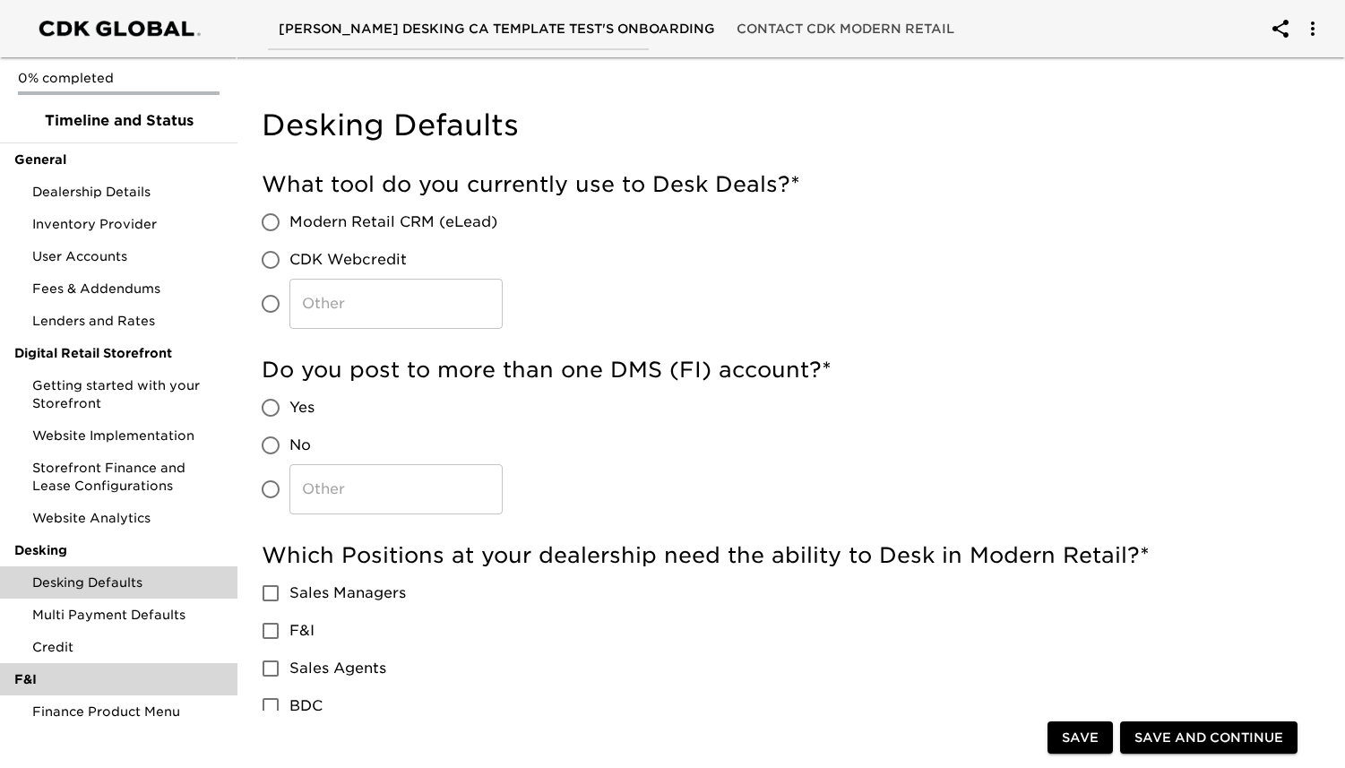
scroll to position [90, 0]
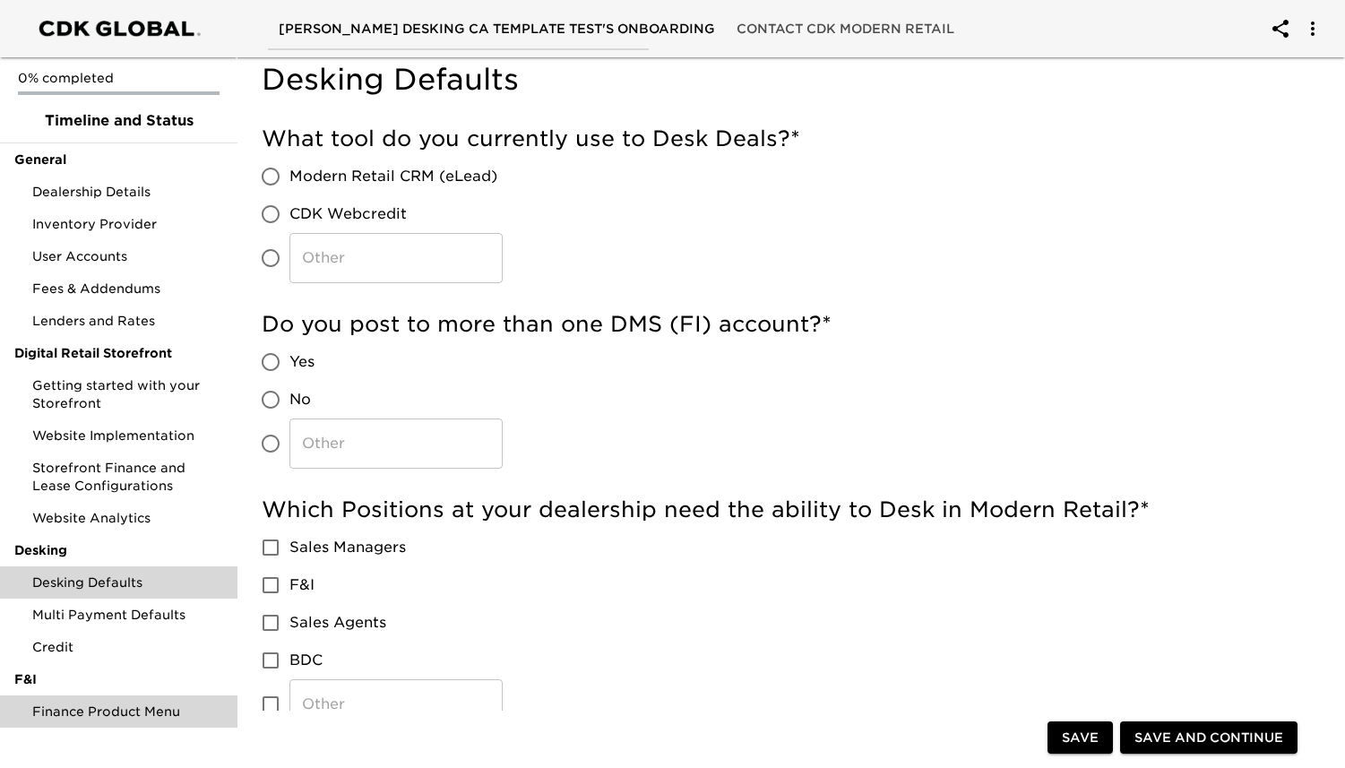
click at [135, 703] on span "Finance Product Menu" at bounding box center [127, 711] width 191 height 18
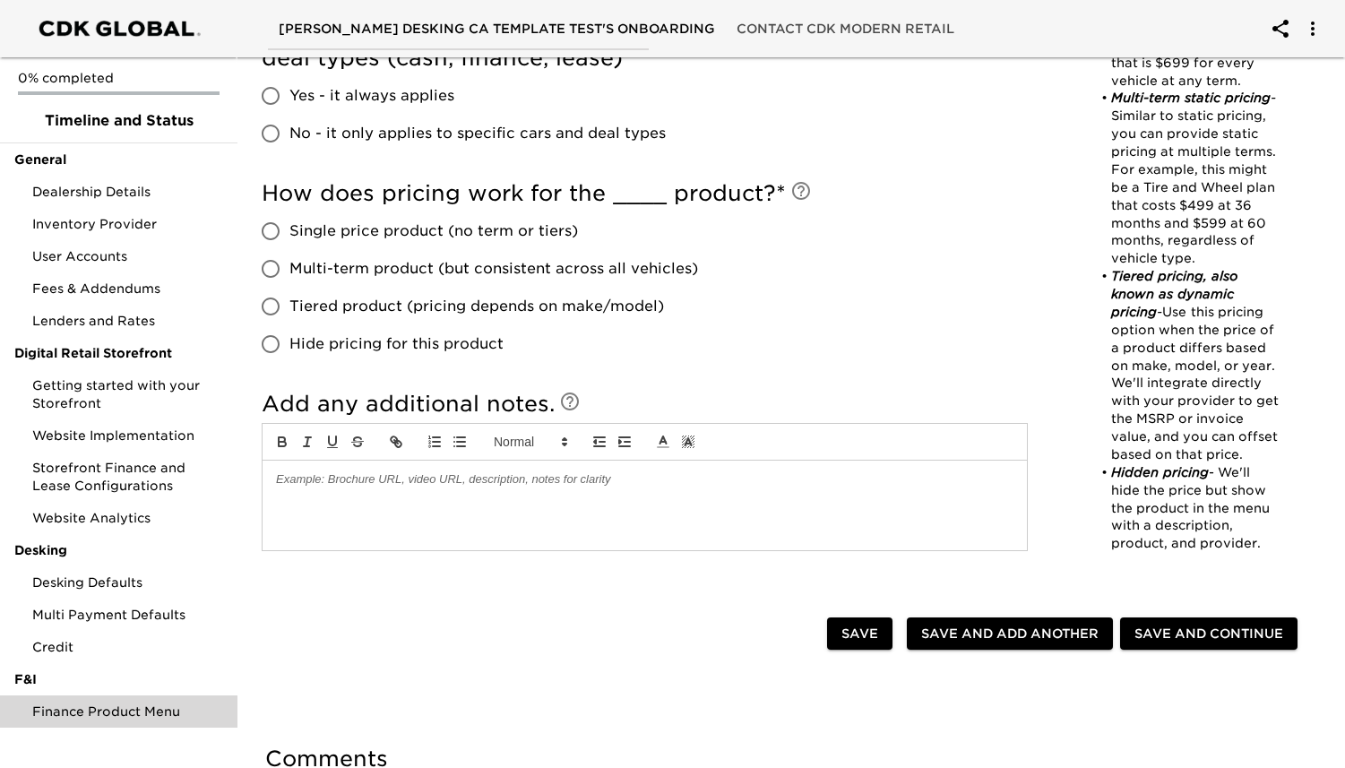
scroll to position [807, 0]
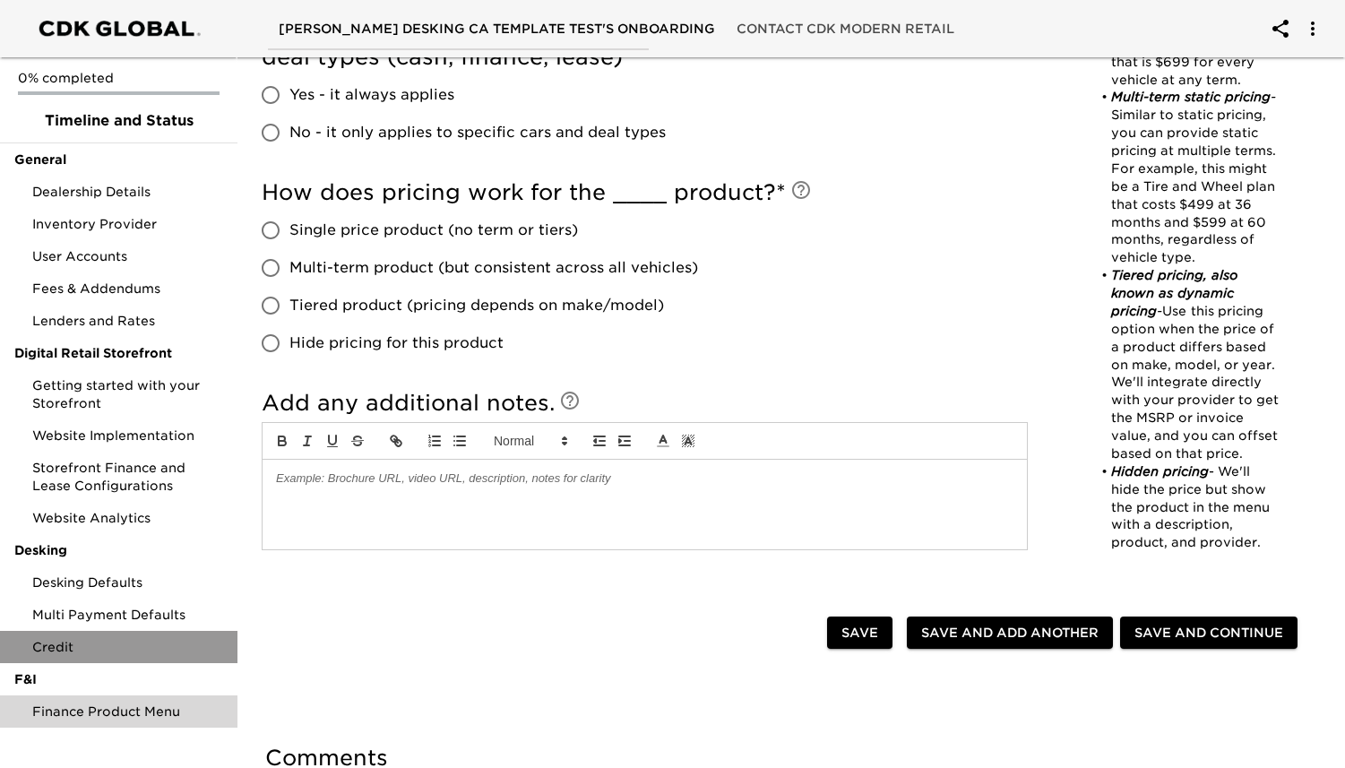
click at [67, 638] on span "Credit" at bounding box center [127, 647] width 191 height 18
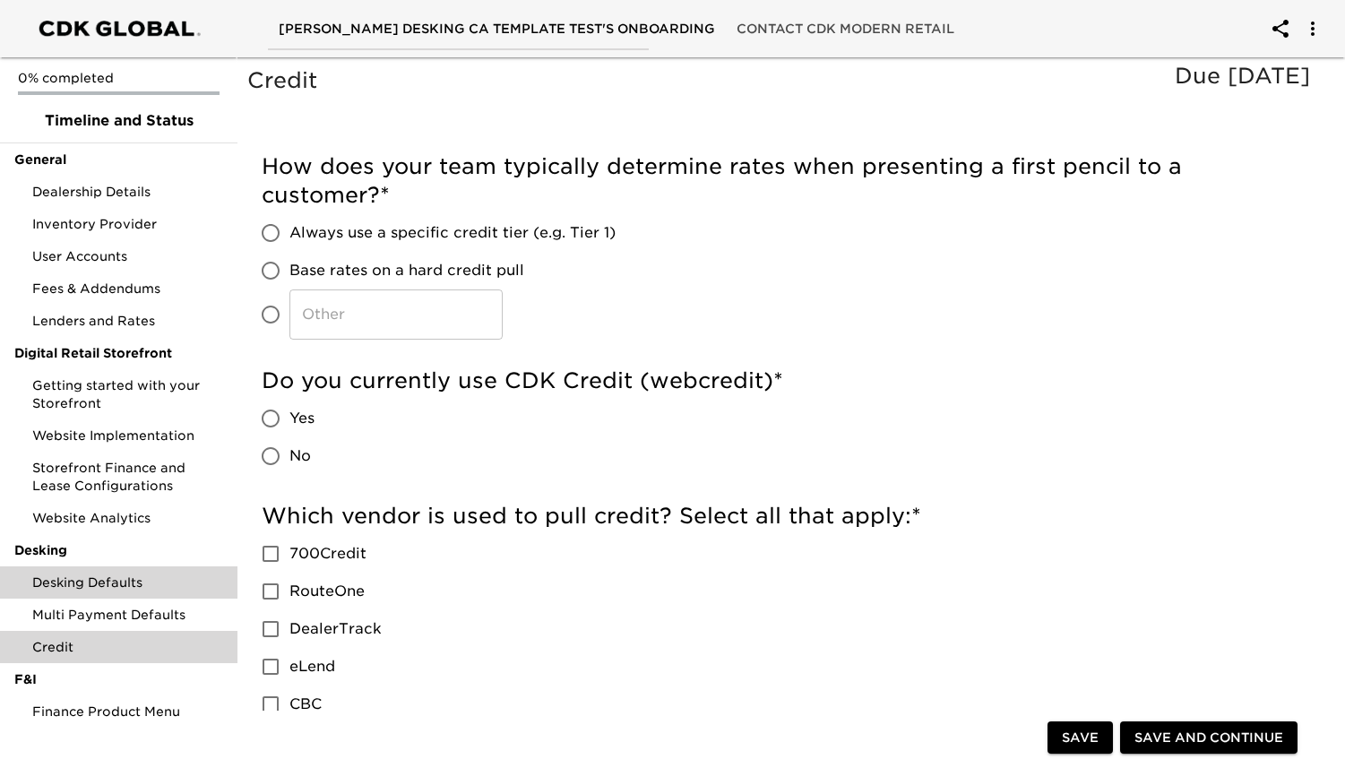
click at [74, 584] on span "Desking Defaults" at bounding box center [127, 582] width 191 height 18
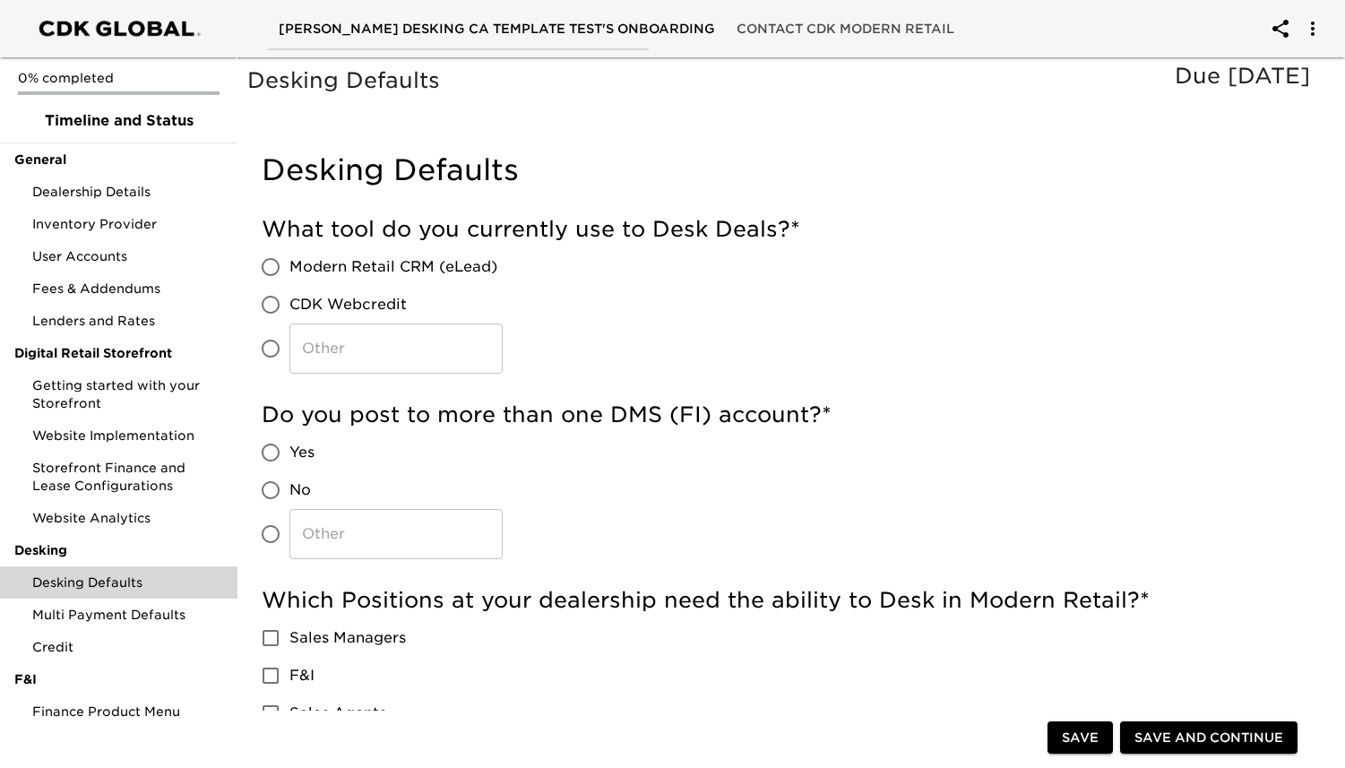
scroll to position [4, 0]
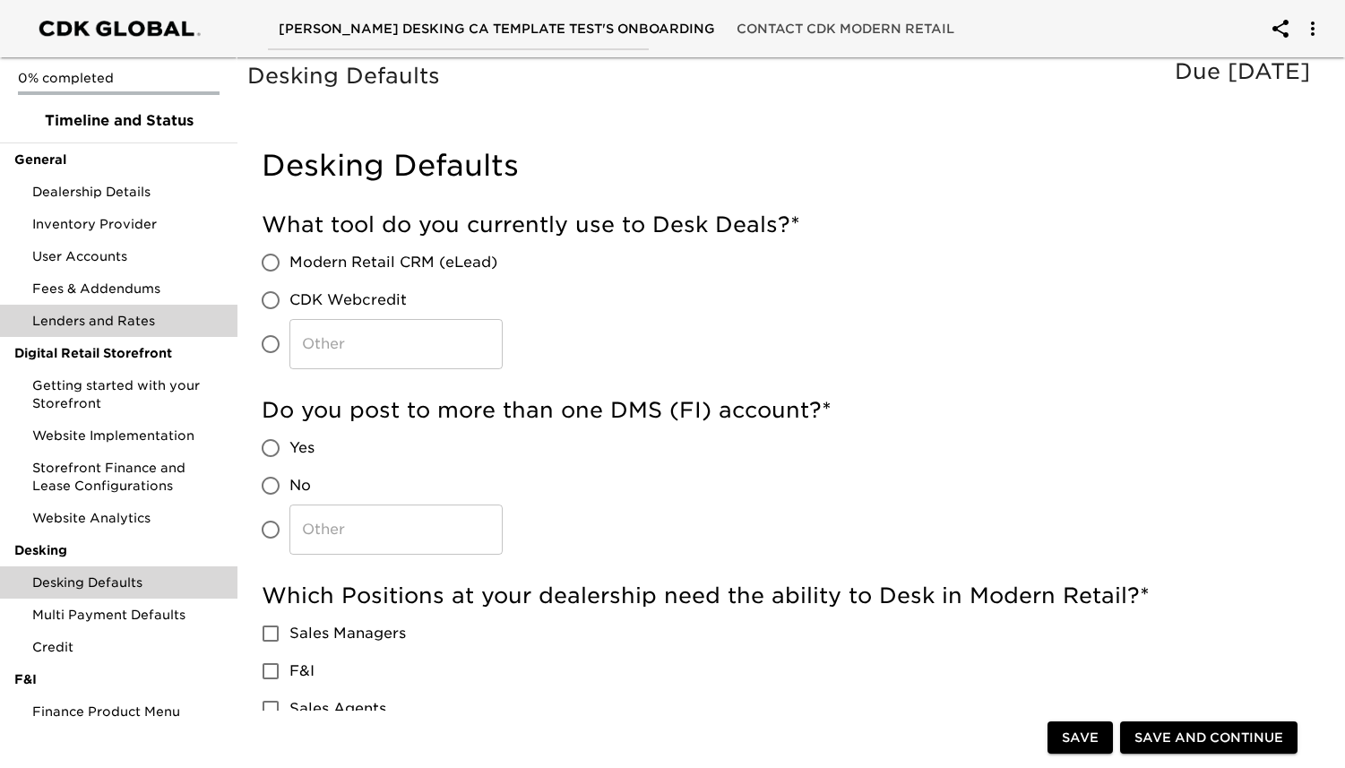
click at [150, 331] on div "Lenders and Rates" at bounding box center [118, 321] width 237 height 32
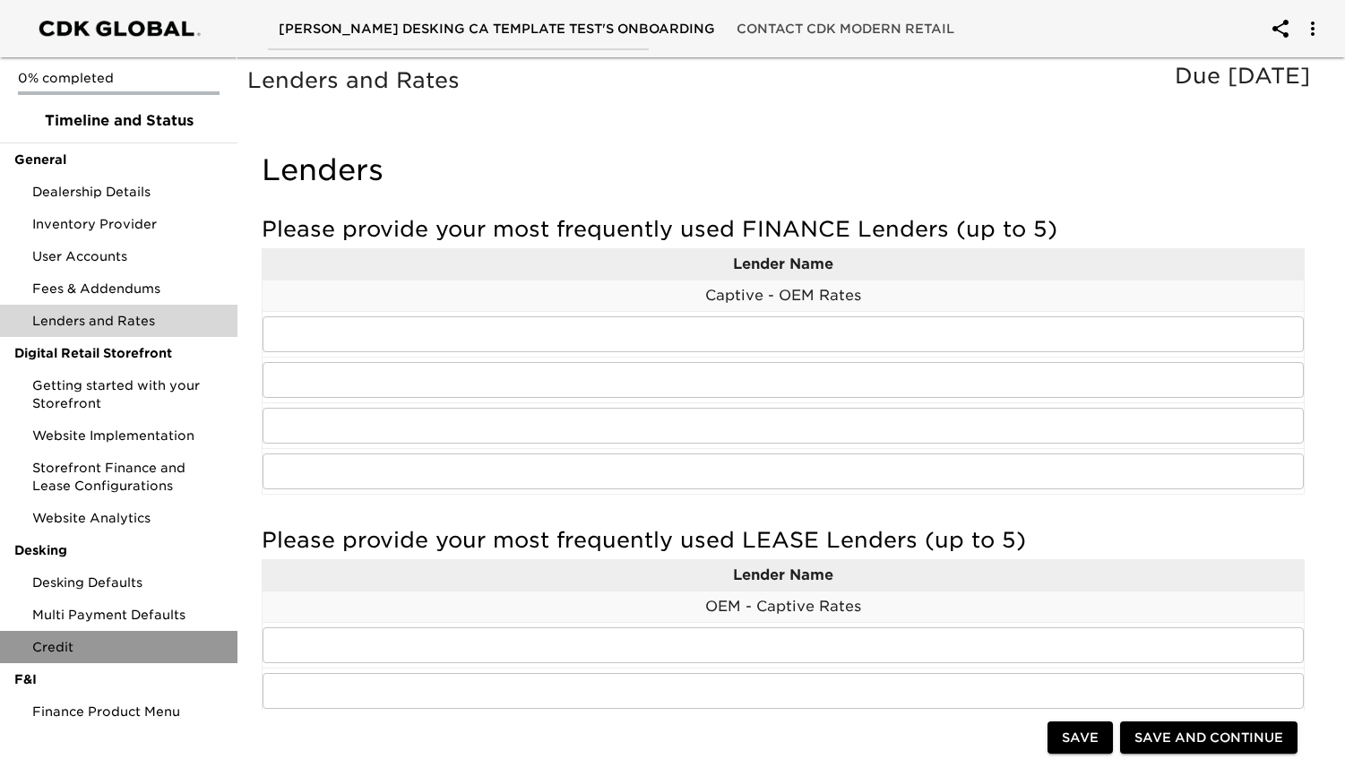
click at [129, 639] on span "Credit" at bounding box center [127, 647] width 191 height 18
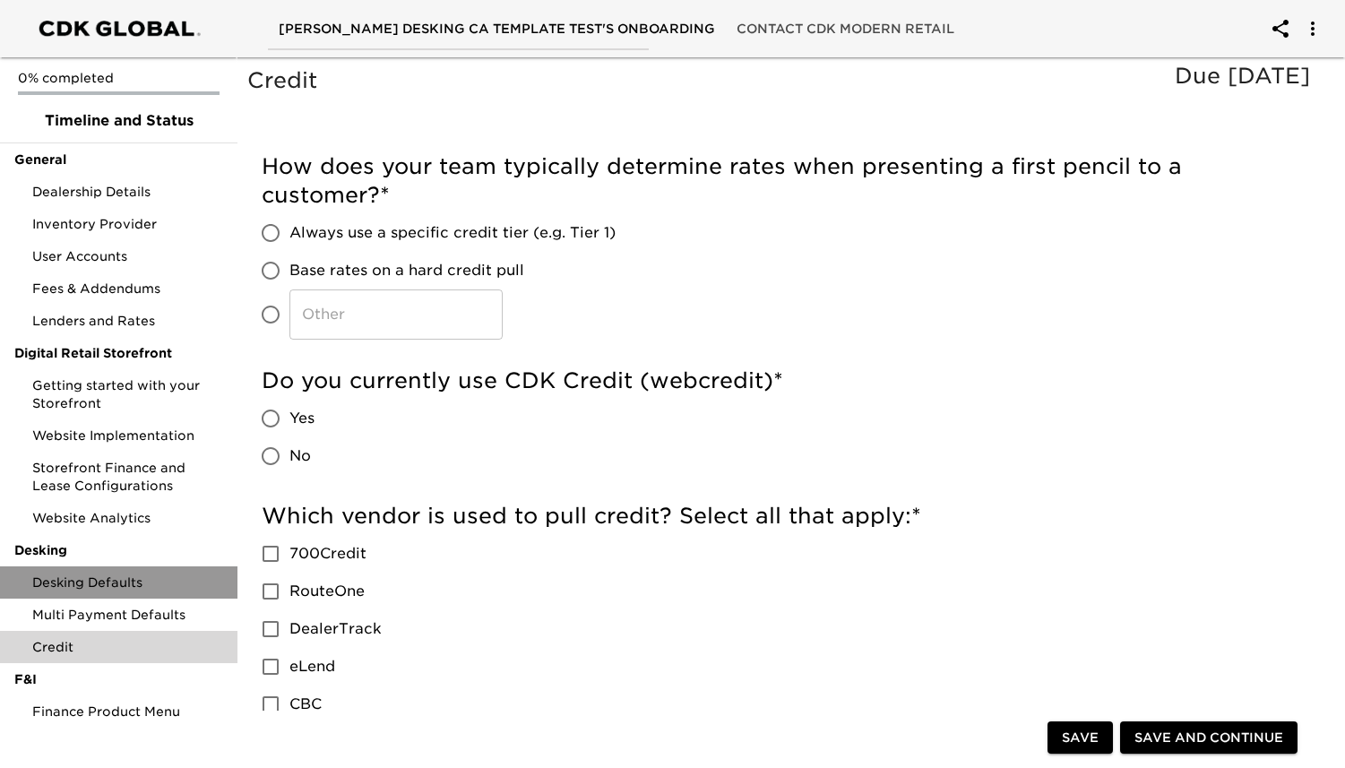
click at [136, 577] on span "Desking Defaults" at bounding box center [127, 582] width 191 height 18
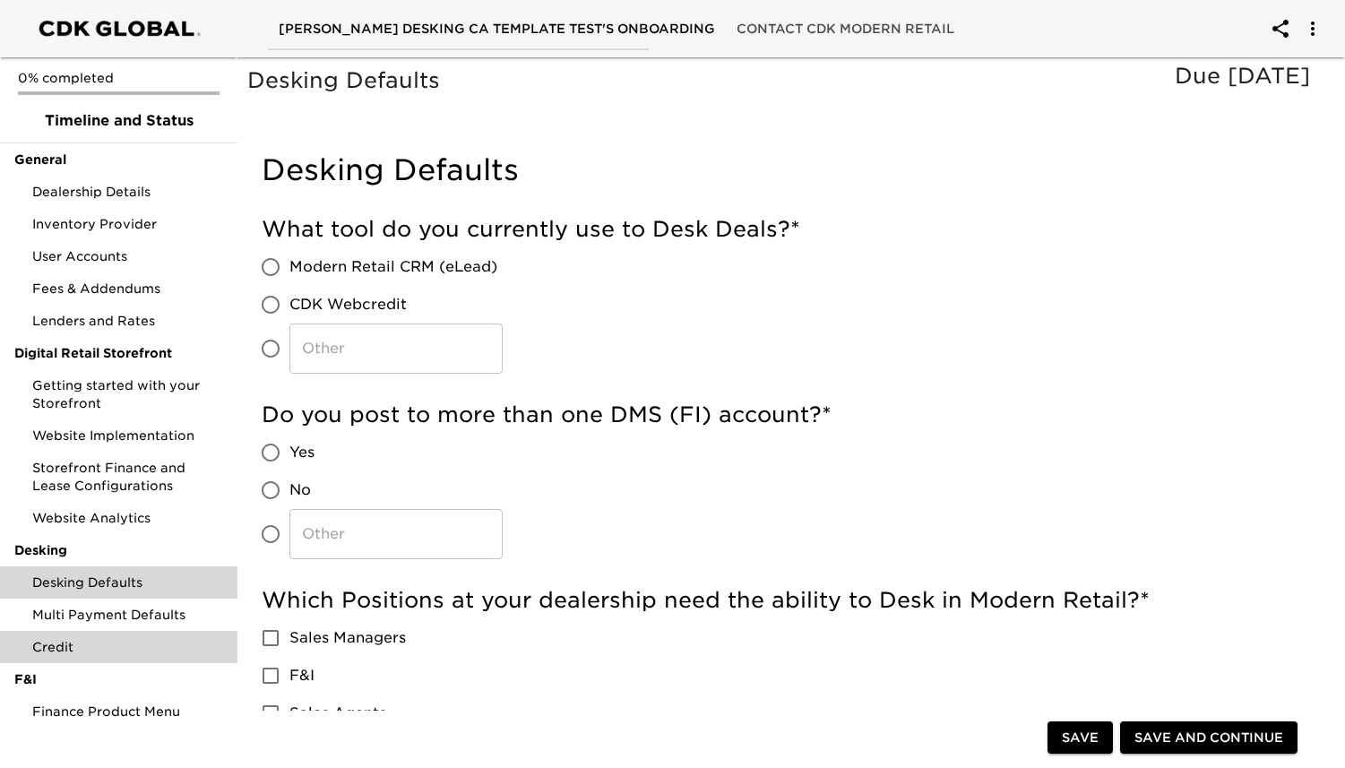
click at [142, 640] on span "Credit" at bounding box center [127, 647] width 191 height 18
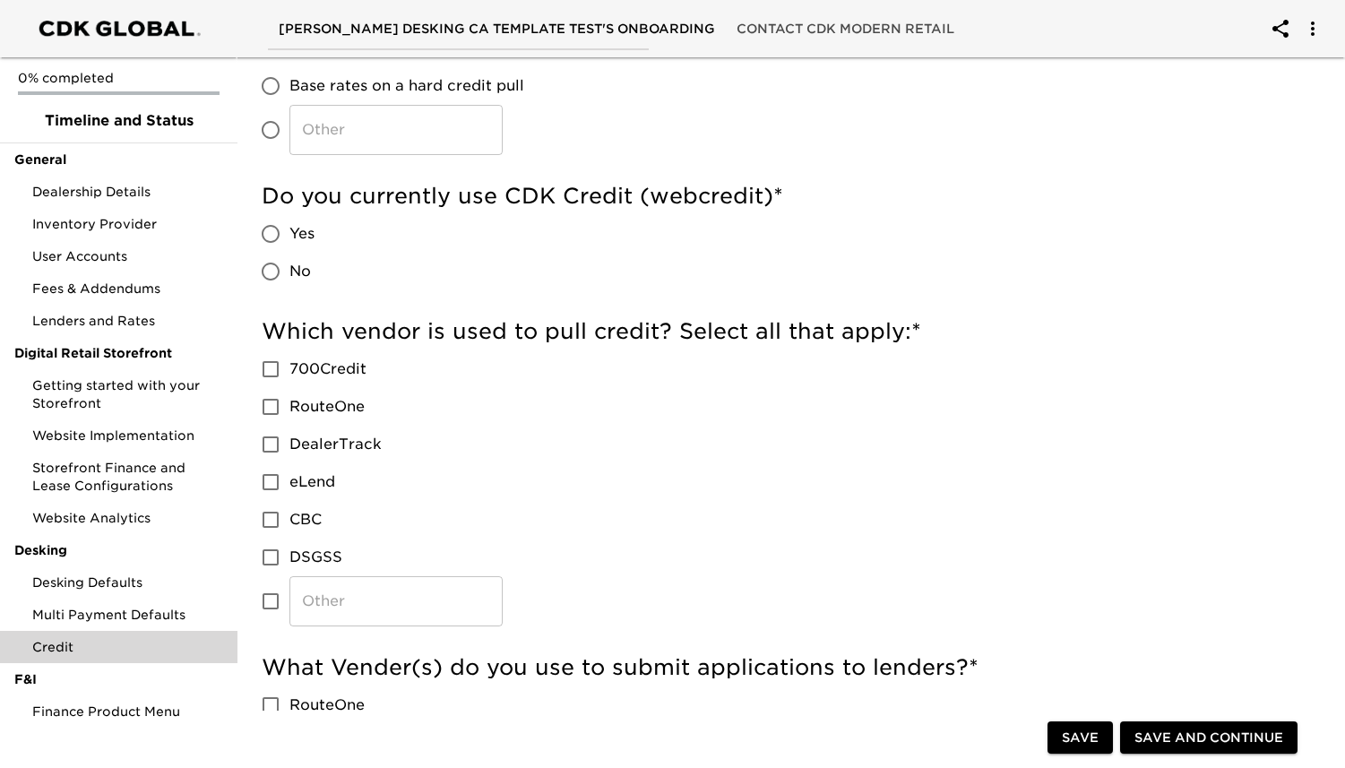
scroll to position [174, 0]
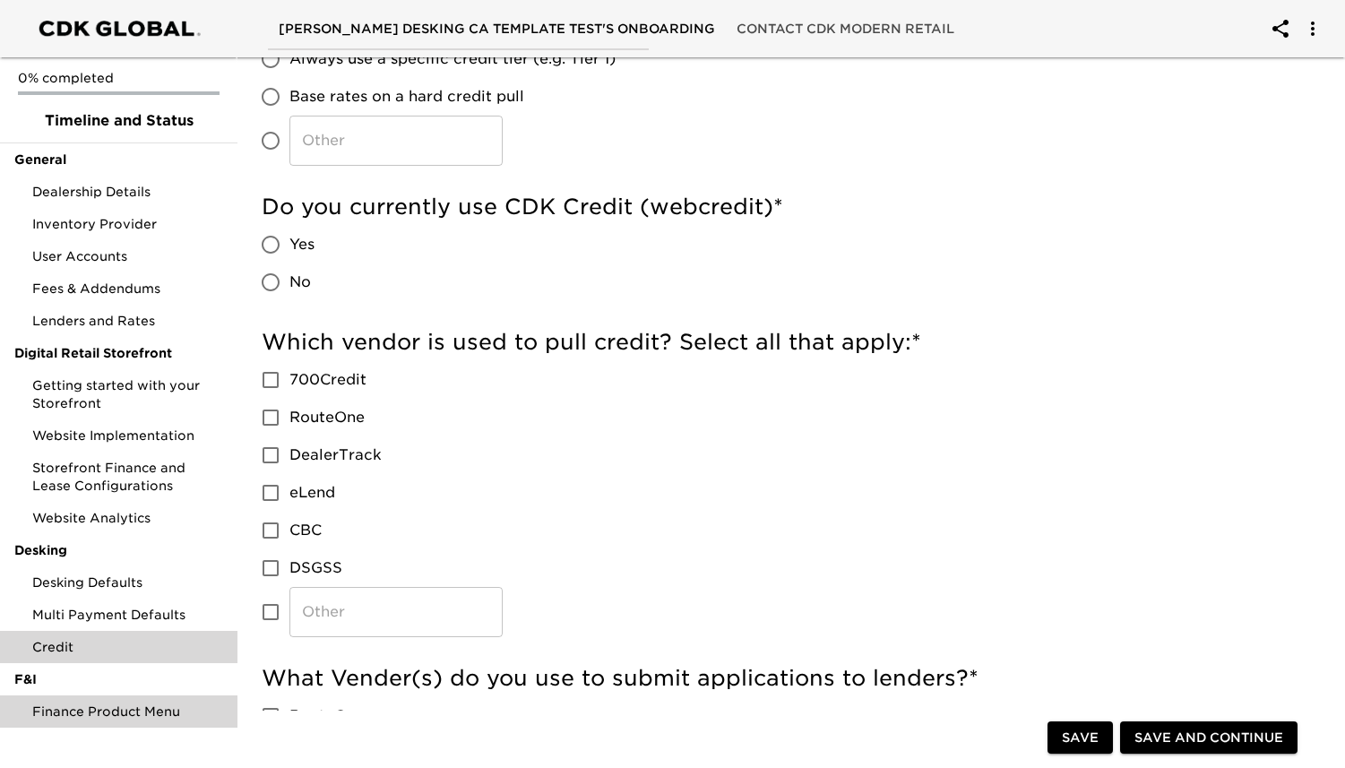
click at [111, 707] on span "Finance Product Menu" at bounding box center [127, 711] width 191 height 18
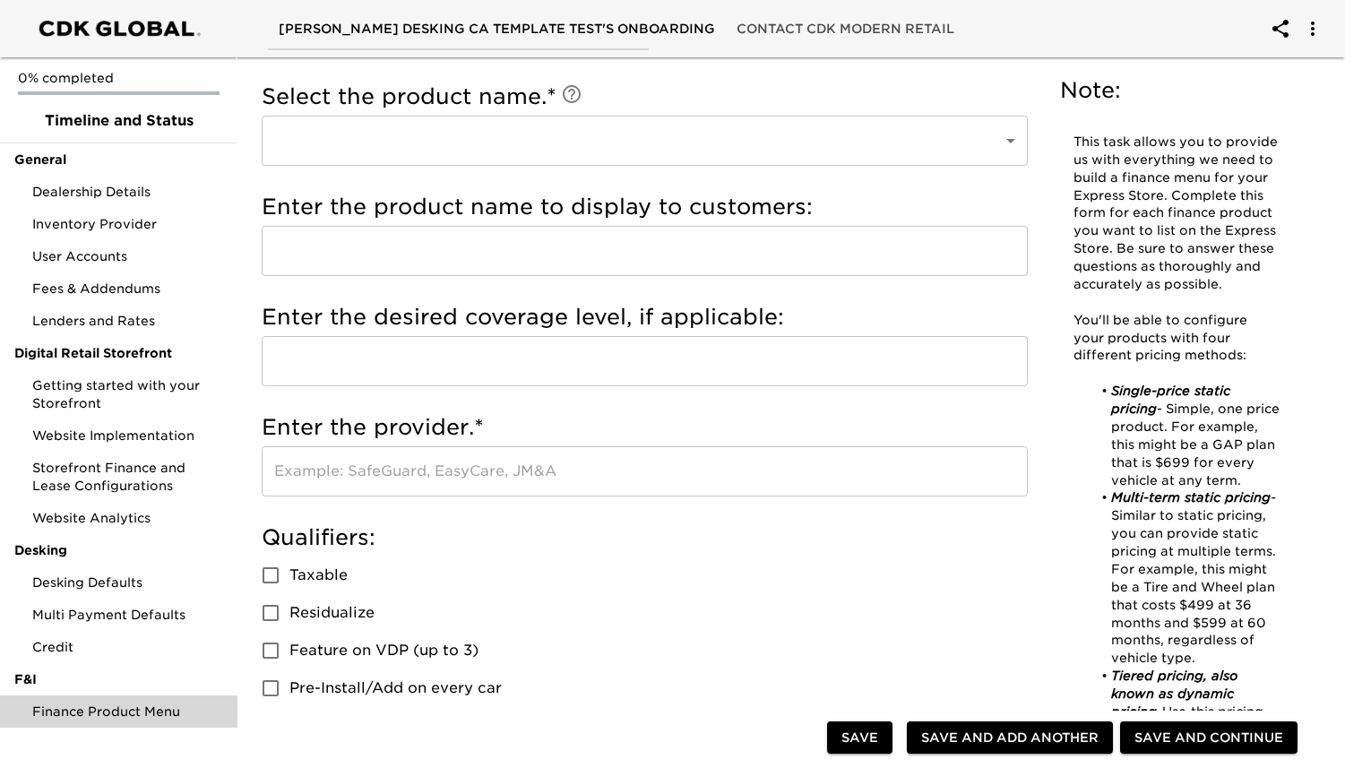
scroll to position [92, 0]
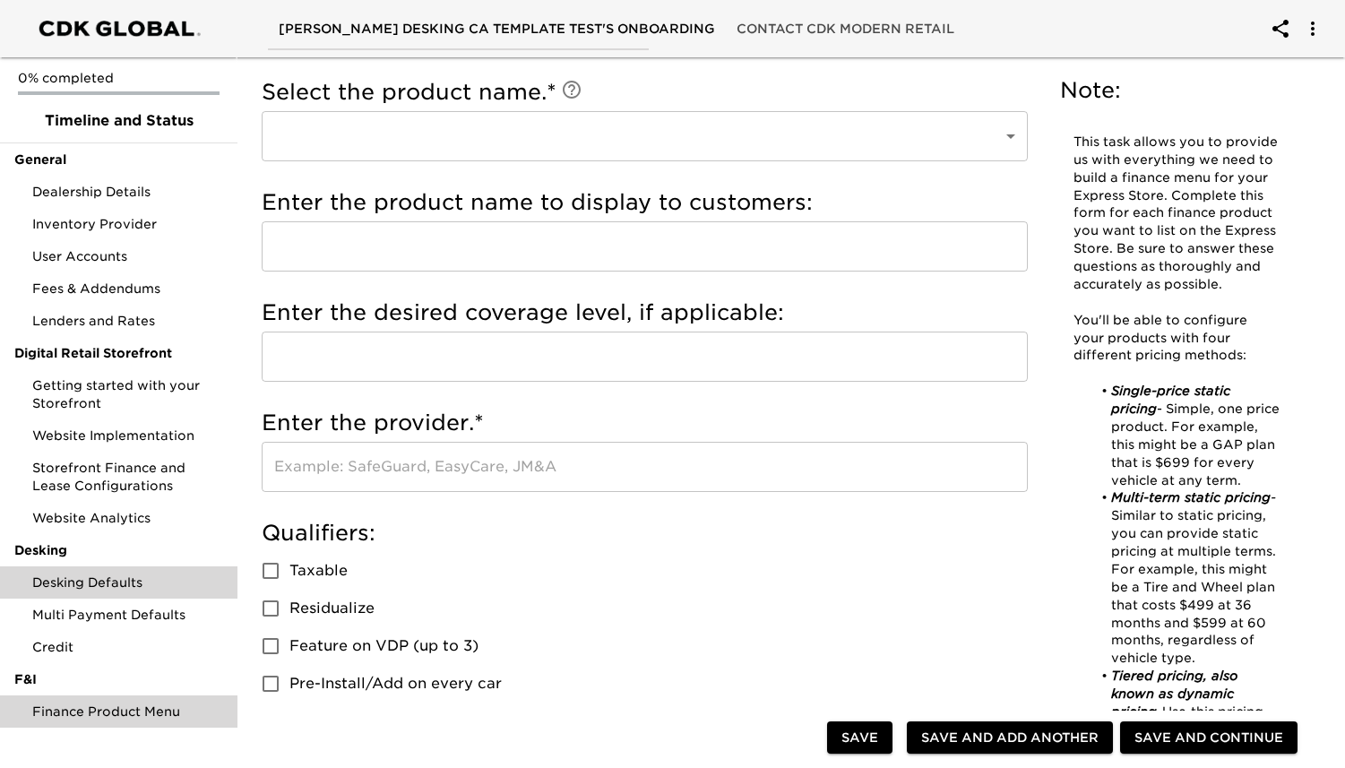
click at [116, 585] on span "Desking Defaults" at bounding box center [127, 582] width 191 height 18
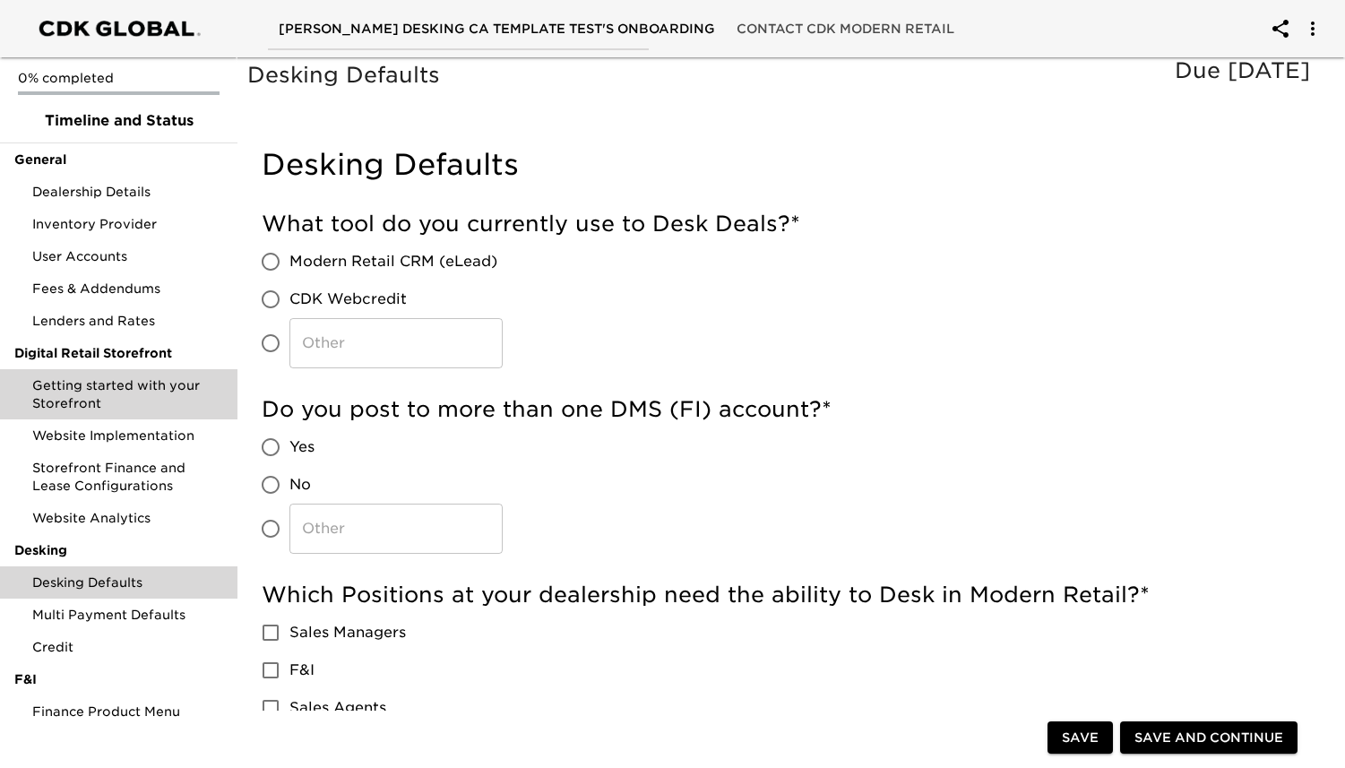
scroll to position [4, 0]
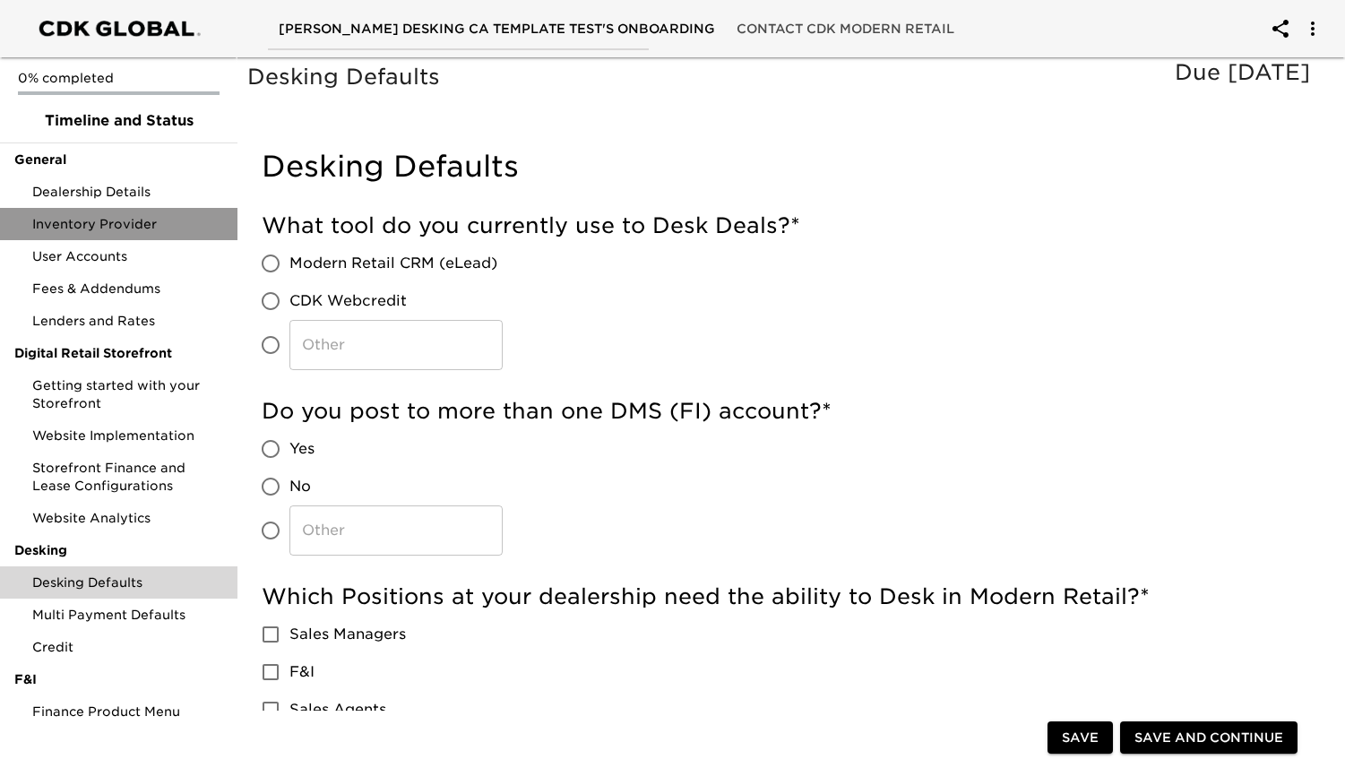
click at [134, 209] on div "Inventory Provider" at bounding box center [118, 224] width 237 height 32
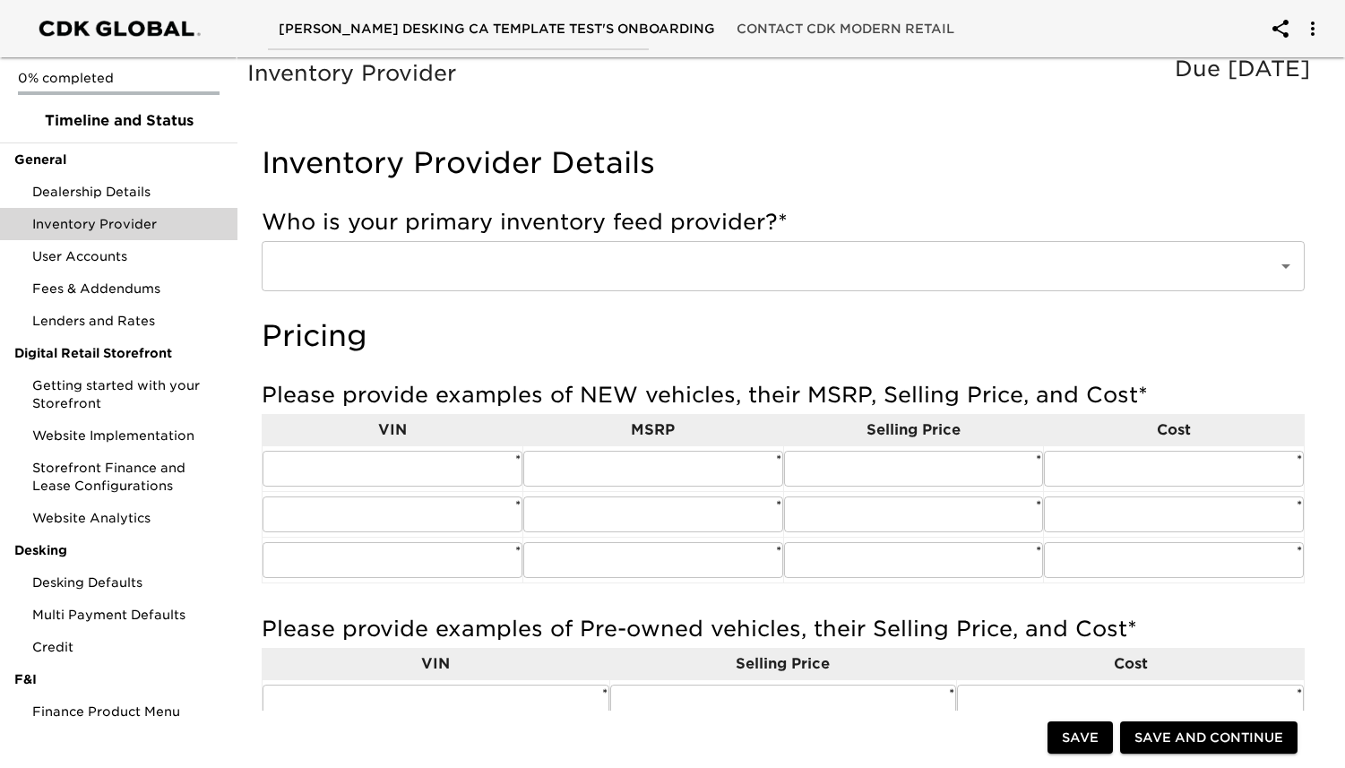
scroll to position [3, 0]
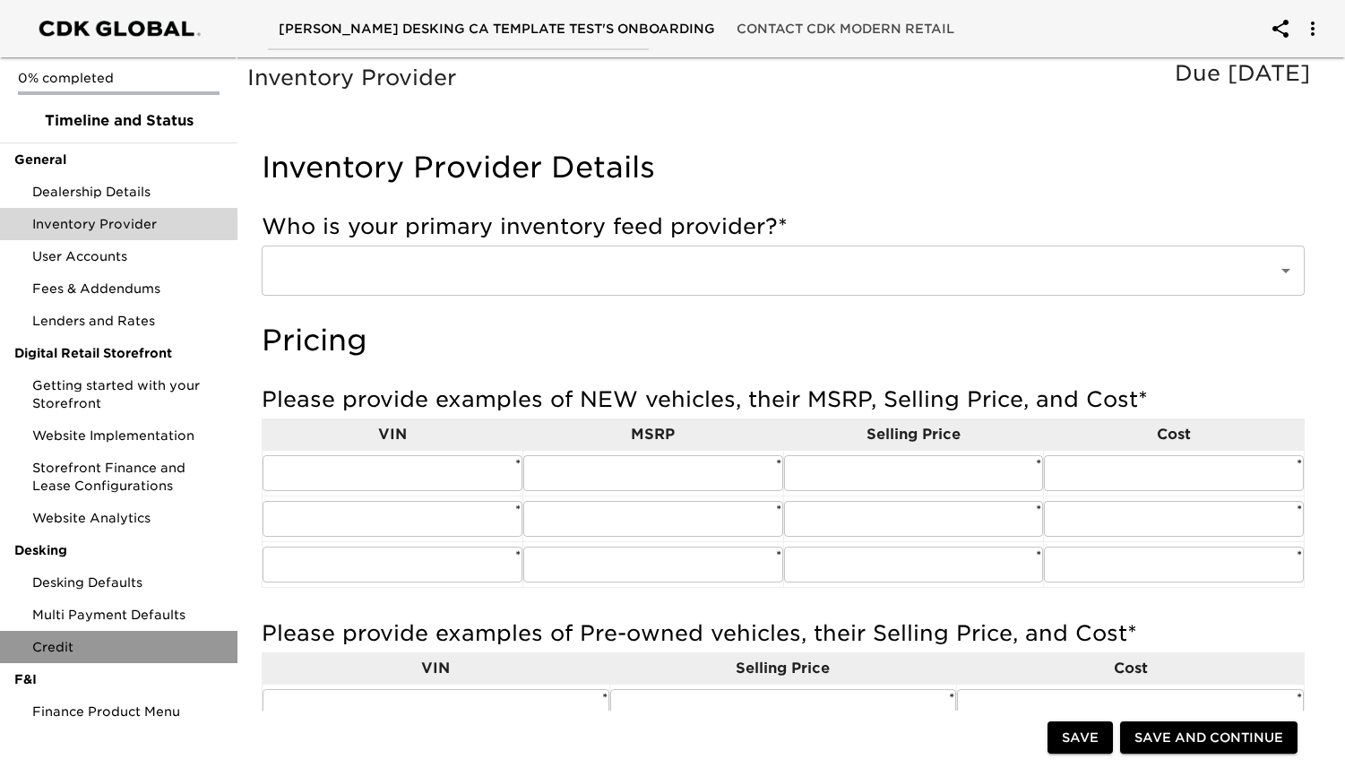
click at [99, 646] on span "Credit" at bounding box center [127, 647] width 191 height 18
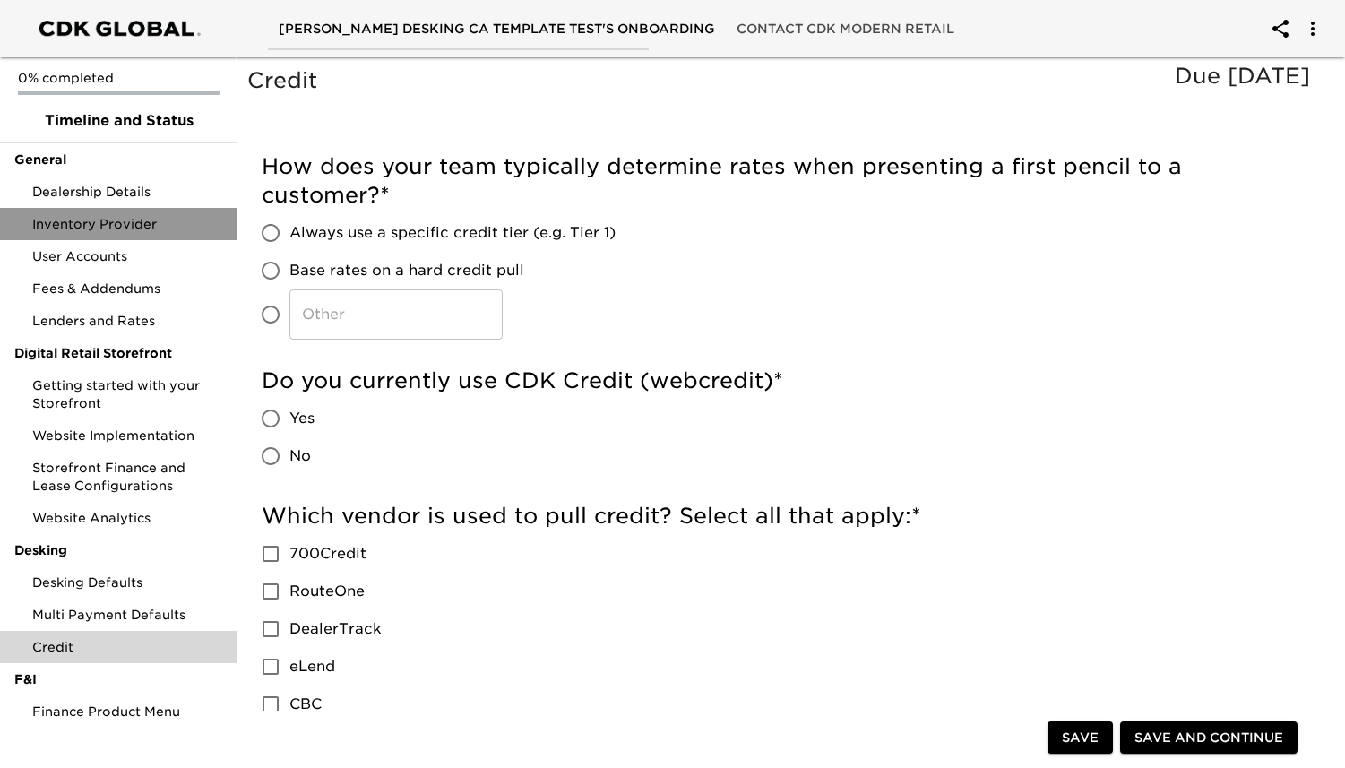
click at [128, 226] on span "Inventory Provider" at bounding box center [127, 224] width 191 height 18
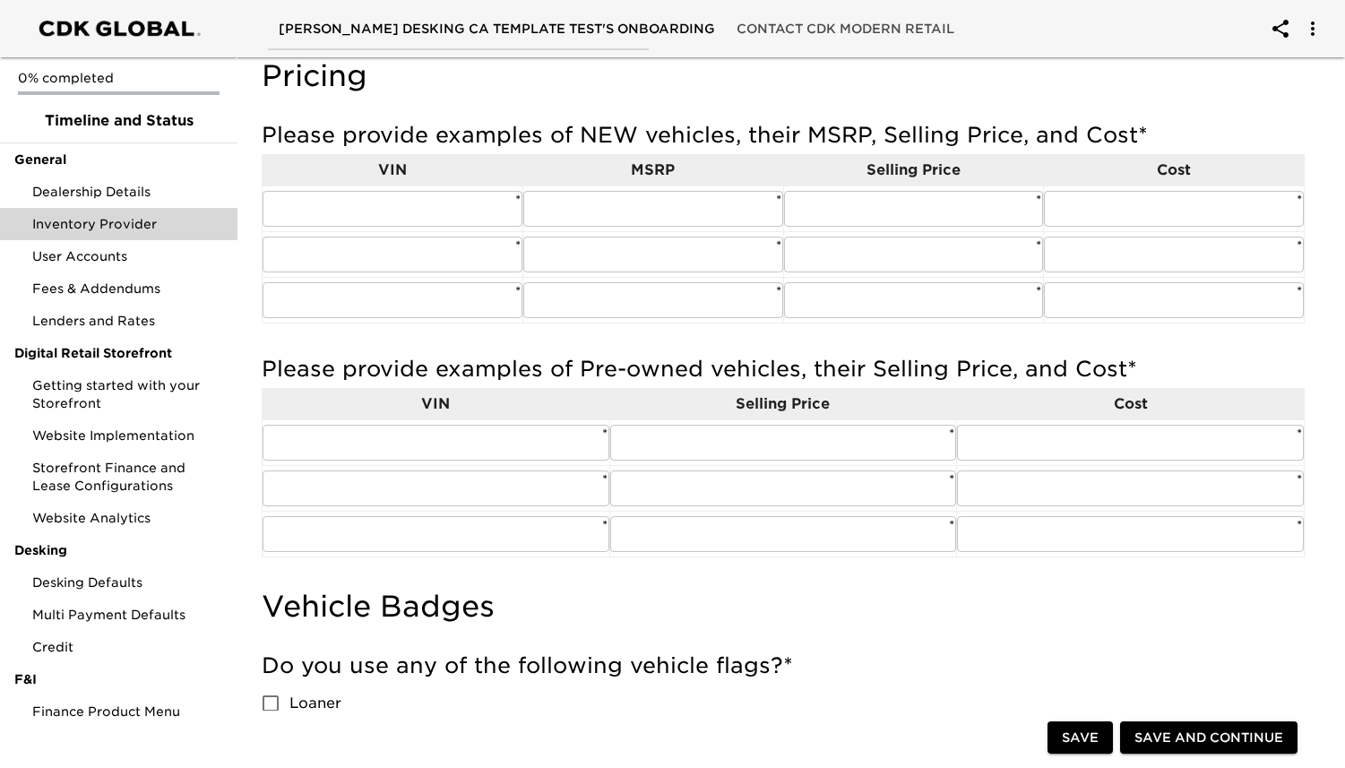
scroll to position [262, 0]
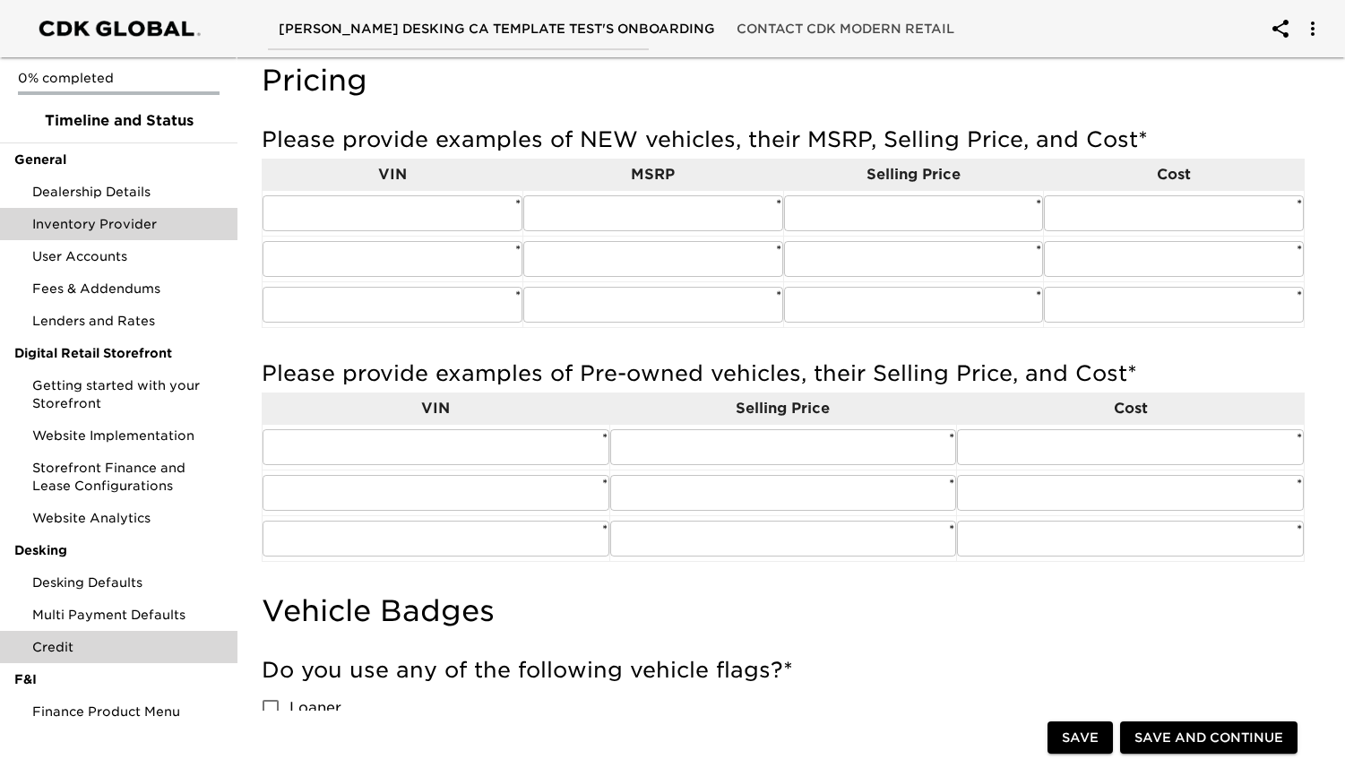
click at [116, 645] on span "Credit" at bounding box center [127, 647] width 191 height 18
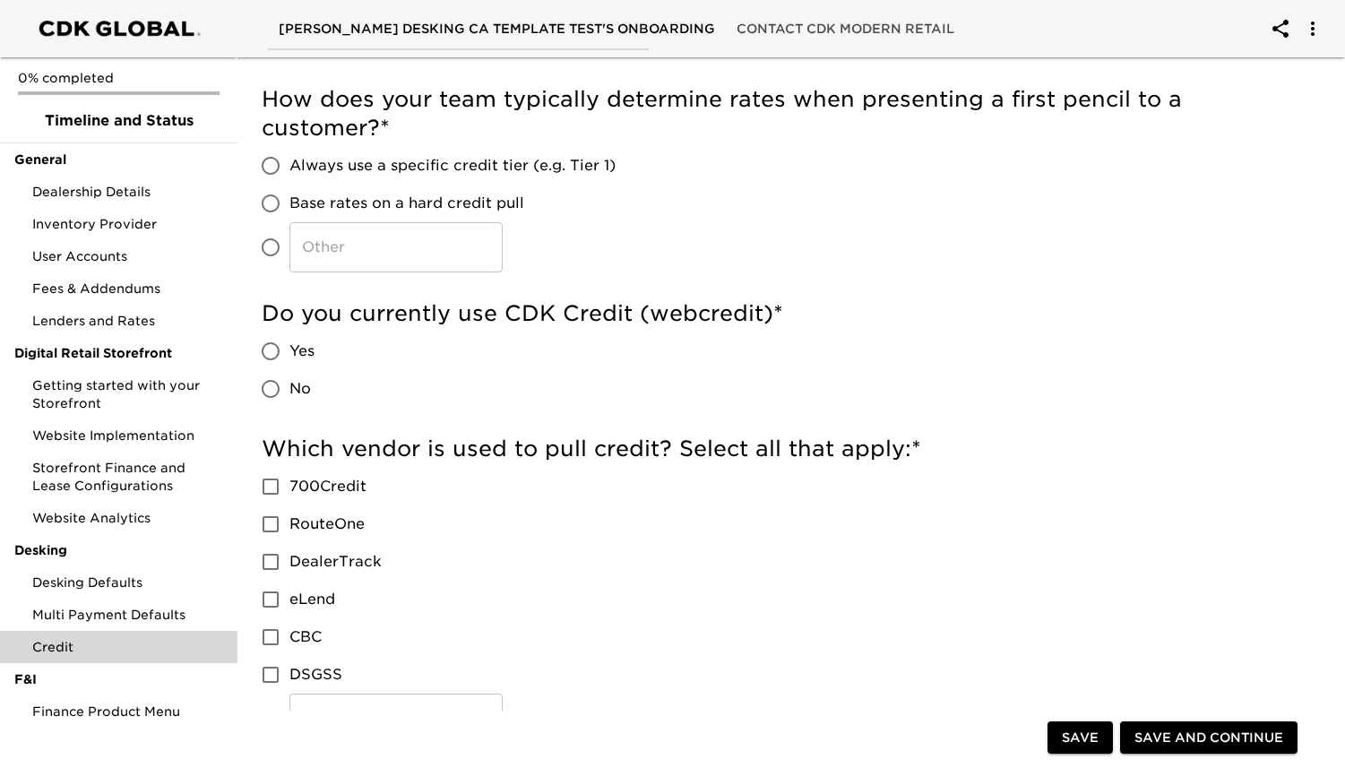
scroll to position [63, 0]
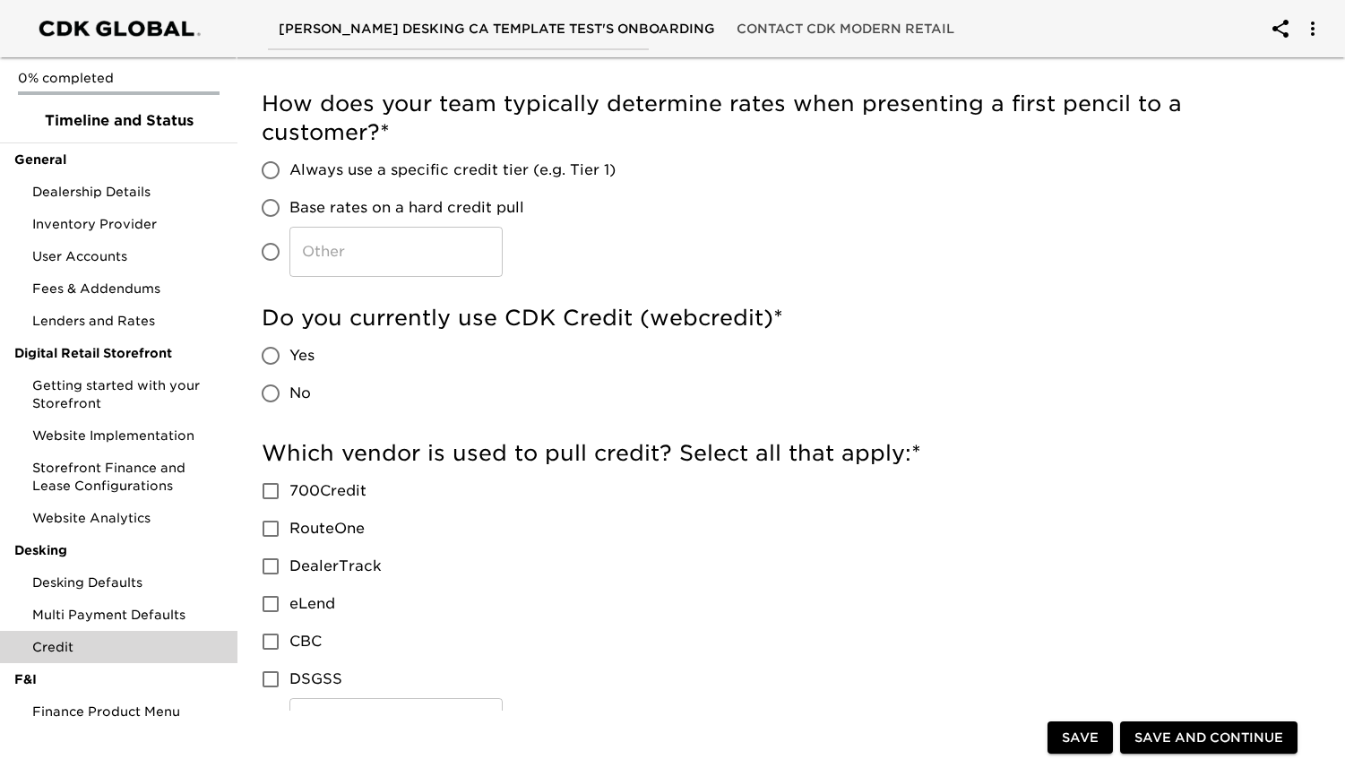
click at [332, 189] on label "Base rates on a hard credit pull" at bounding box center [434, 208] width 364 height 38
click at [289, 189] on input "Base rates on a hard credit pull" at bounding box center [271, 208] width 38 height 38
radio input "true"
click at [335, 171] on span "Always use a specific credit tier (e.g. Tier 1)" at bounding box center [452, 170] width 326 height 22
click at [289, 171] on input "Always use a specific credit tier (e.g. Tier 1)" at bounding box center [271, 170] width 38 height 38
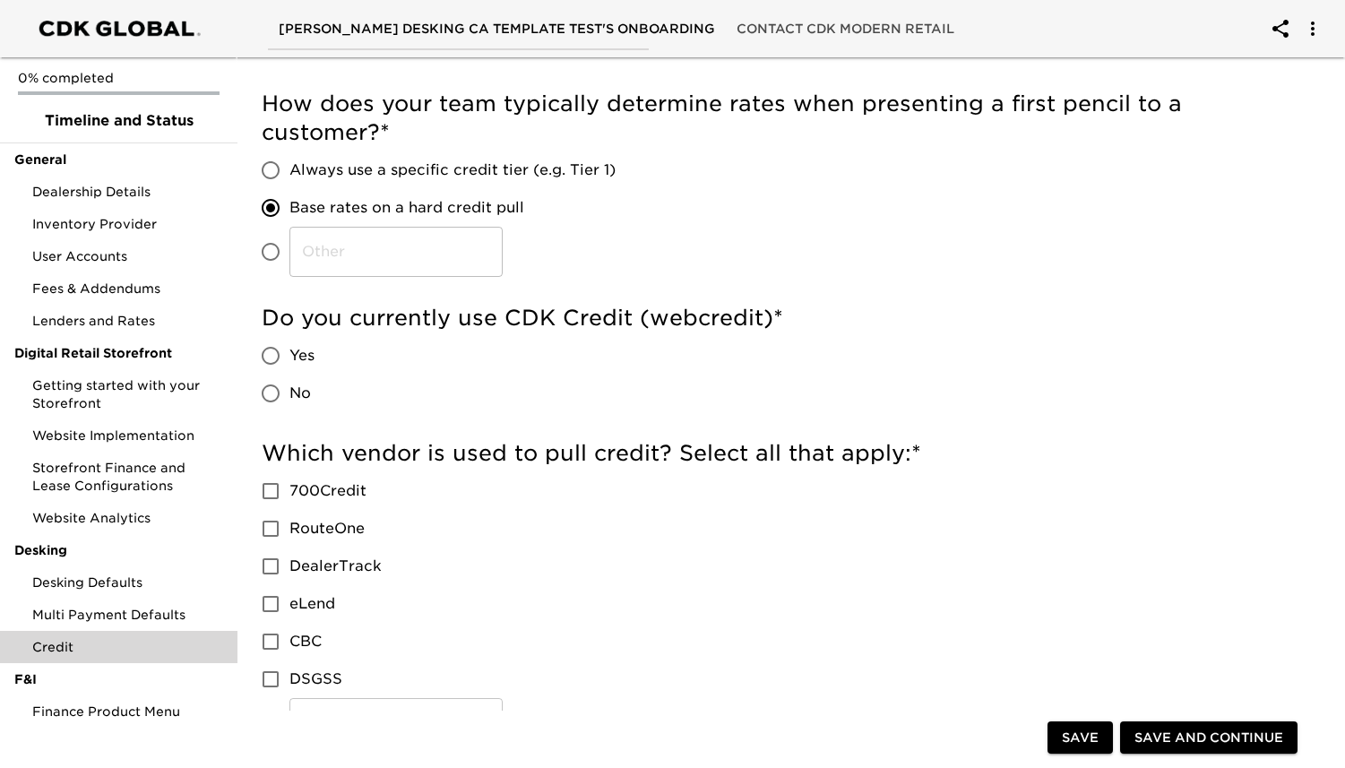
radio input "true"
click at [85, 296] on span "Fees & Addendums" at bounding box center [127, 289] width 191 height 18
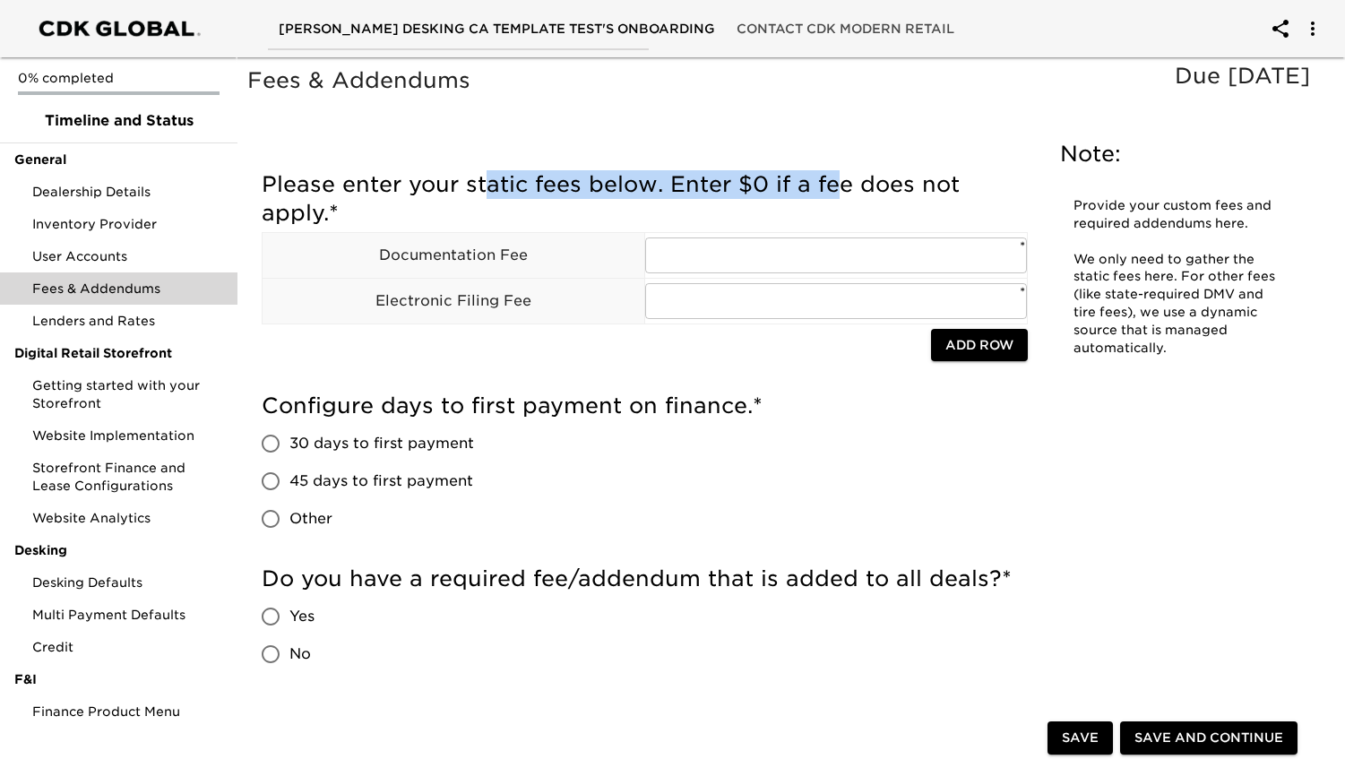
drag, startPoint x: 483, startPoint y: 188, endPoint x: 872, endPoint y: 188, distance: 388.8
click at [865, 188] on h5 "Please enter your static fees below. Enter $0 if a fee does not apply. *" at bounding box center [645, 198] width 766 height 57
click at [125, 229] on span "Inventory Provider" at bounding box center [127, 224] width 191 height 18
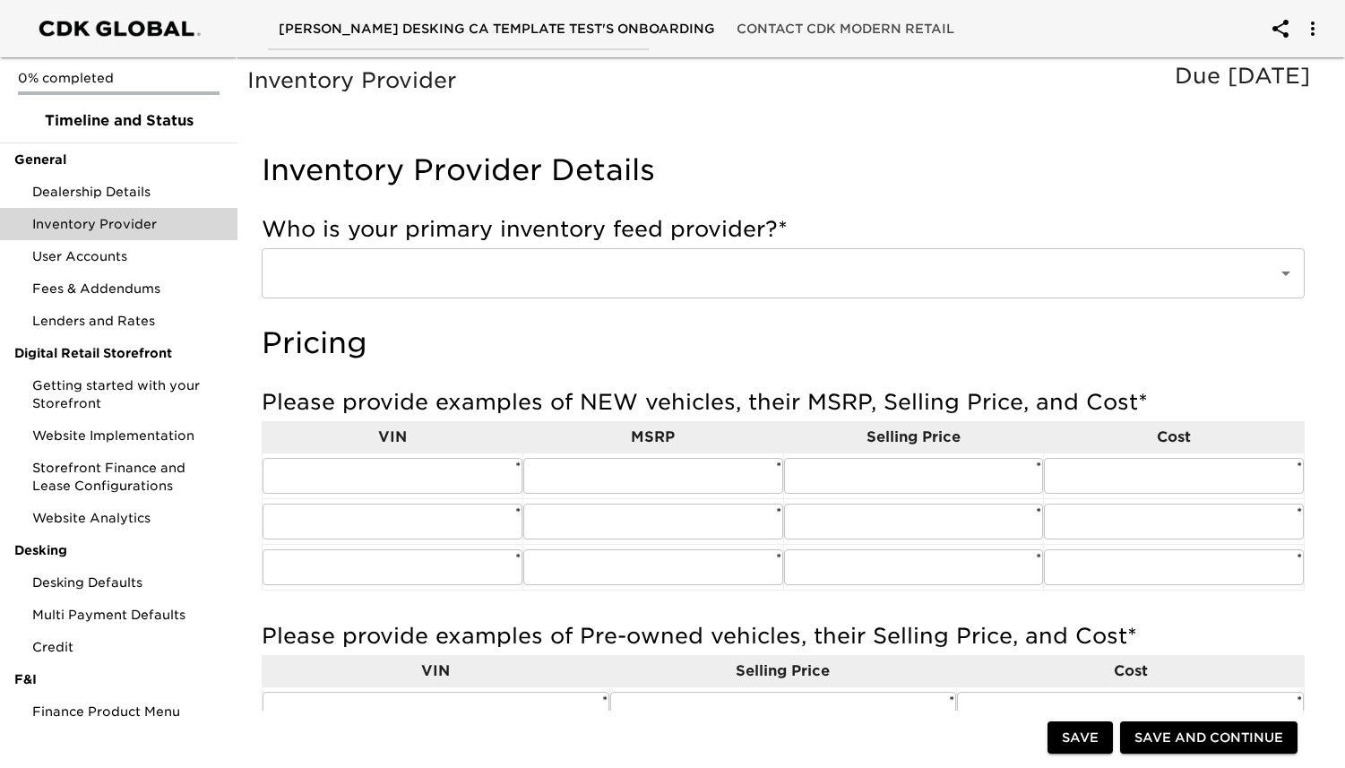
click at [593, 271] on input "text" at bounding box center [758, 273] width 977 height 34
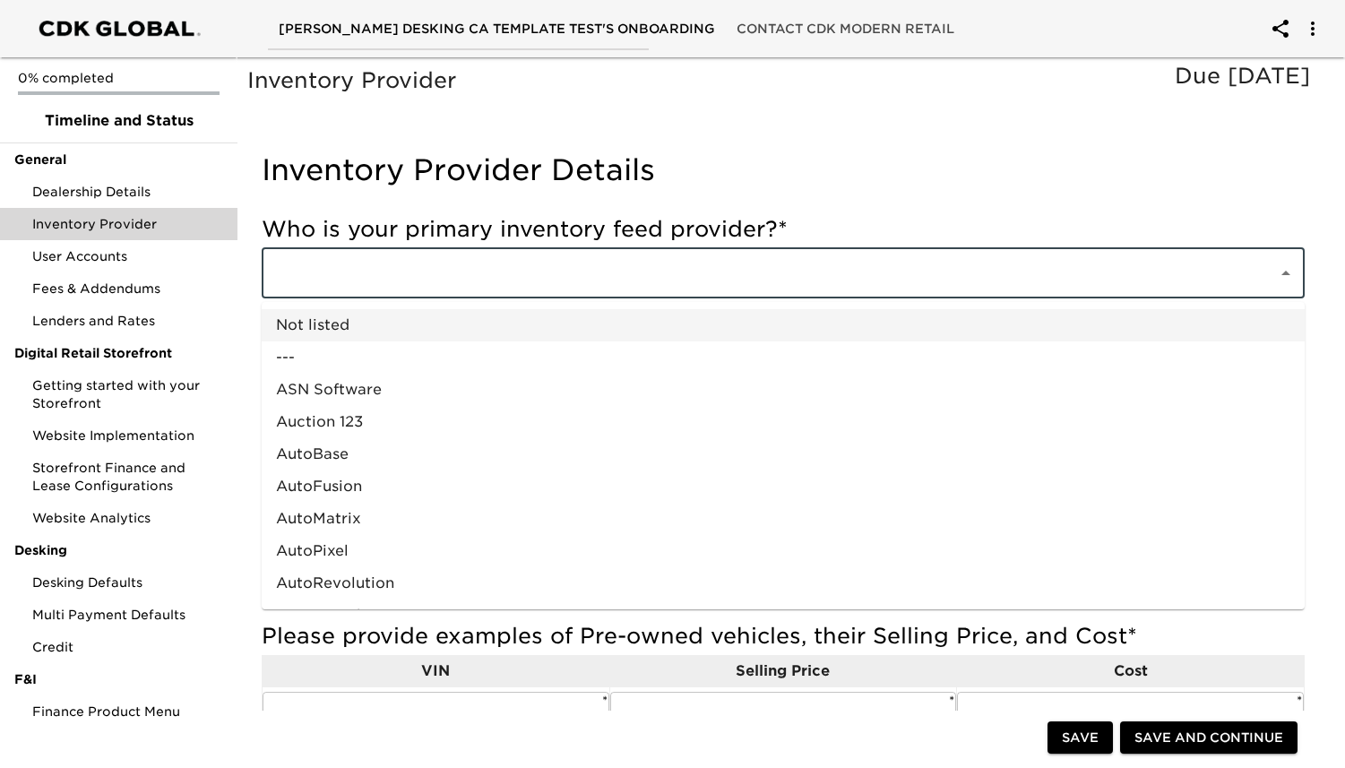
click at [602, 165] on h4 "Inventory Provider Details" at bounding box center [783, 170] width 1043 height 36
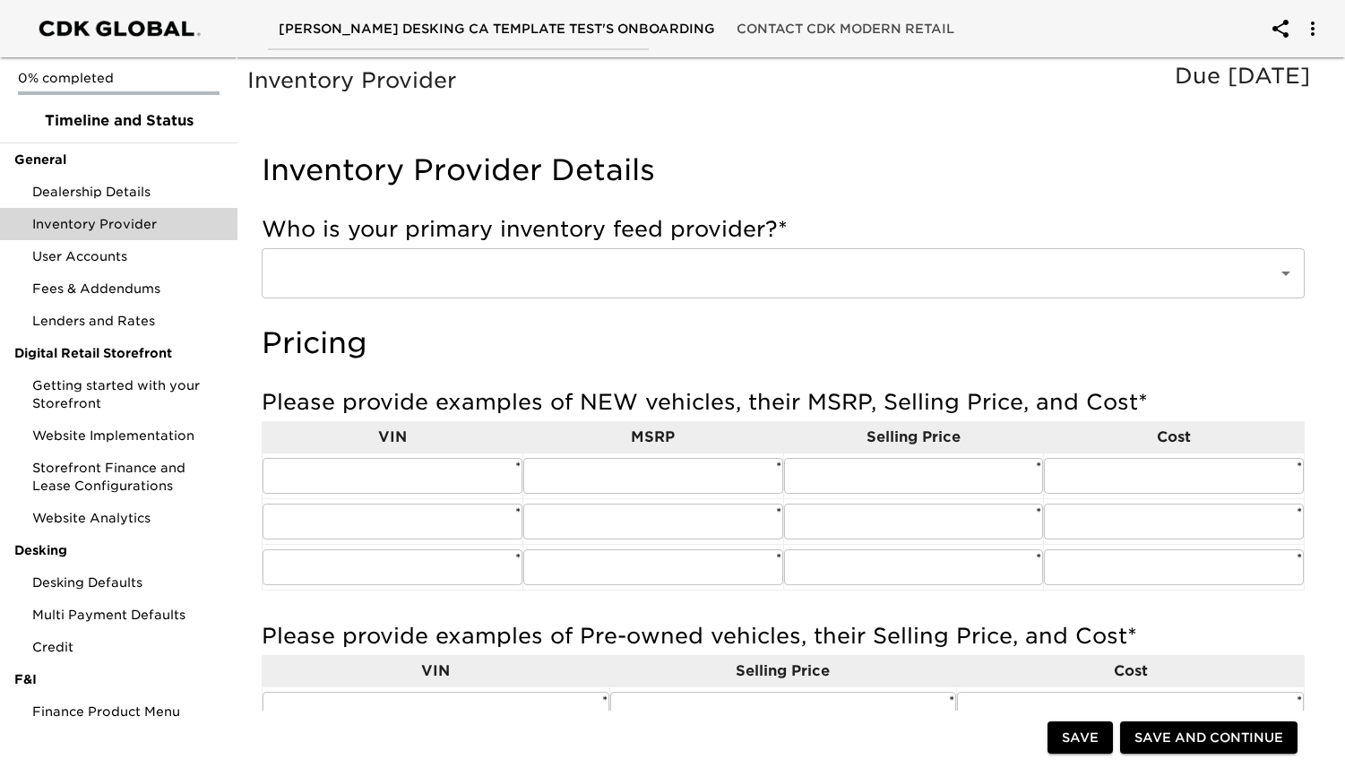
click at [575, 245] on div "Who is your primary inventory feed provider? * ​" at bounding box center [783, 256] width 1043 height 83
click at [564, 295] on div "​" at bounding box center [783, 273] width 1043 height 50
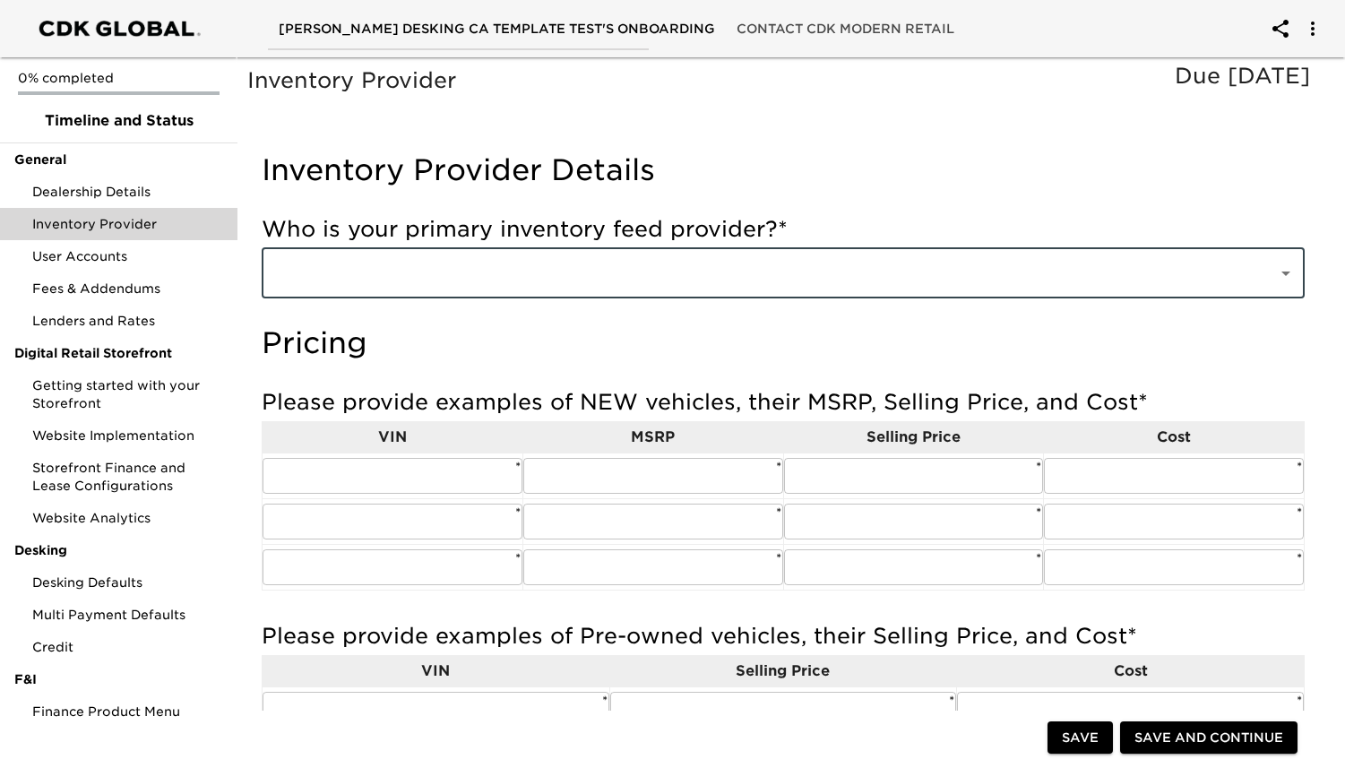
click at [565, 278] on input "text" at bounding box center [758, 273] width 977 height 34
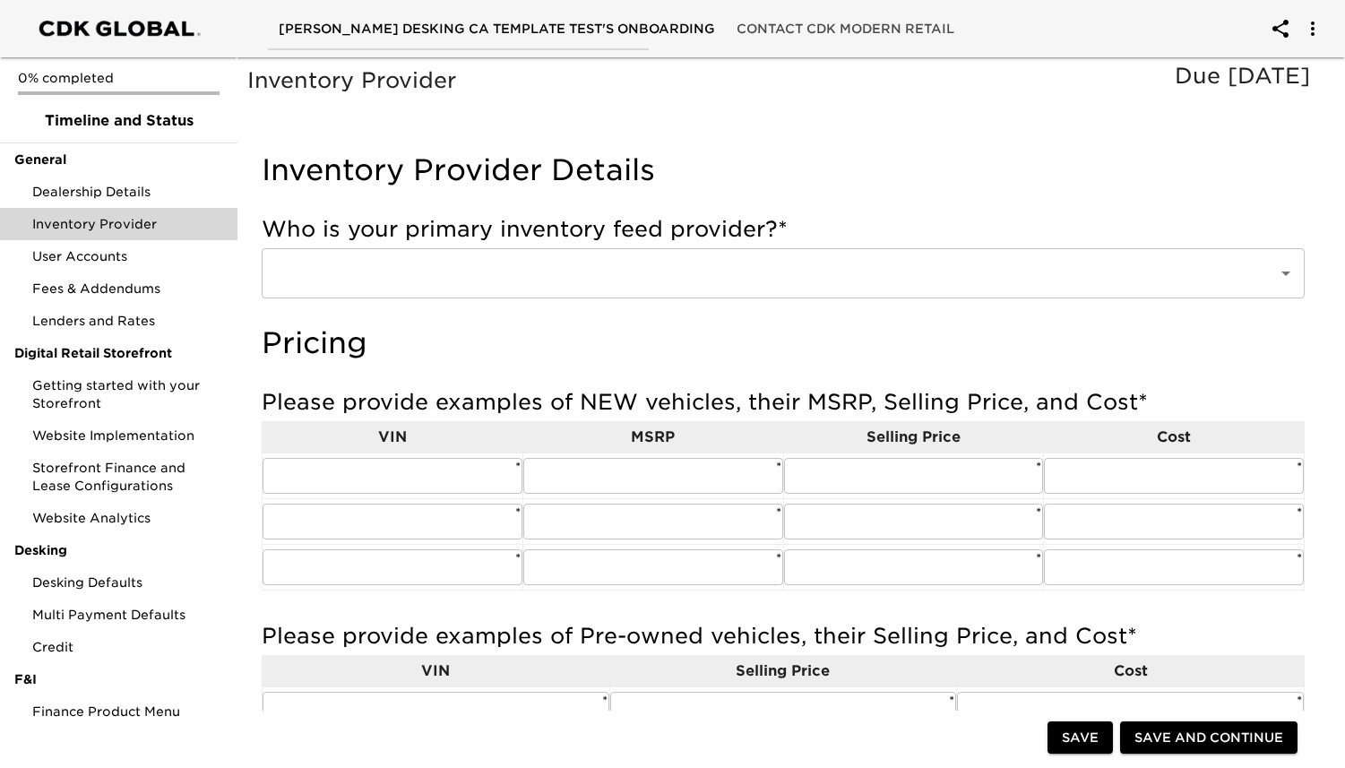
click at [546, 268] on input "text" at bounding box center [758, 273] width 977 height 34
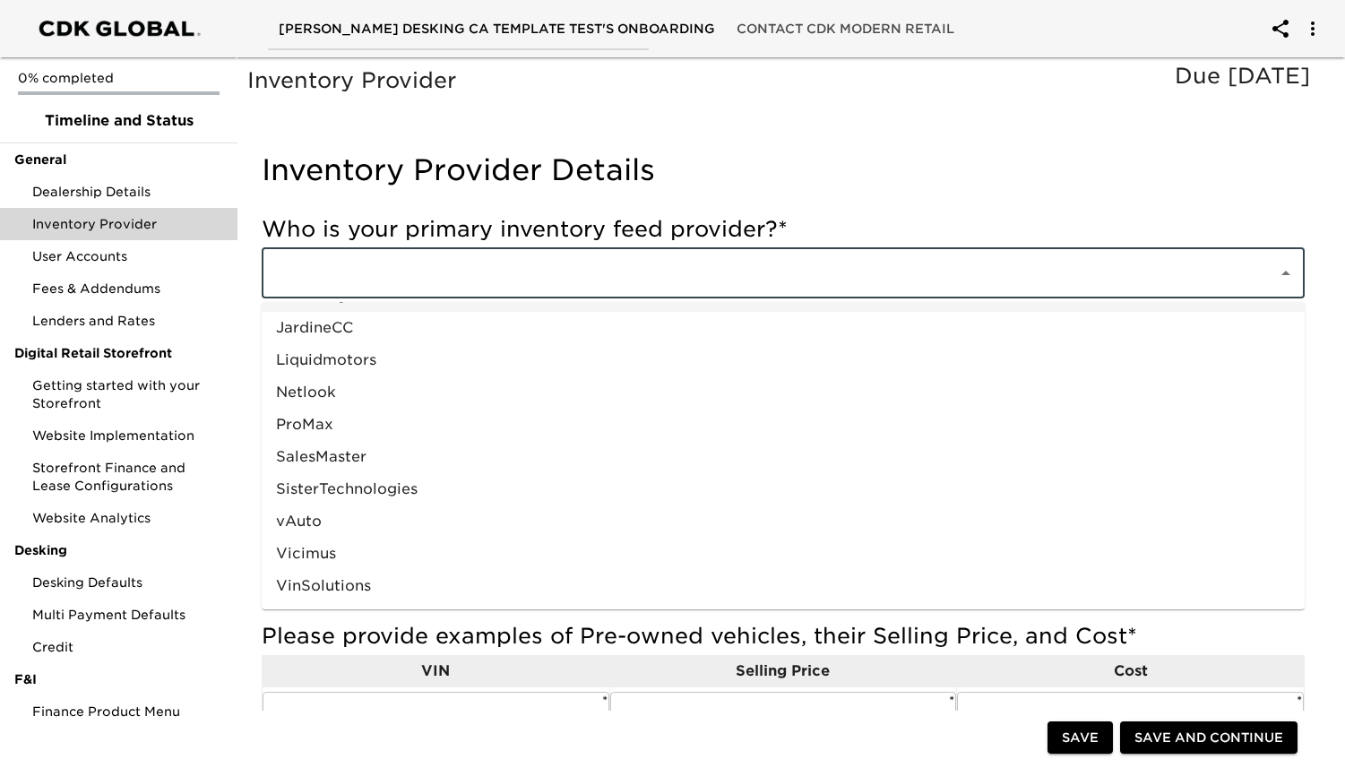
scroll to position [865, 0]
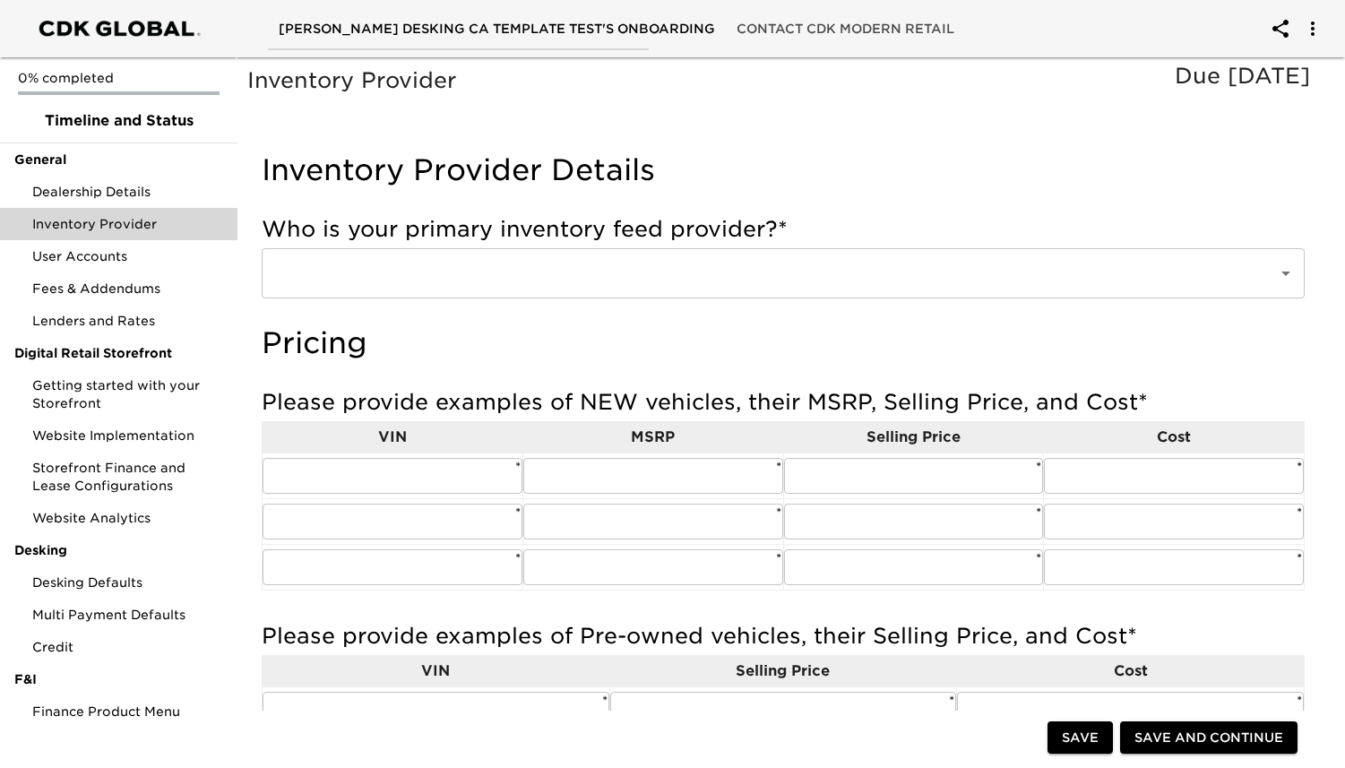
click at [676, 274] on input "text" at bounding box center [758, 273] width 977 height 34
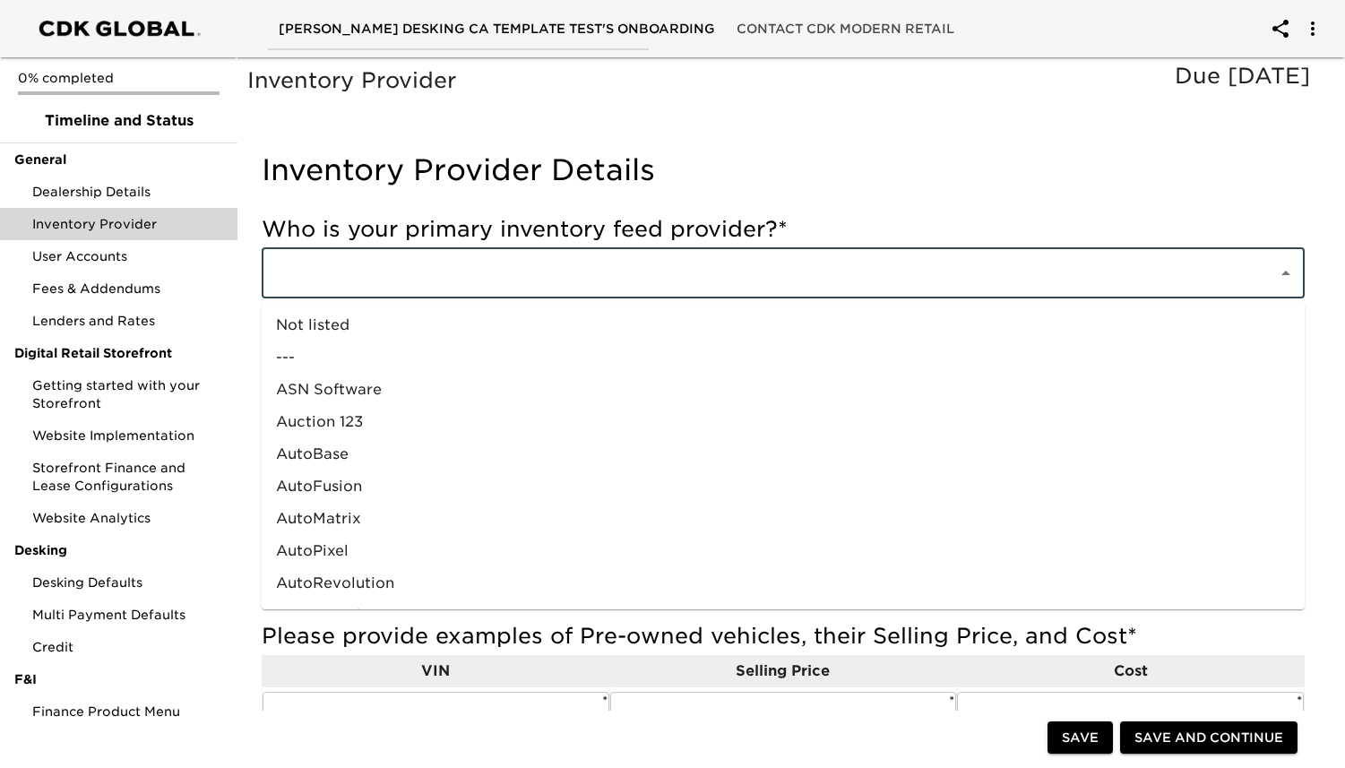
click at [676, 274] on input "text" at bounding box center [758, 273] width 977 height 34
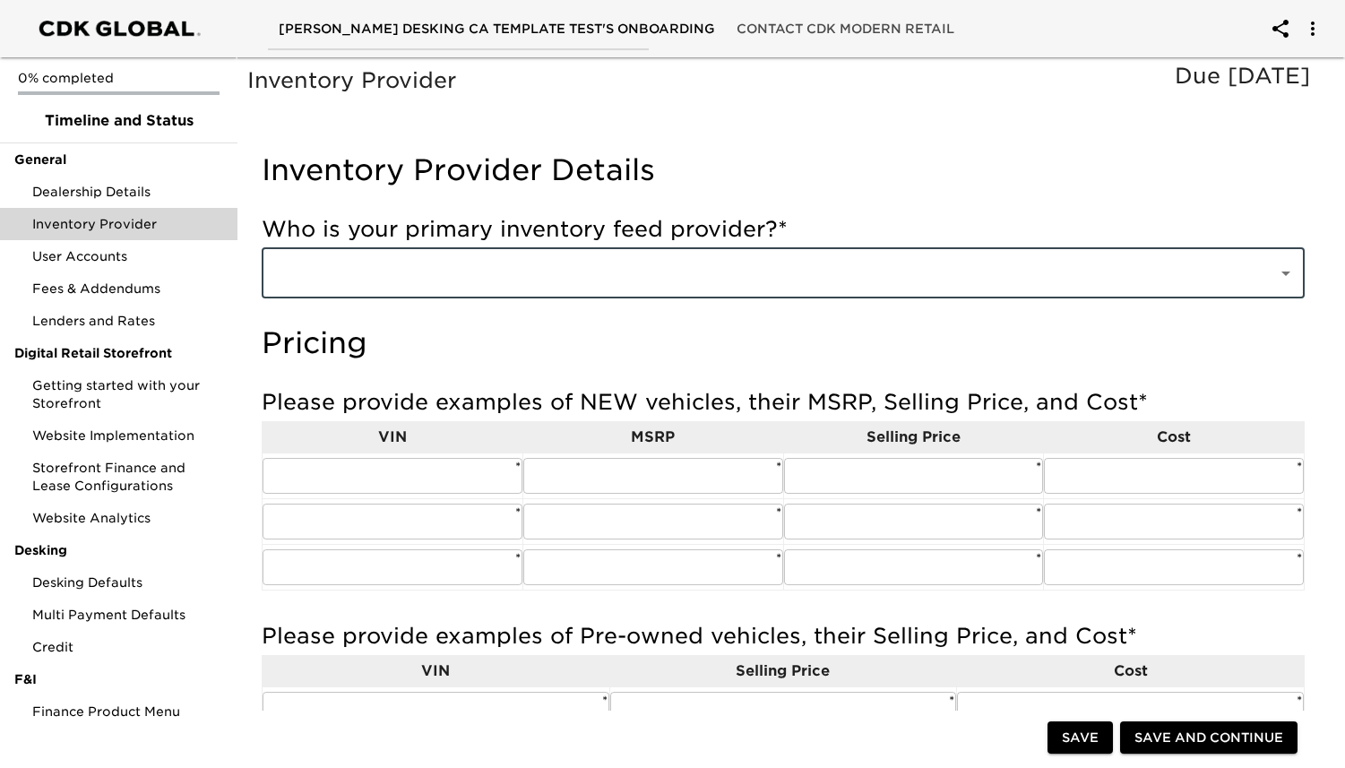
click at [676, 274] on input "text" at bounding box center [758, 273] width 977 height 34
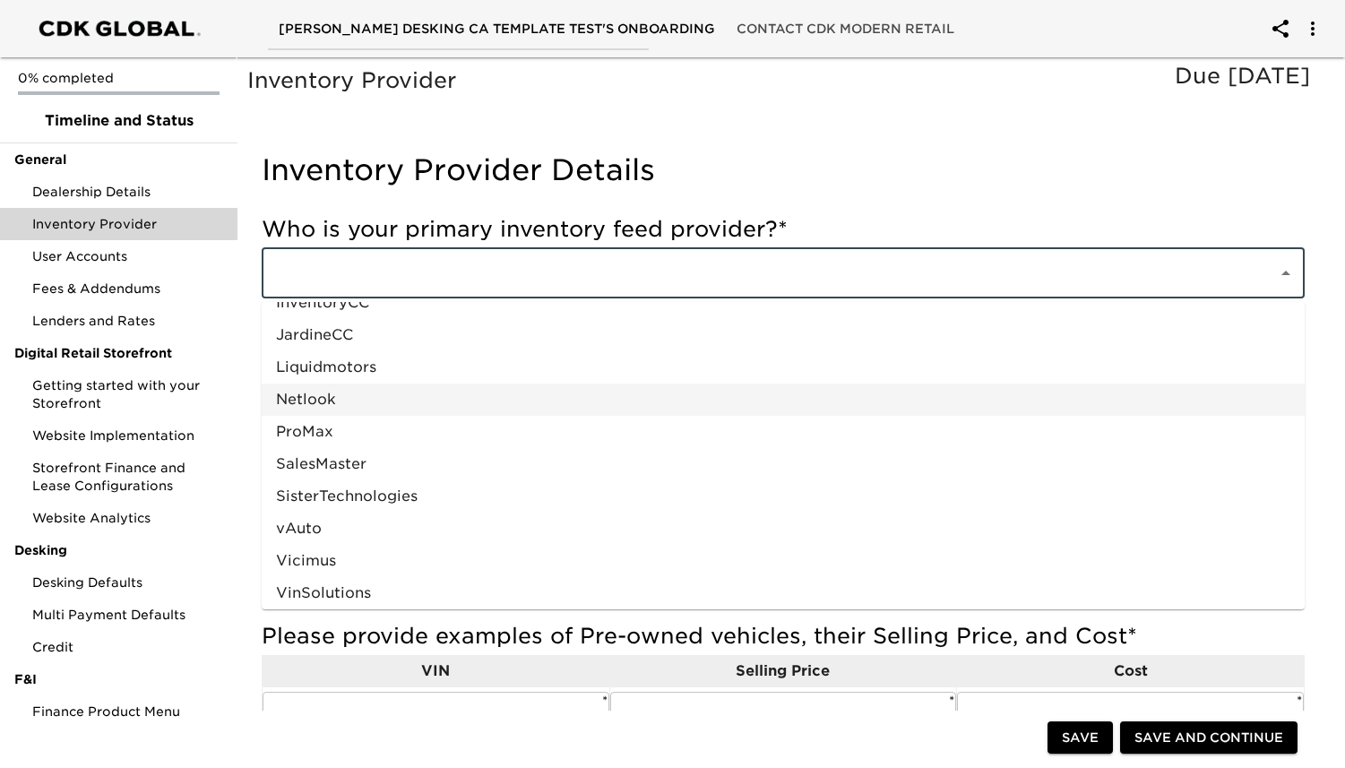
scroll to position [868, 0]
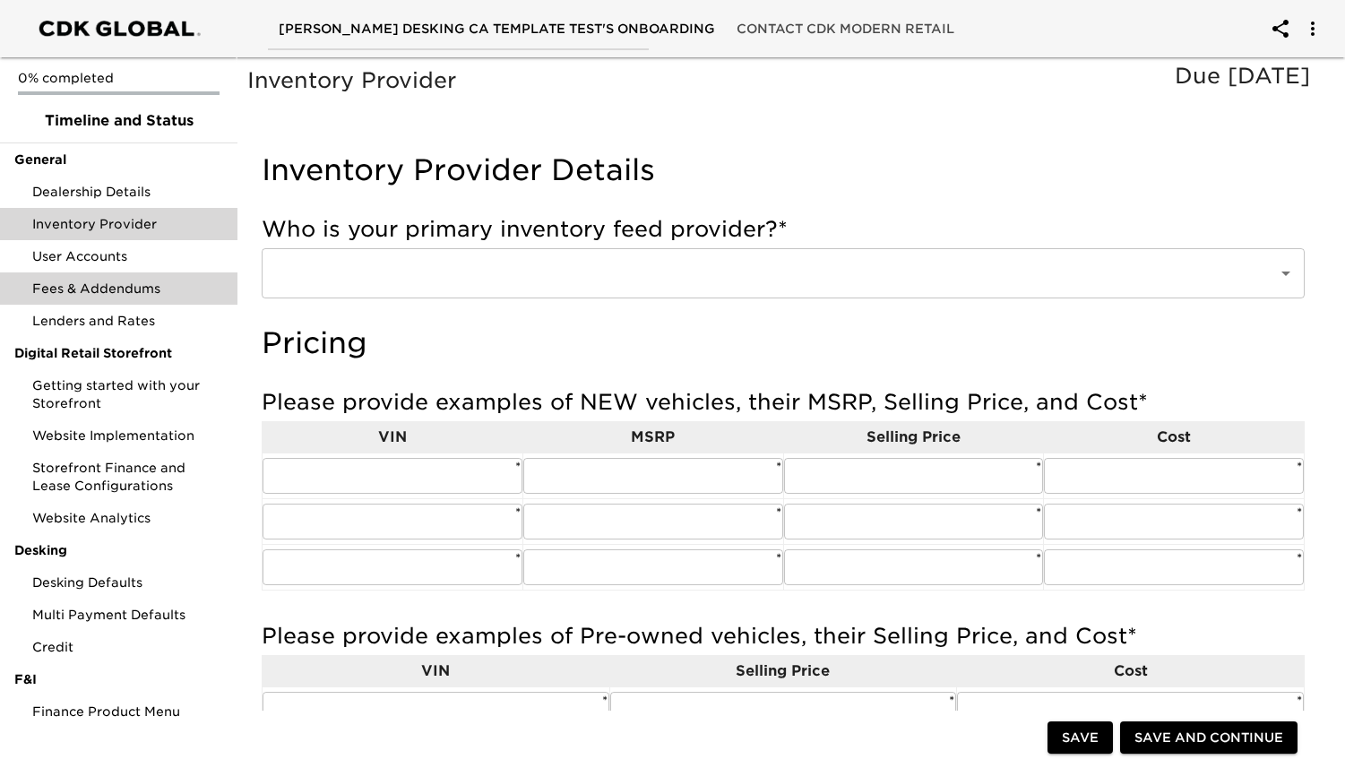
click at [133, 291] on span "Fees & Addendums" at bounding box center [127, 289] width 191 height 18
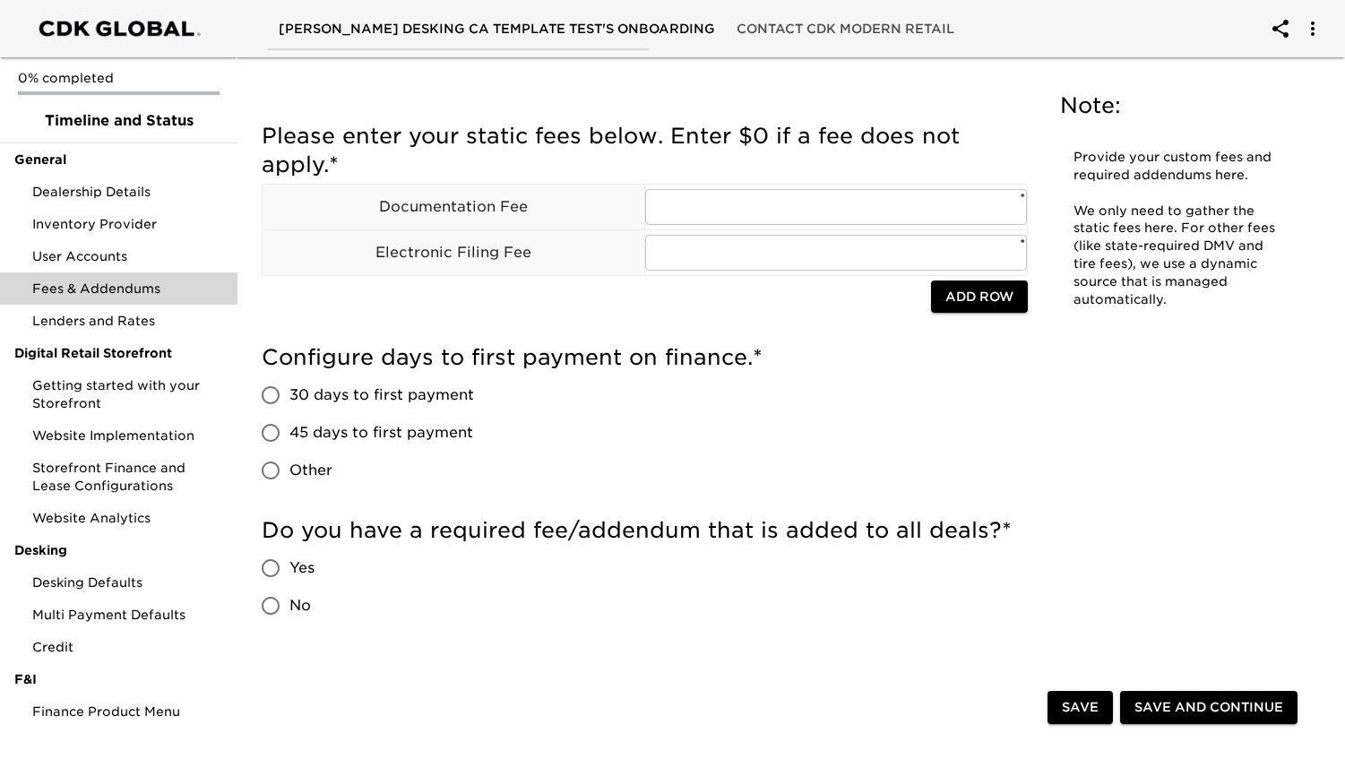
scroll to position [58, 0]
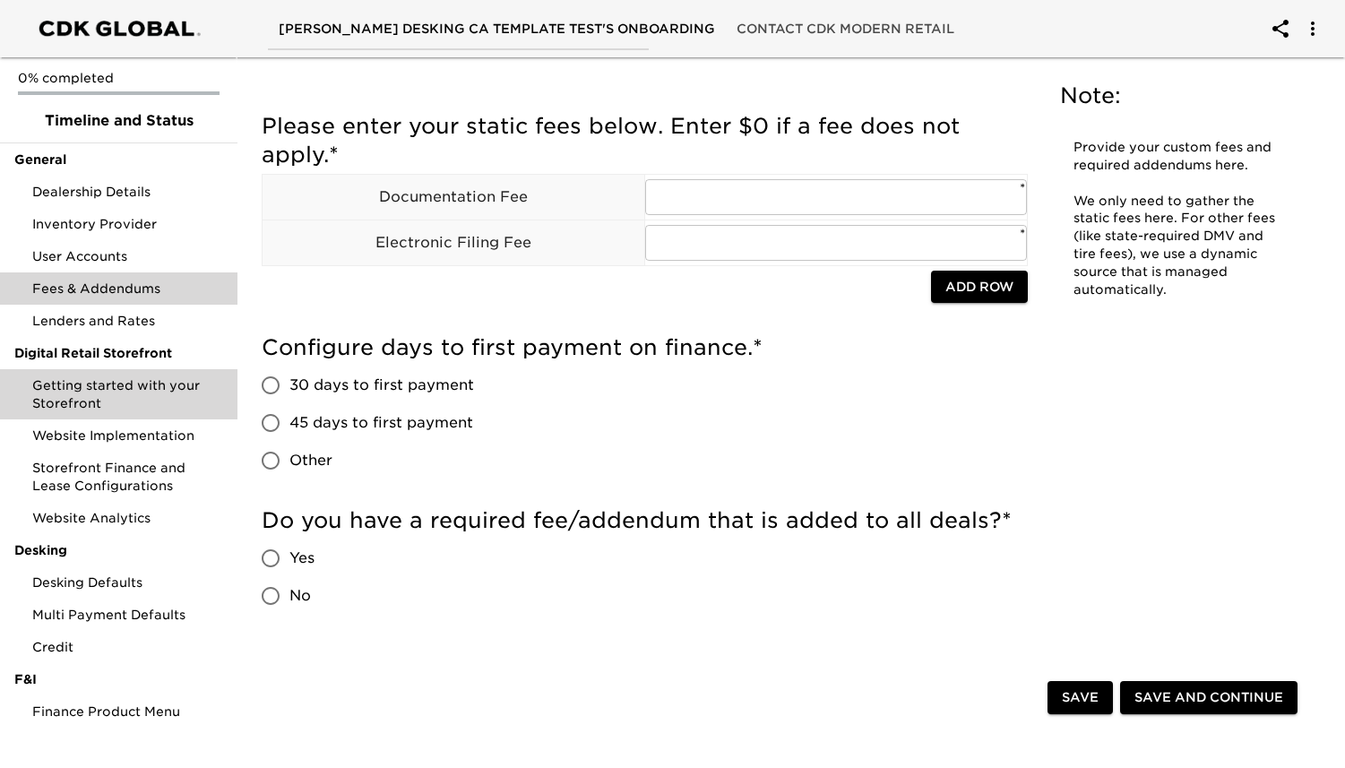
click at [79, 387] on span "Getting started with your Storefront" at bounding box center [127, 394] width 191 height 36
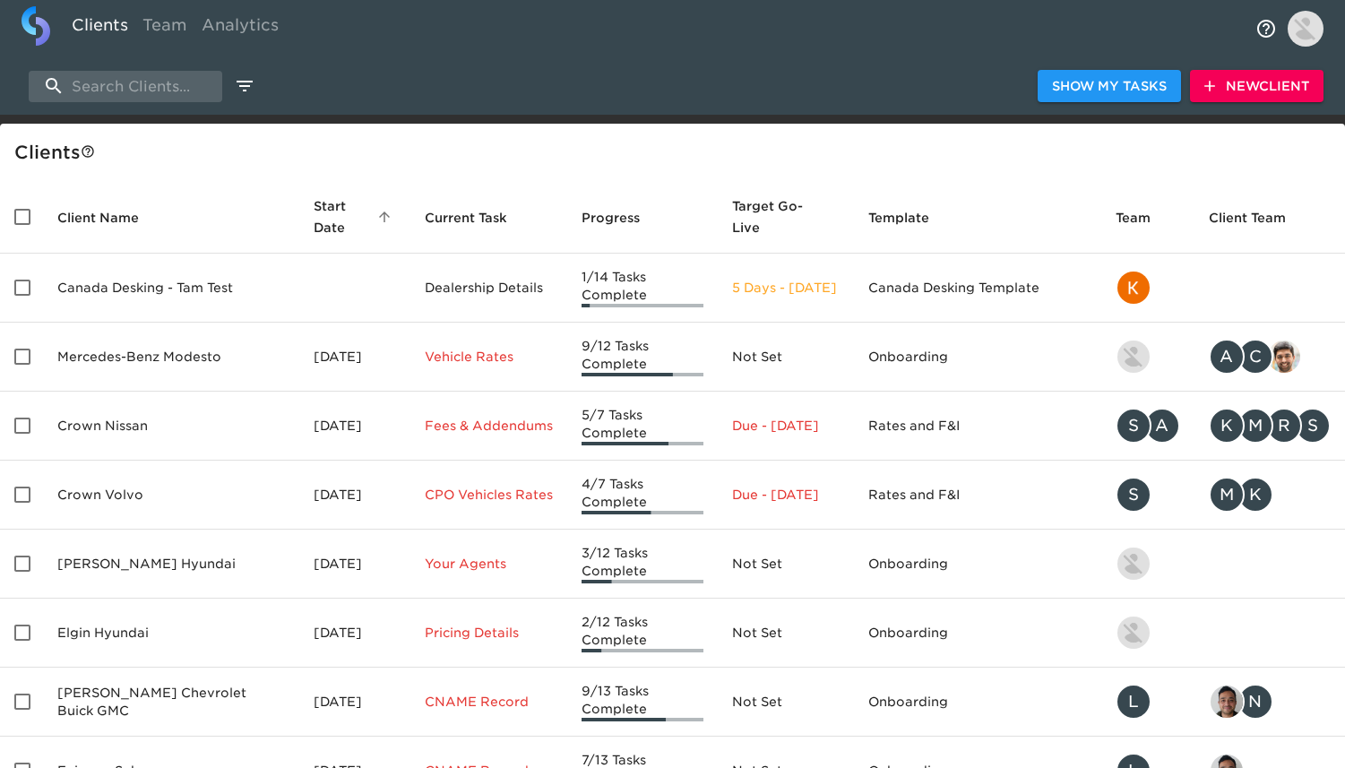
select select "10"
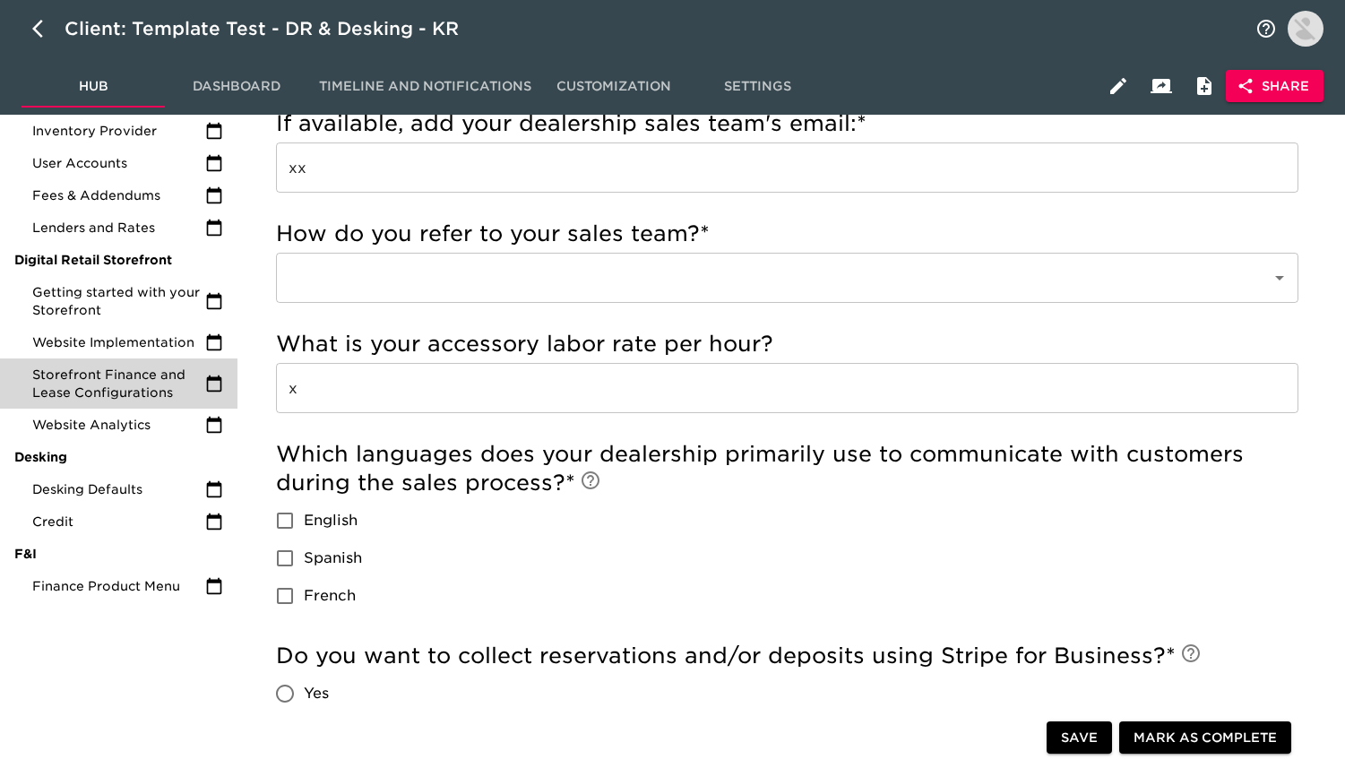
scroll to position [251, 0]
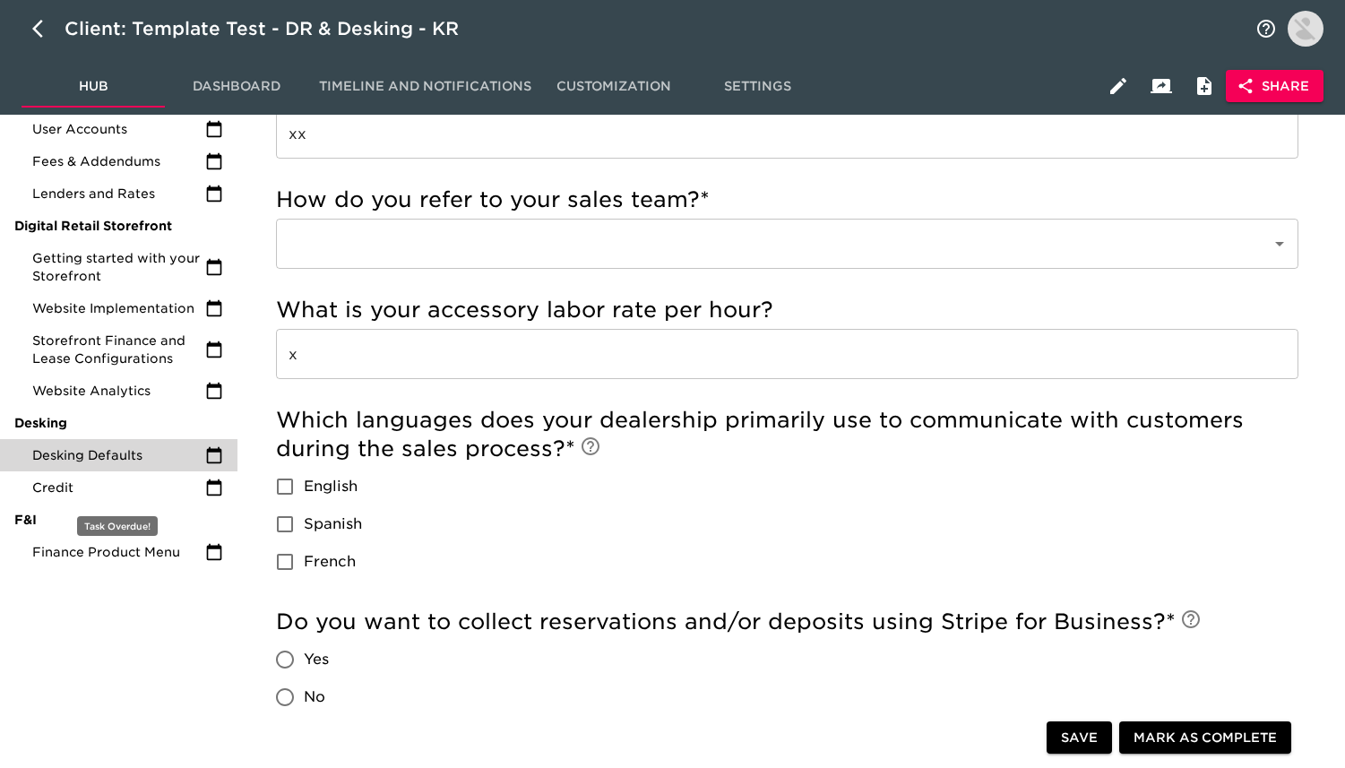
click at [193, 447] on span "Desking Defaults" at bounding box center [118, 455] width 173 height 18
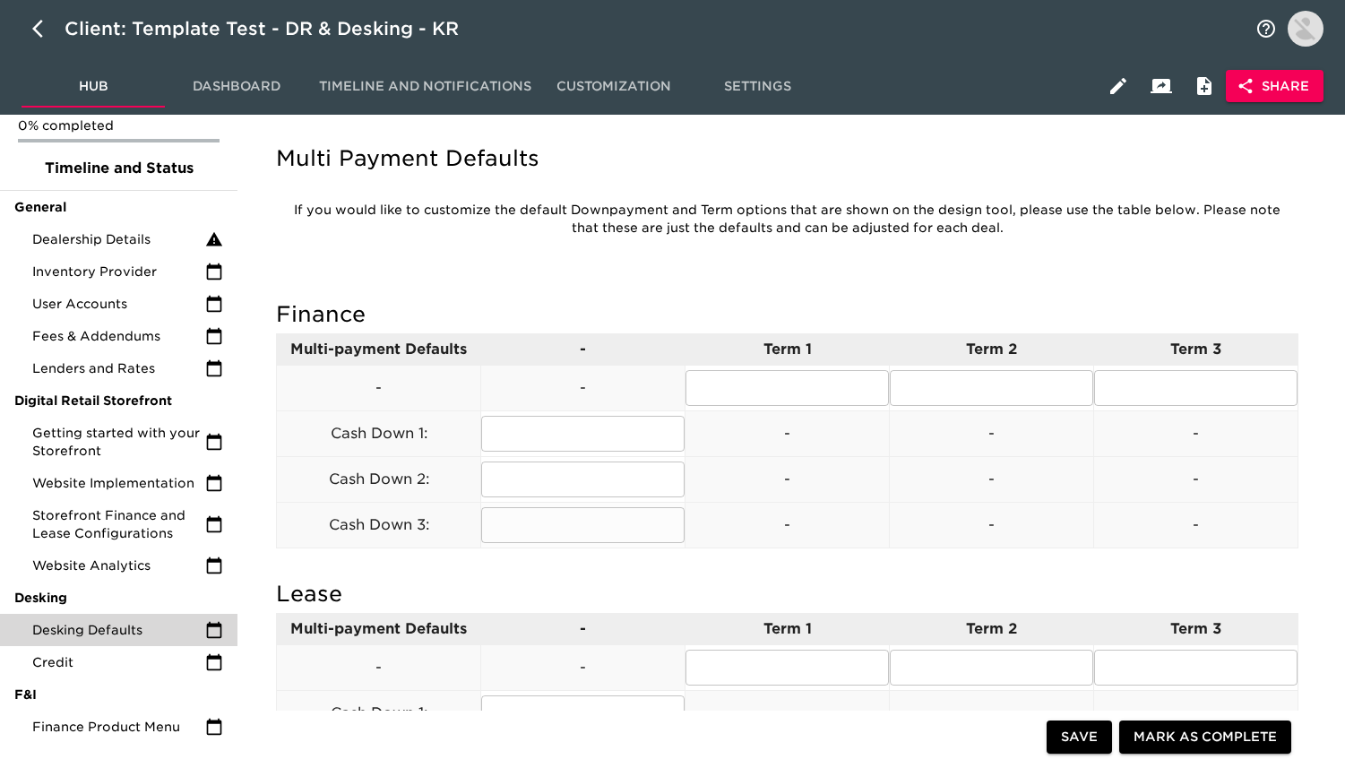
scroll to position [56, 0]
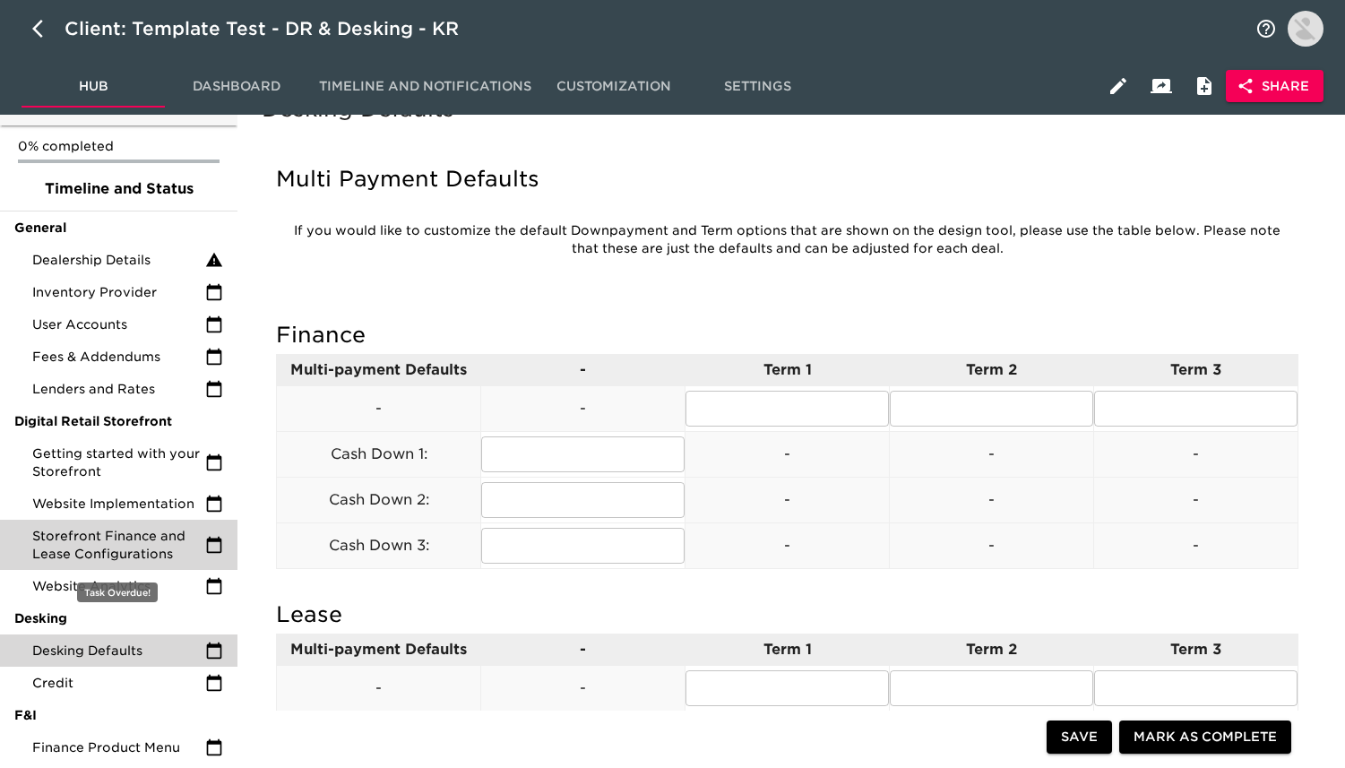
click at [171, 536] on span "Storefront Finance and Lease Configurations" at bounding box center [118, 545] width 173 height 36
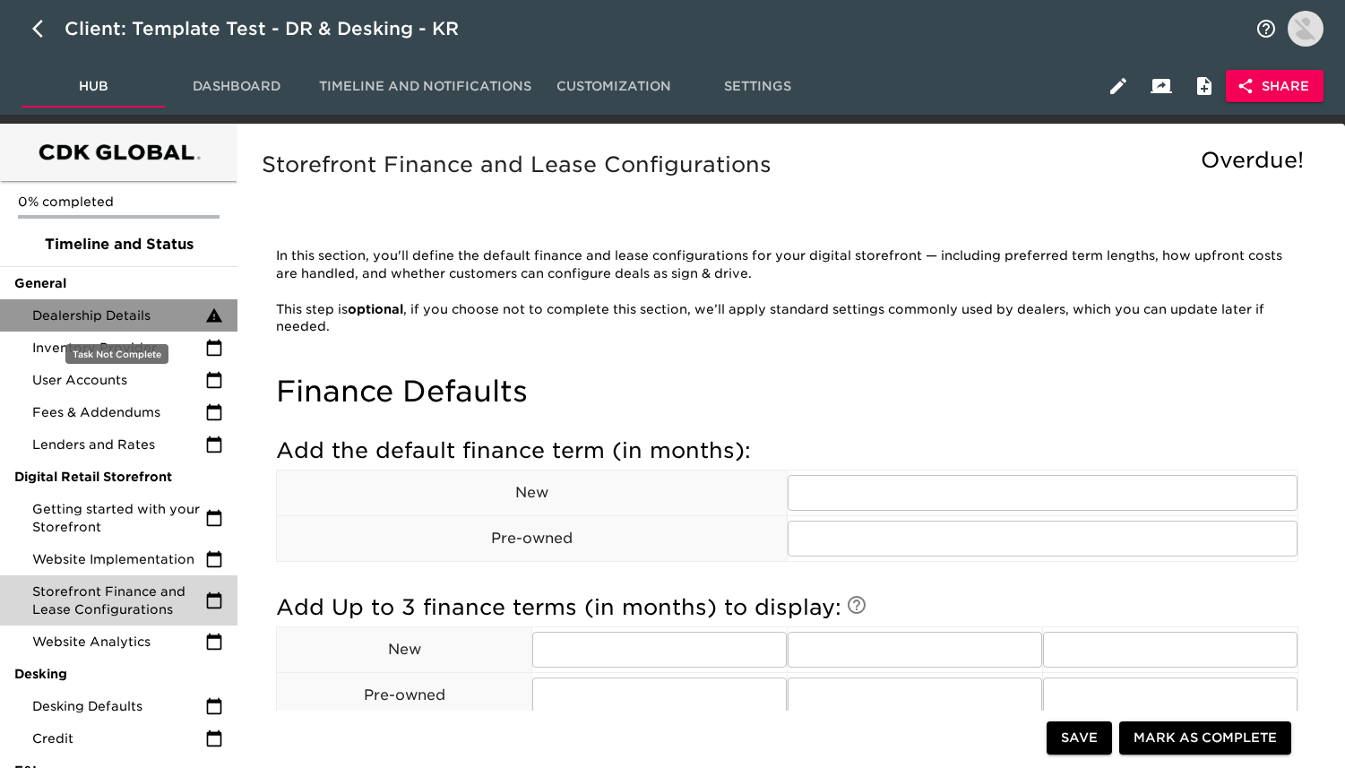
click at [179, 313] on span "Dealership Details" at bounding box center [118, 315] width 173 height 18
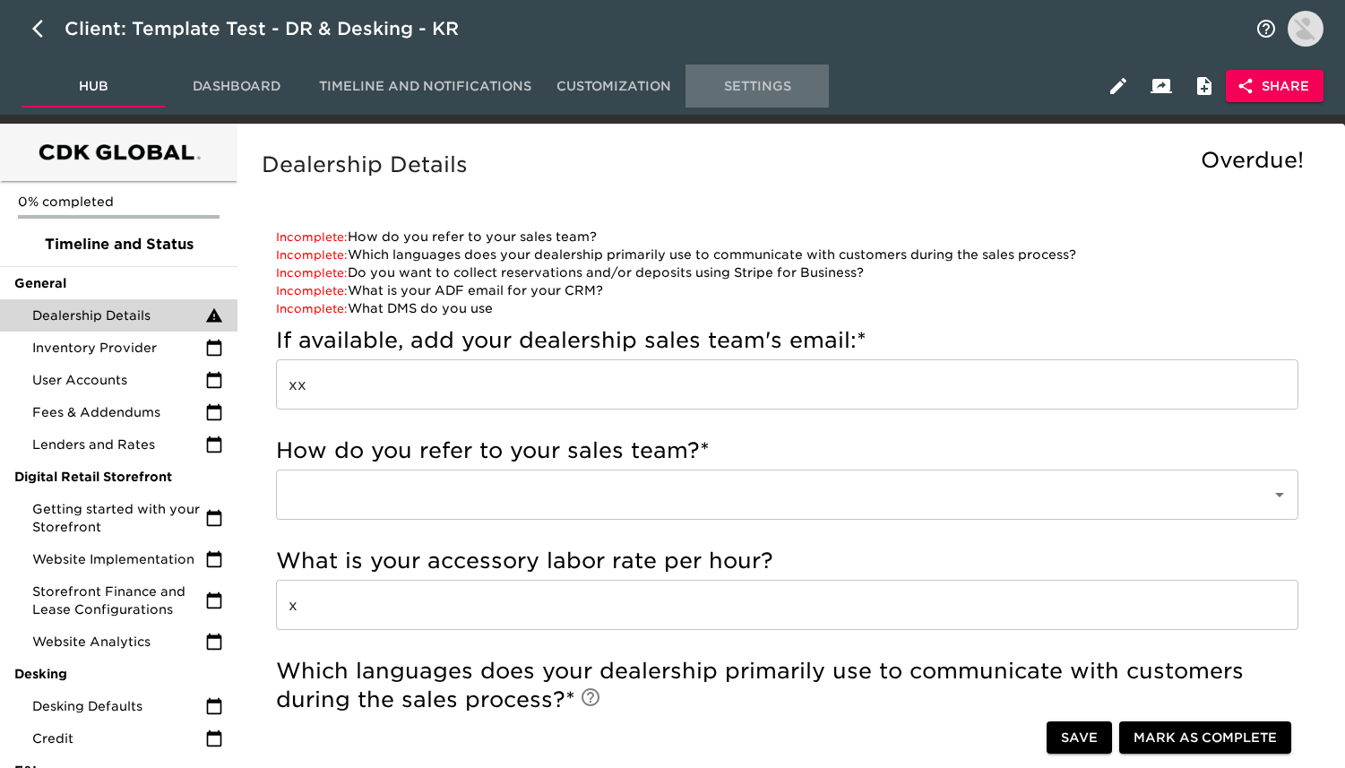
click at [756, 75] on span "Settings" at bounding box center [757, 86] width 122 height 22
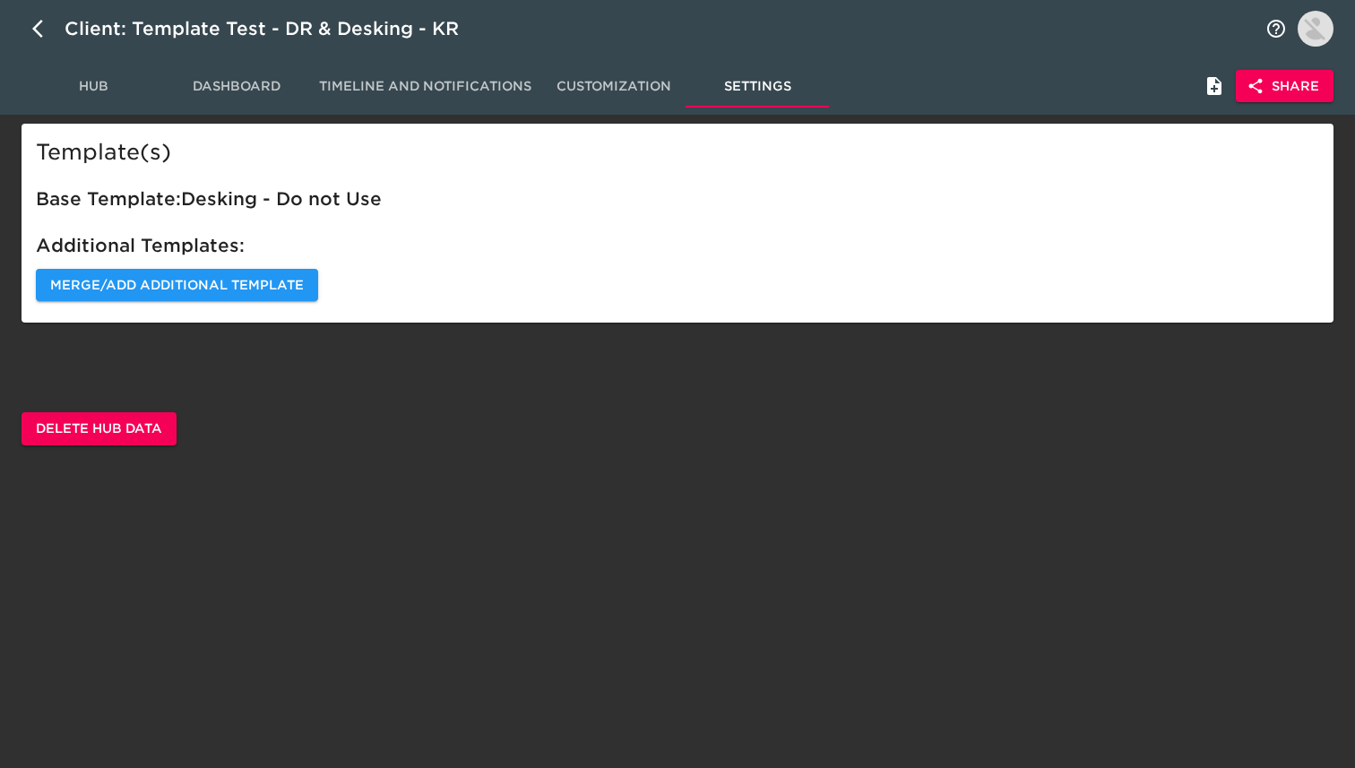
click at [87, 95] on span "Hub" at bounding box center [93, 86] width 122 height 22
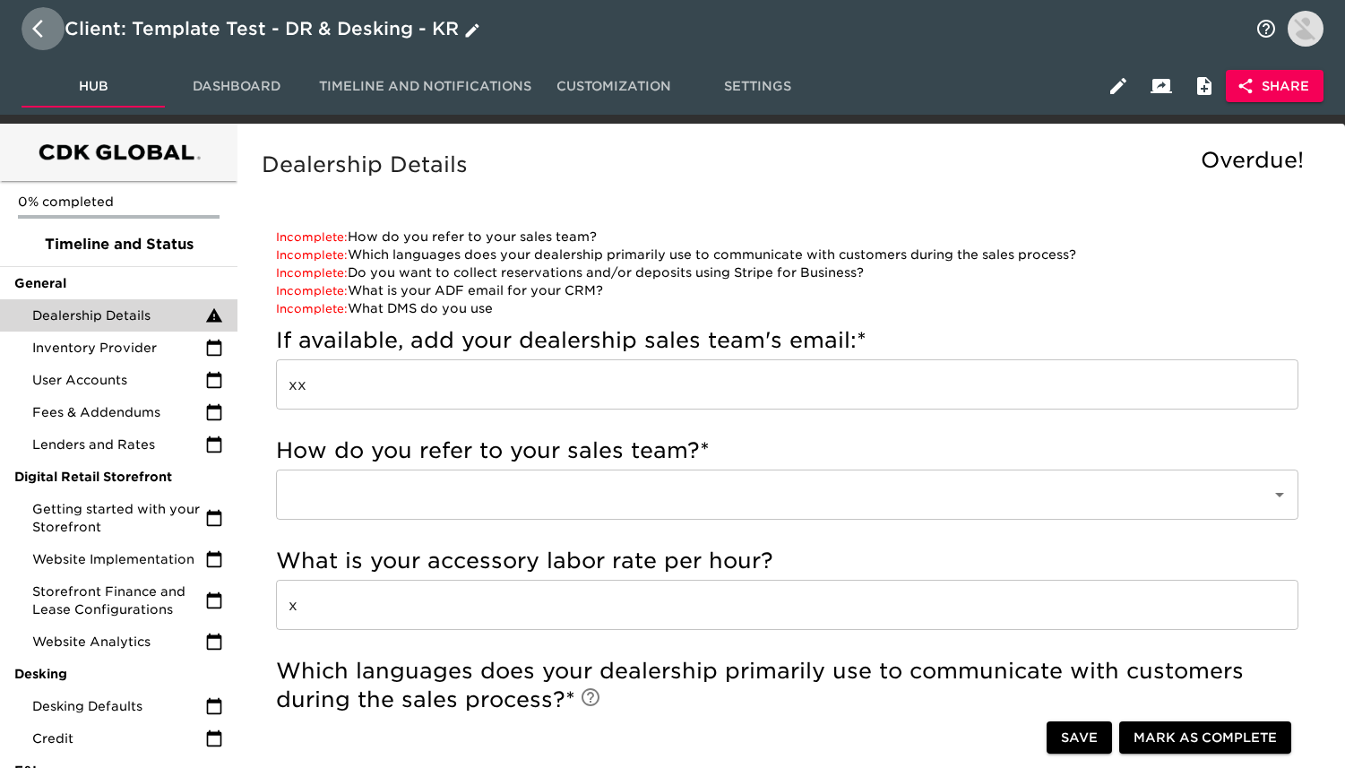
click at [36, 34] on icon "button" at bounding box center [43, 29] width 22 height 22
select select "10"
